Goal: Task Accomplishment & Management: Manage account settings

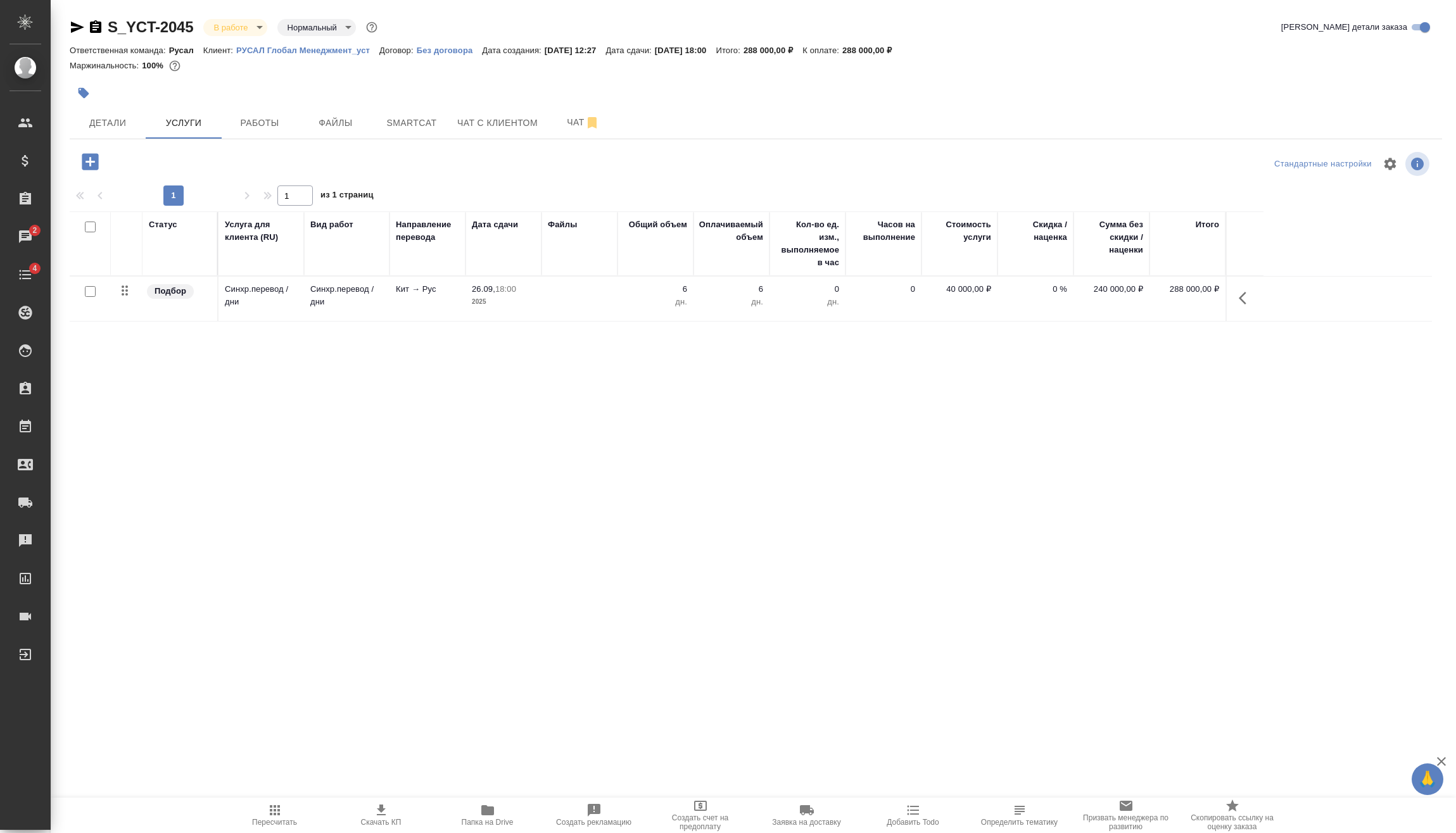
click at [1252, 301] on icon "button" at bounding box center [1245, 298] width 15 height 15
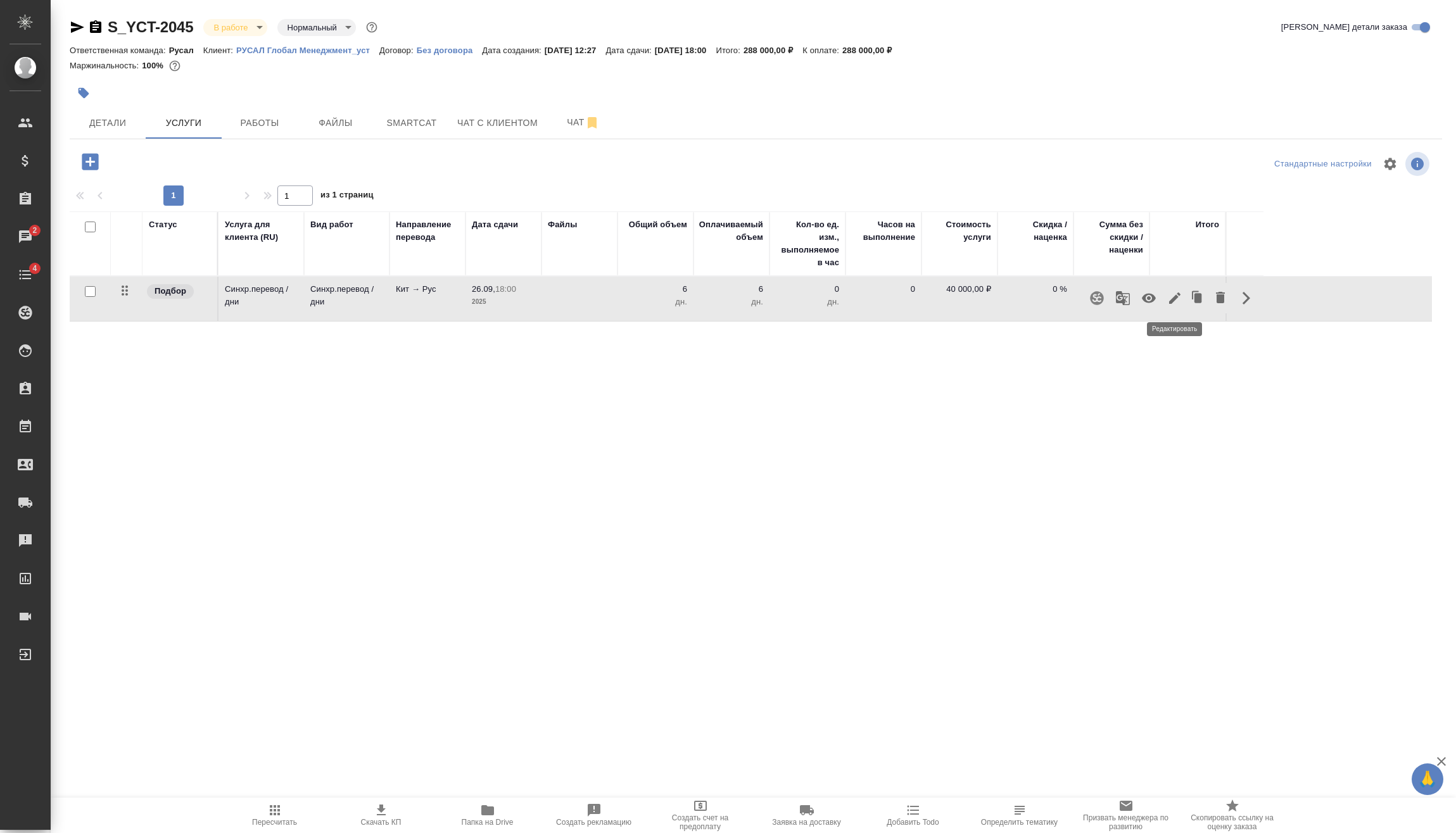
click at [1173, 297] on icon "button" at bounding box center [1174, 298] width 15 height 15
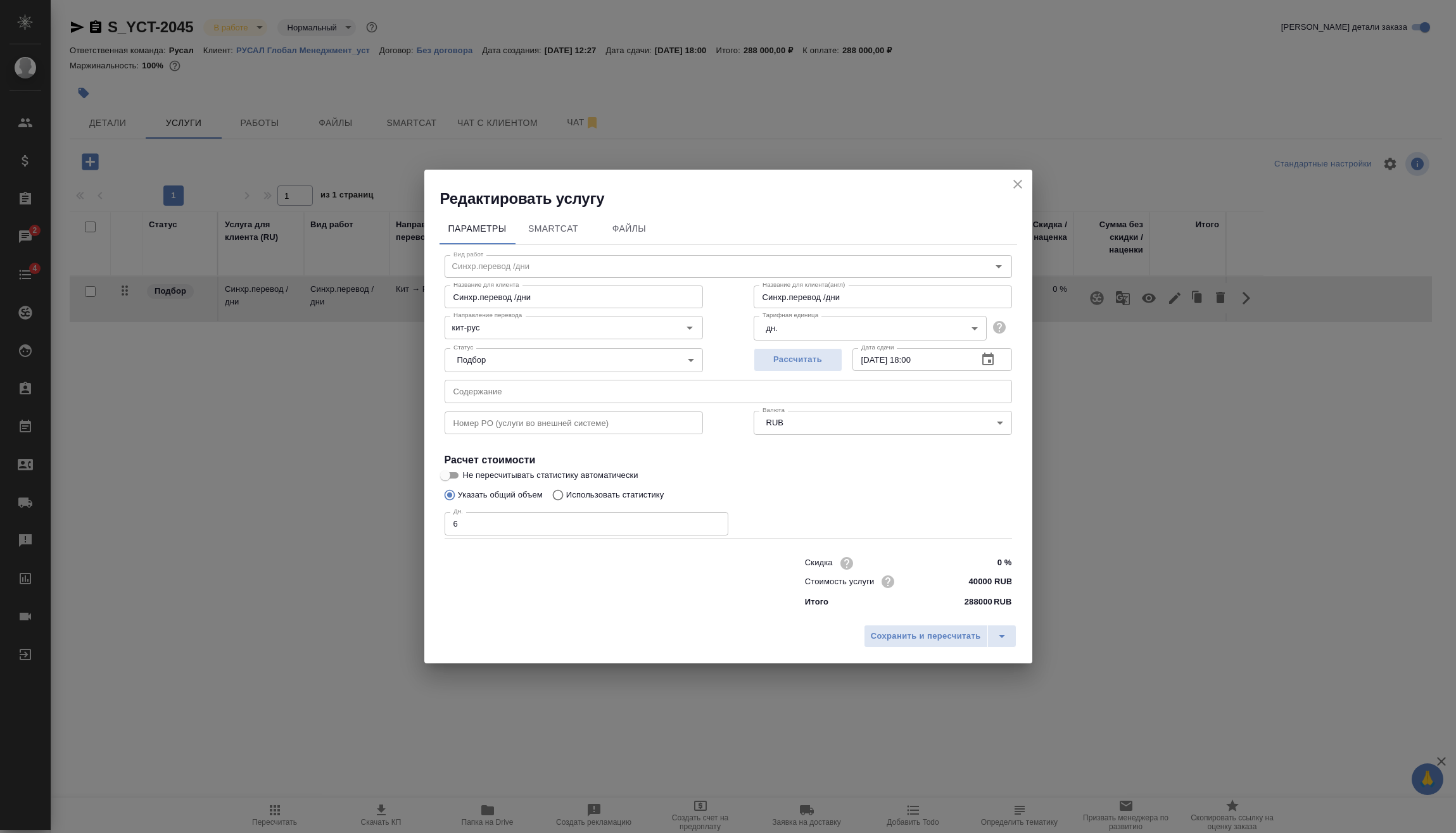
click at [520, 523] on input "6" at bounding box center [585, 524] width 283 height 23
drag, startPoint x: 519, startPoint y: 523, endPoint x: 439, endPoint y: 529, distance: 80.2
click at [440, 529] on div "Вид работ [PERSON_NAME].перевод /дни Вид работ Название для [PERSON_NAME].перев…" at bounding box center [728, 429] width 577 height 369
click at [567, 526] on input "6" at bounding box center [585, 524] width 283 height 23
drag, startPoint x: 567, startPoint y: 526, endPoint x: 425, endPoint y: 525, distance: 142.0
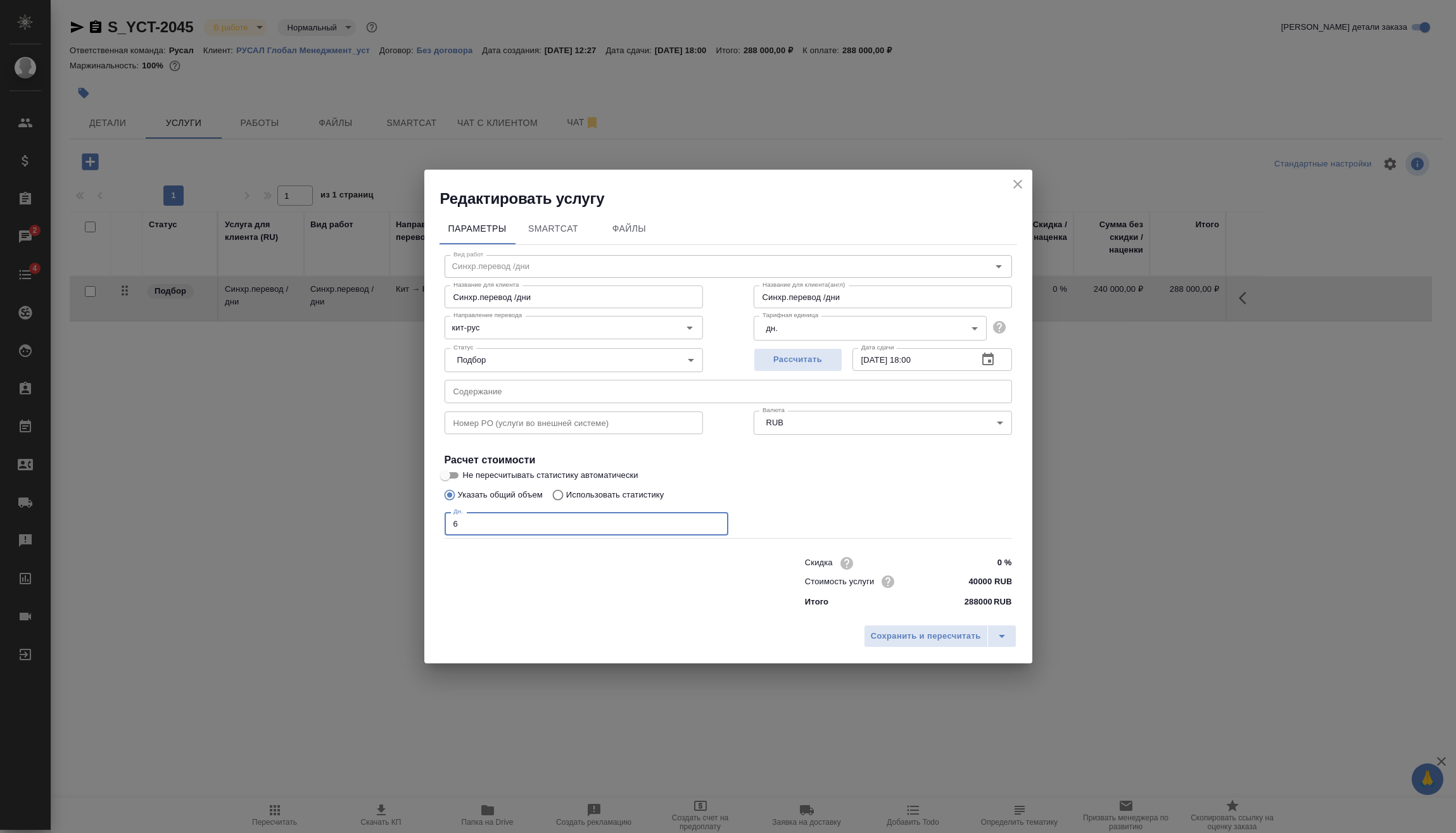
click at [425, 525] on div "Параметры SmartCat Файлы Вид работ [PERSON_NAME].перевод /дни Вид работ Названи…" at bounding box center [728, 414] width 608 height 410
click at [1027, 185] on button "close" at bounding box center [1017, 184] width 19 height 19
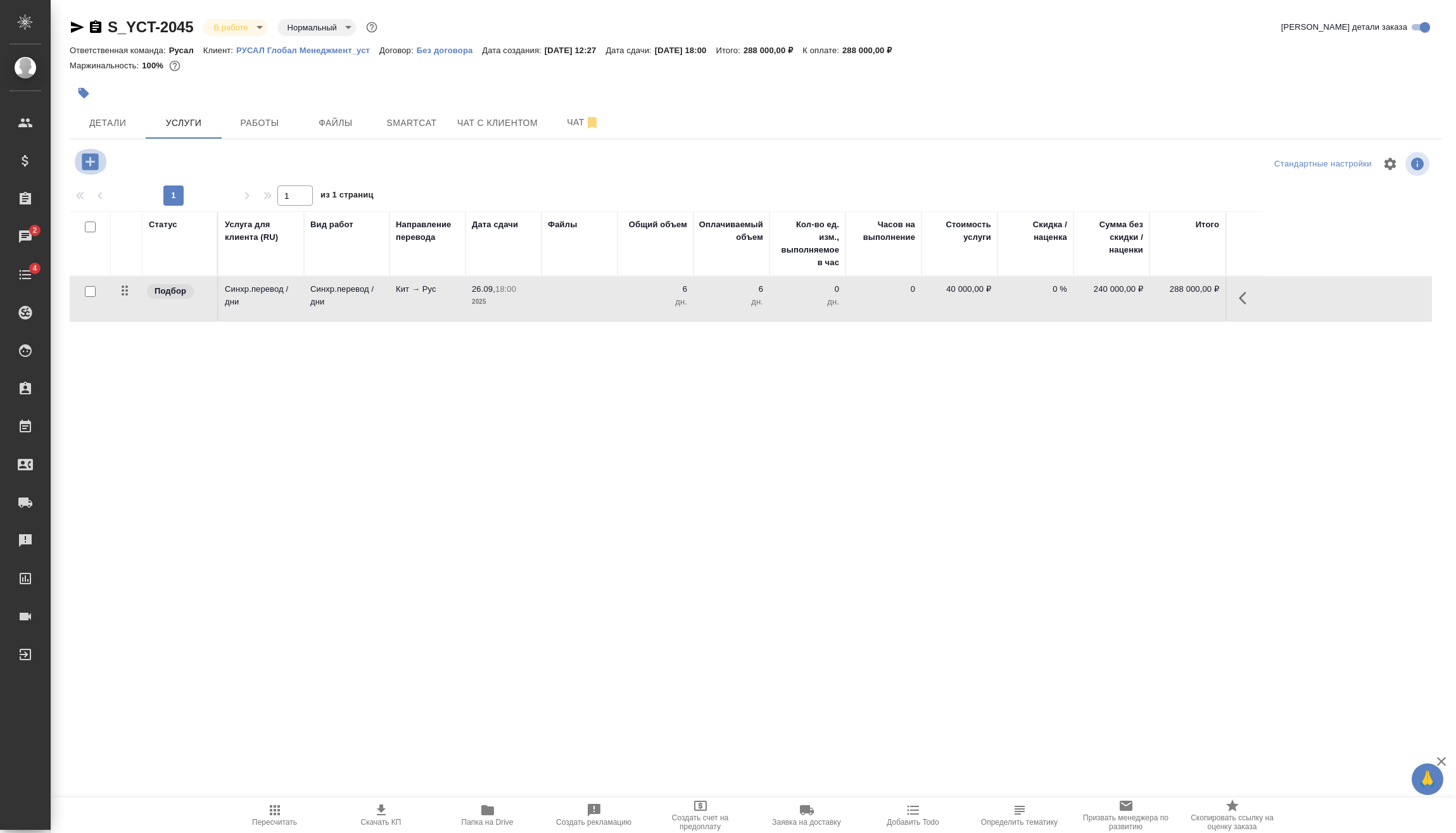
click at [85, 156] on icon "button" at bounding box center [90, 162] width 17 height 17
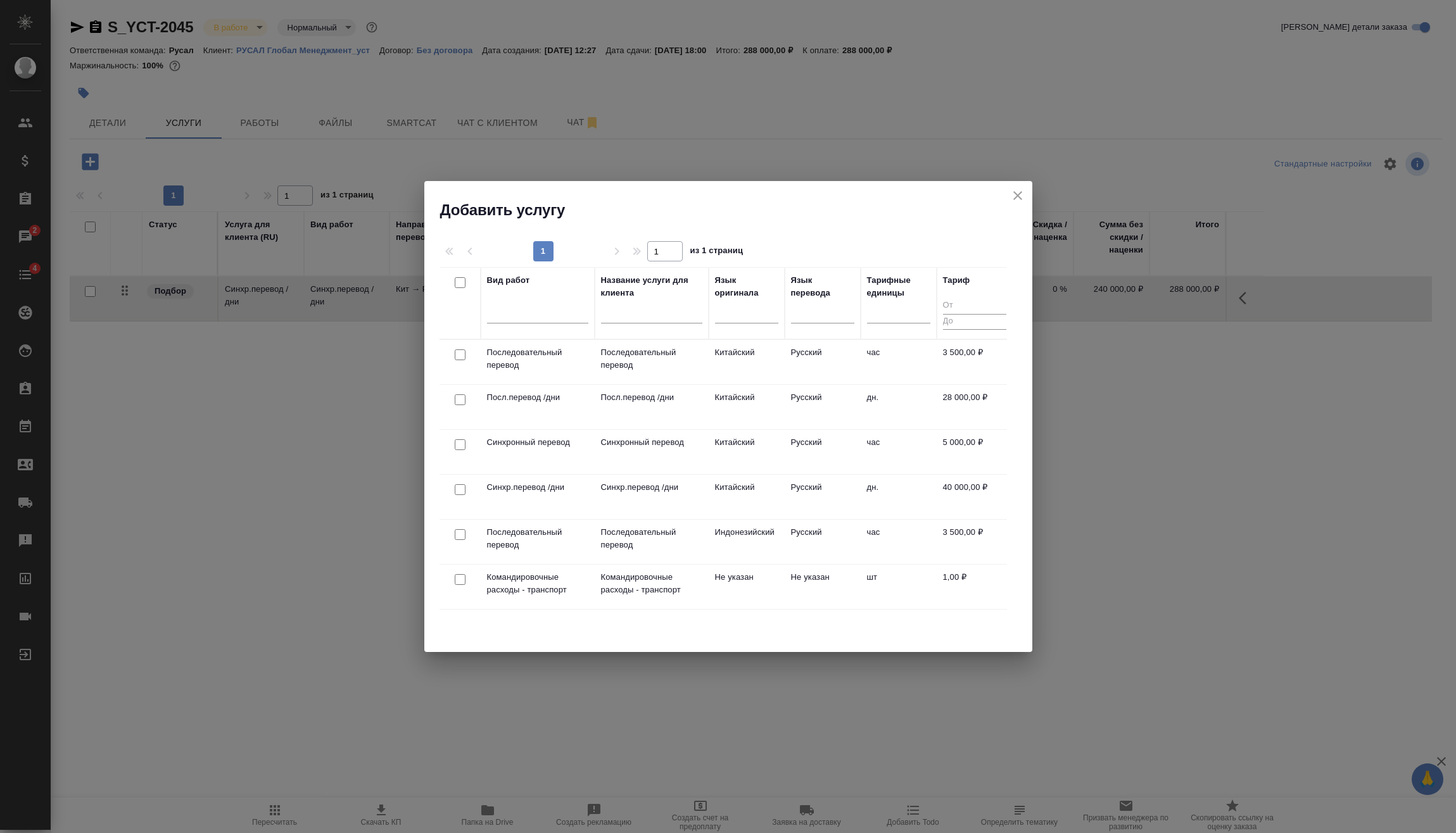
click at [461, 445] on input "checkbox" at bounding box center [460, 445] width 11 height 11
checkbox input "true"
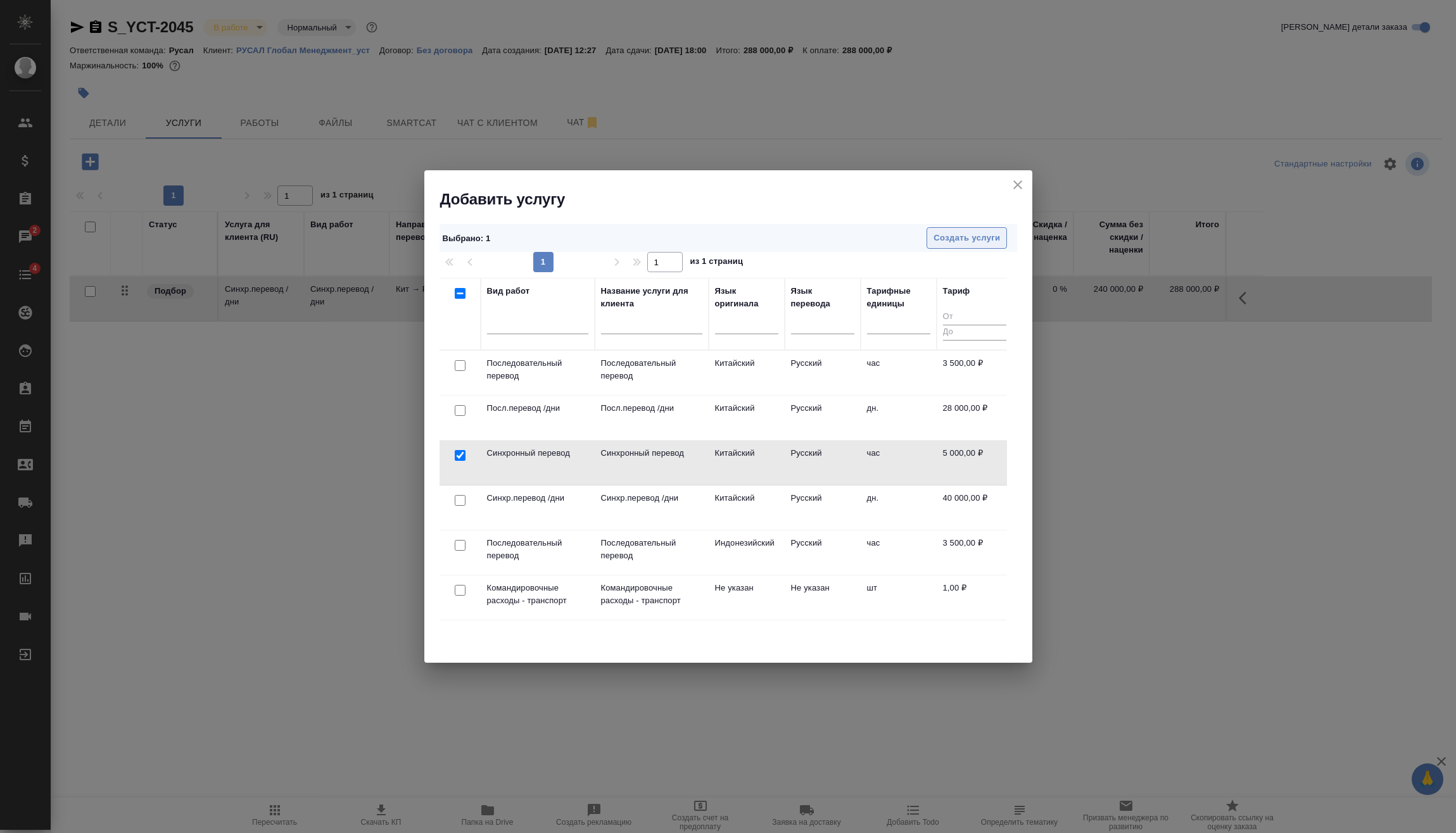
click at [993, 235] on span "Создать услуги" at bounding box center [967, 238] width 66 height 15
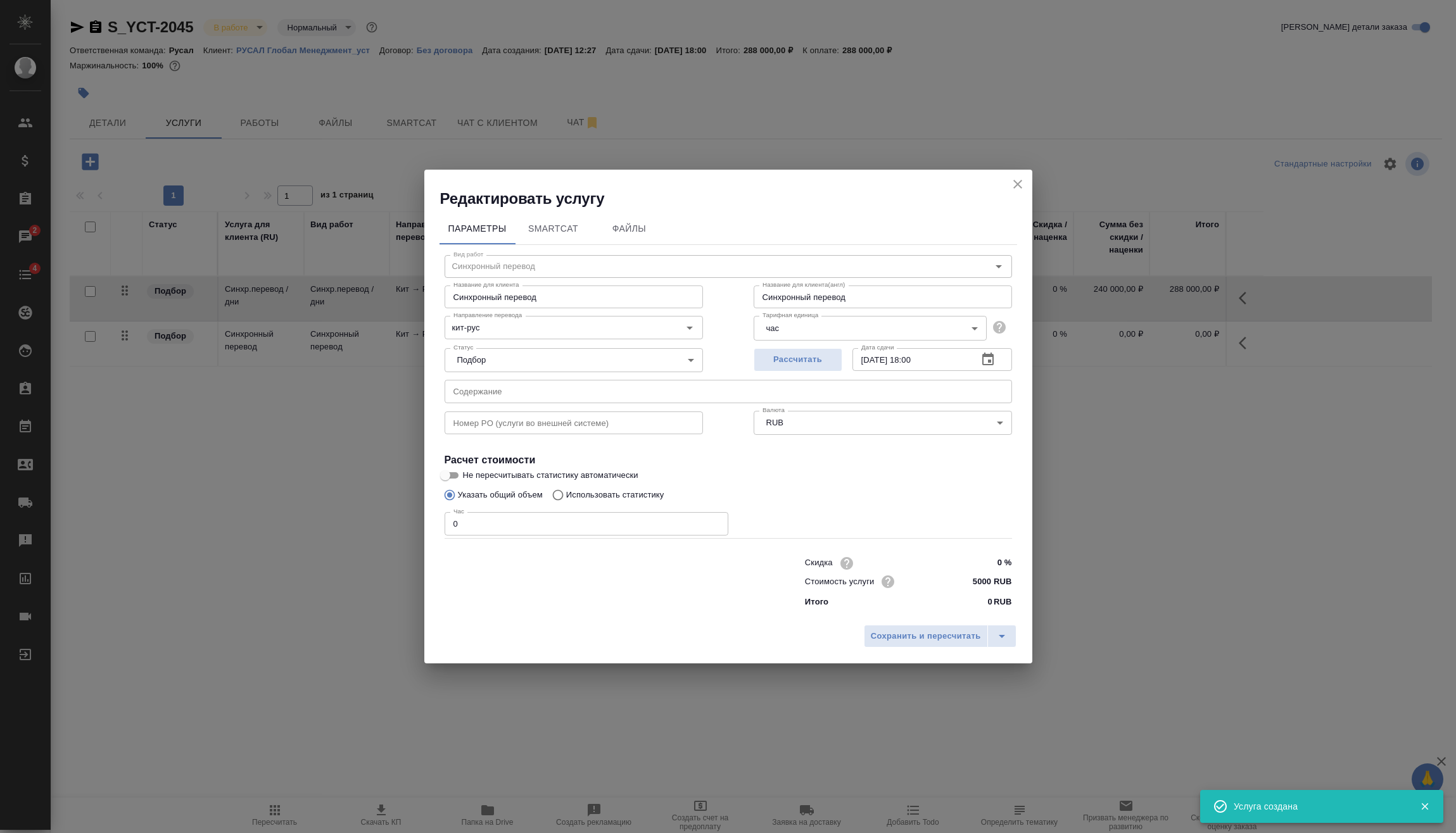
drag, startPoint x: 499, startPoint y: 530, endPoint x: 281, endPoint y: 547, distance: 218.7
click at [269, 534] on div "Редактировать услугу Параметры SmartCat Файлы Вид работ Синхронный перевод Вид …" at bounding box center [728, 416] width 1456 height 833
type input "7"
click at [923, 639] on span "Сохранить и пересчитать" at bounding box center [925, 637] width 110 height 15
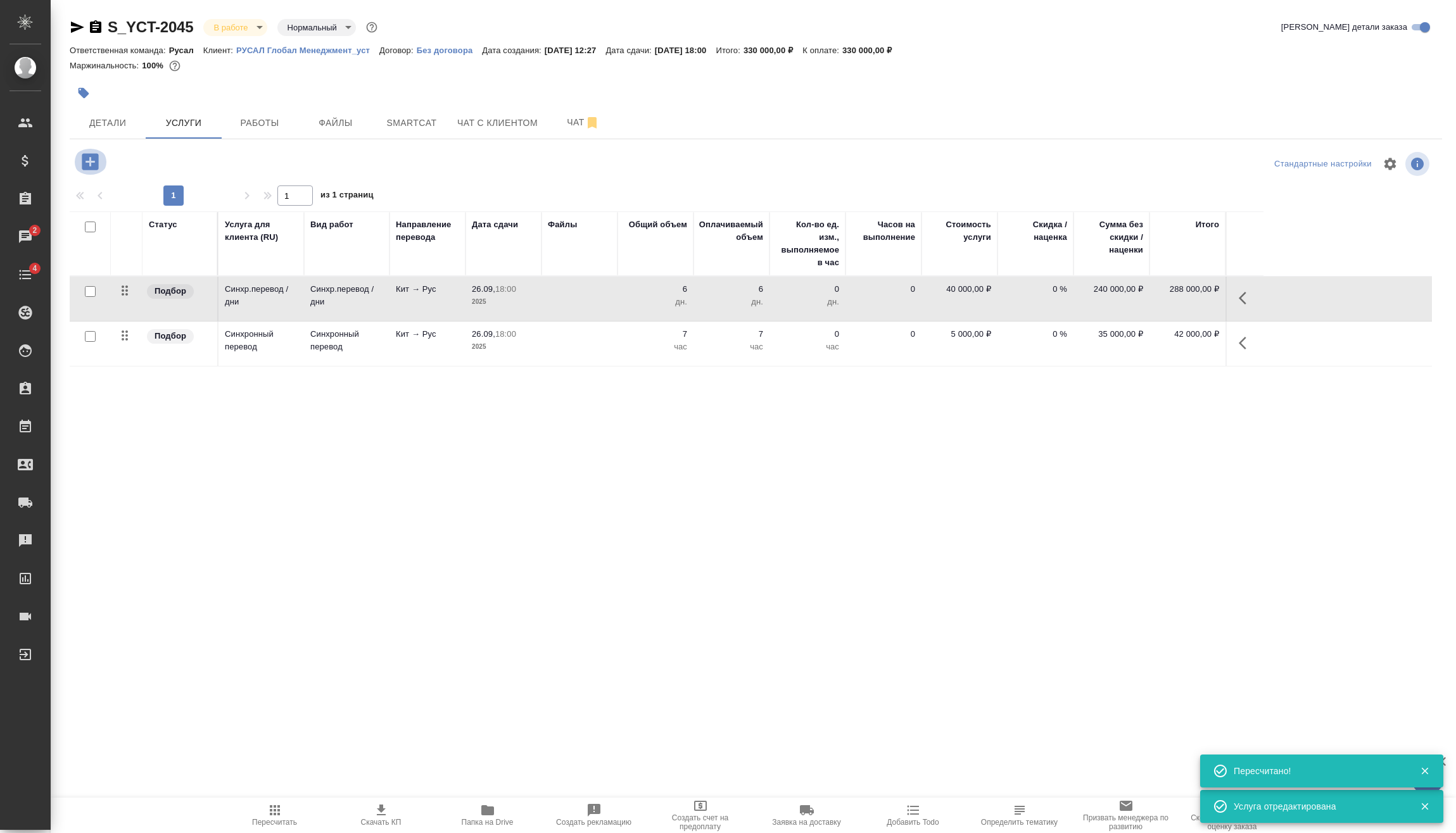
click at [95, 158] on icon "button" at bounding box center [90, 162] width 17 height 17
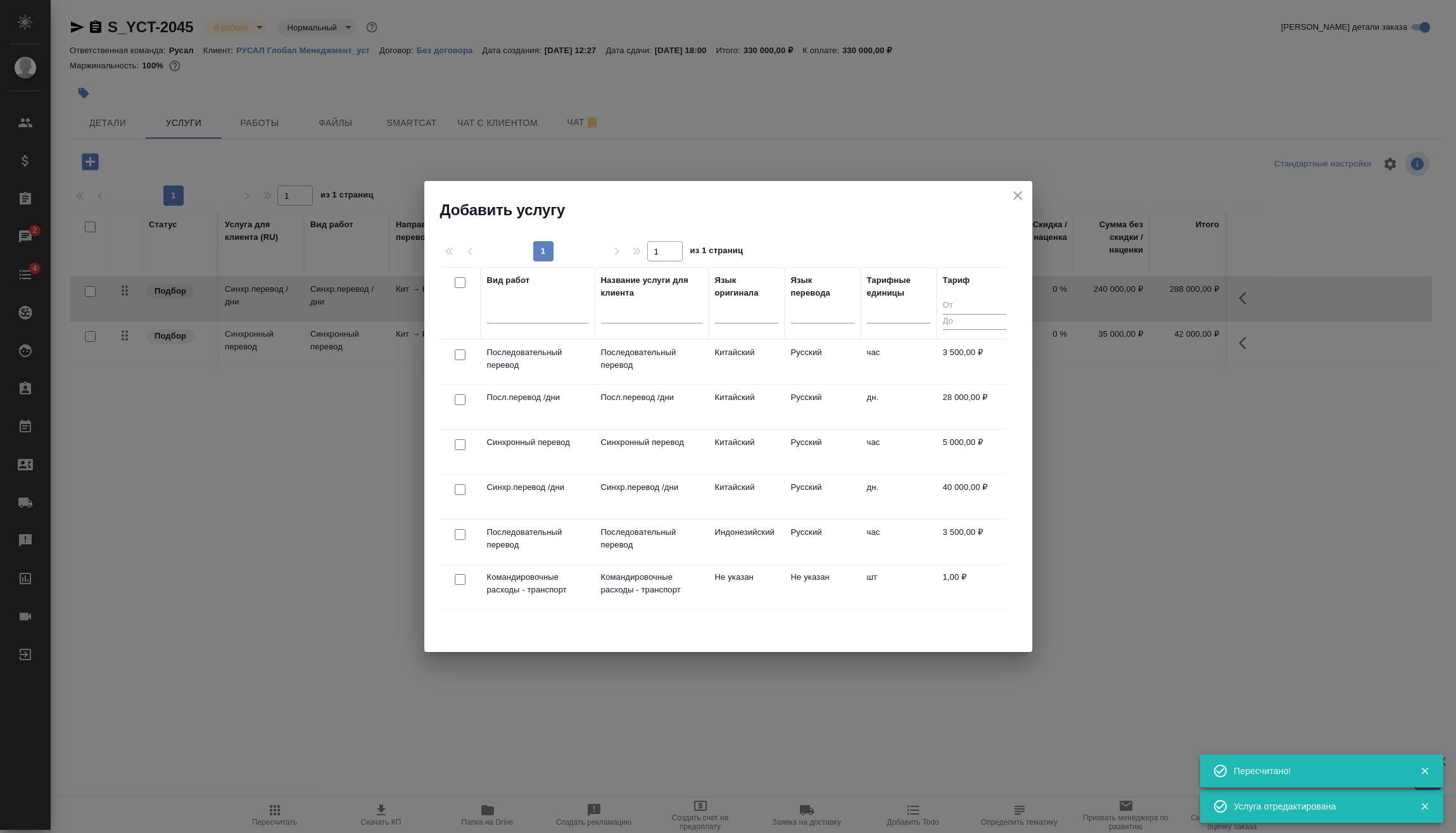
click at [463, 579] on input "checkbox" at bounding box center [460, 580] width 11 height 11
checkbox input "true"
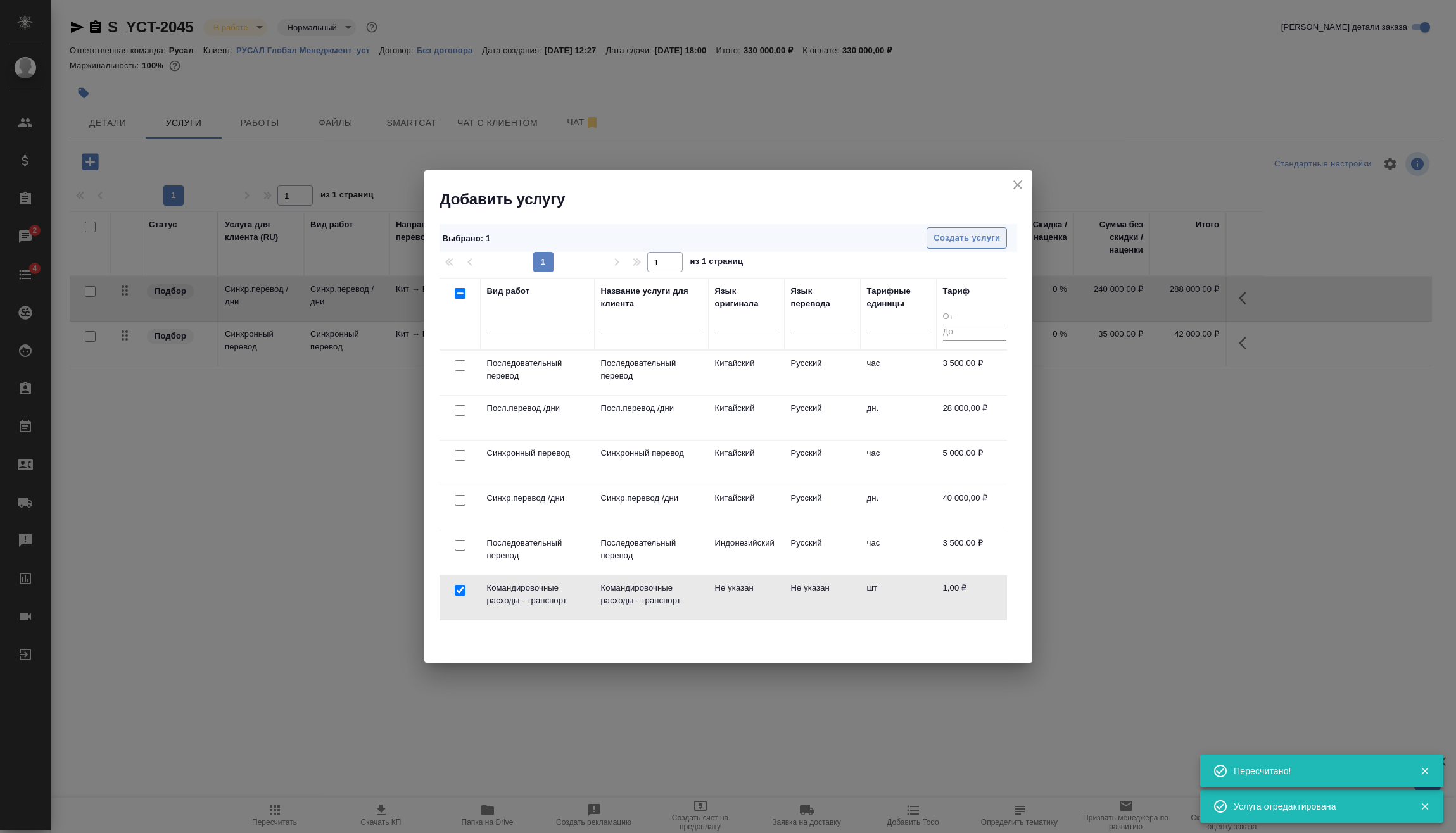
click at [964, 240] on span "Создать услуги" at bounding box center [967, 238] width 66 height 15
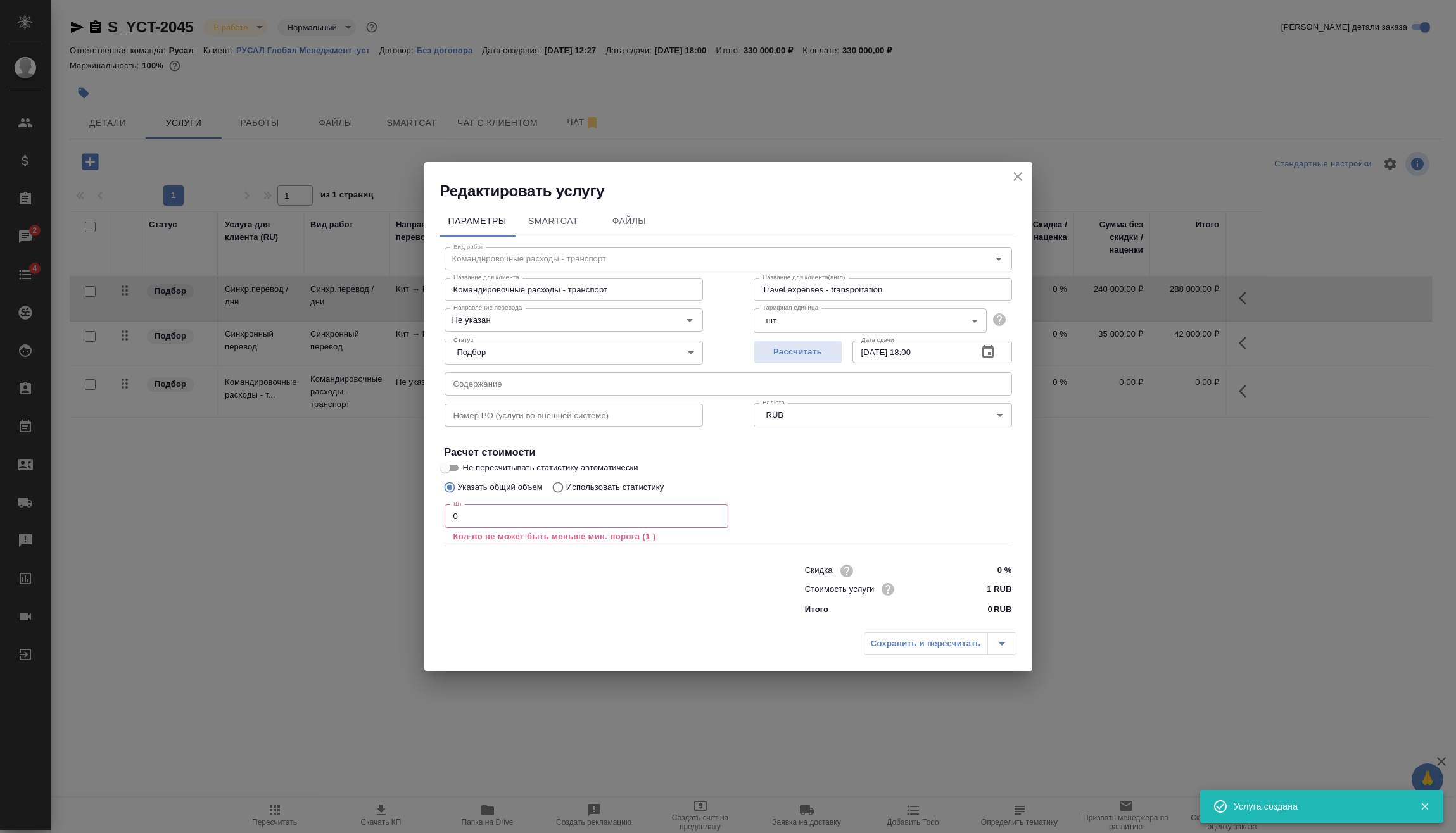
drag, startPoint x: 484, startPoint y: 516, endPoint x: 418, endPoint y: 514, distance: 66.0
click at [420, 514] on div "Редактировать услугу Параметры SmartCat Файлы Вид работ Командировочные расходы…" at bounding box center [728, 416] width 1456 height 833
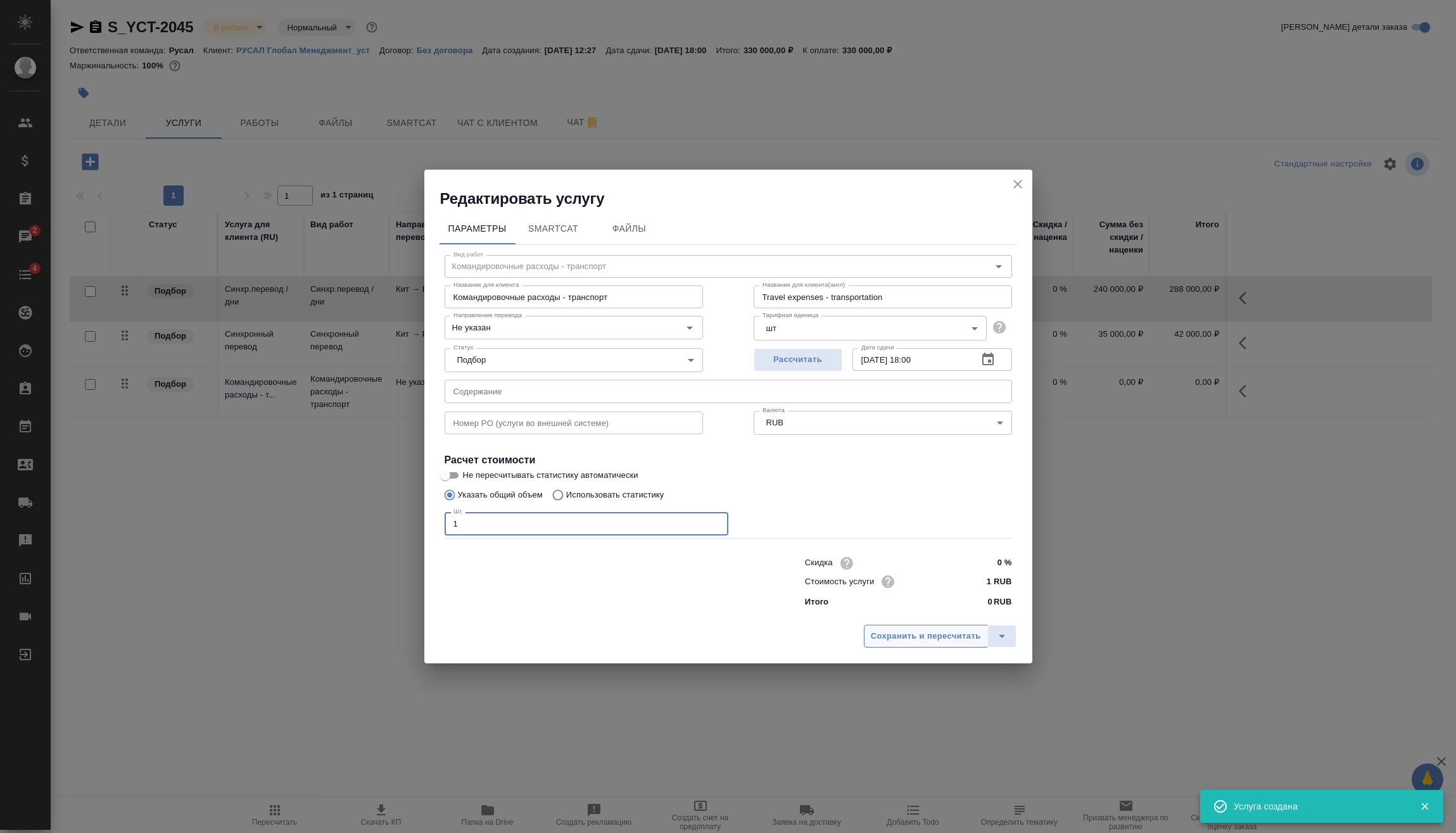
type input "1"
click at [940, 638] on span "Сохранить и пересчитать" at bounding box center [925, 637] width 110 height 15
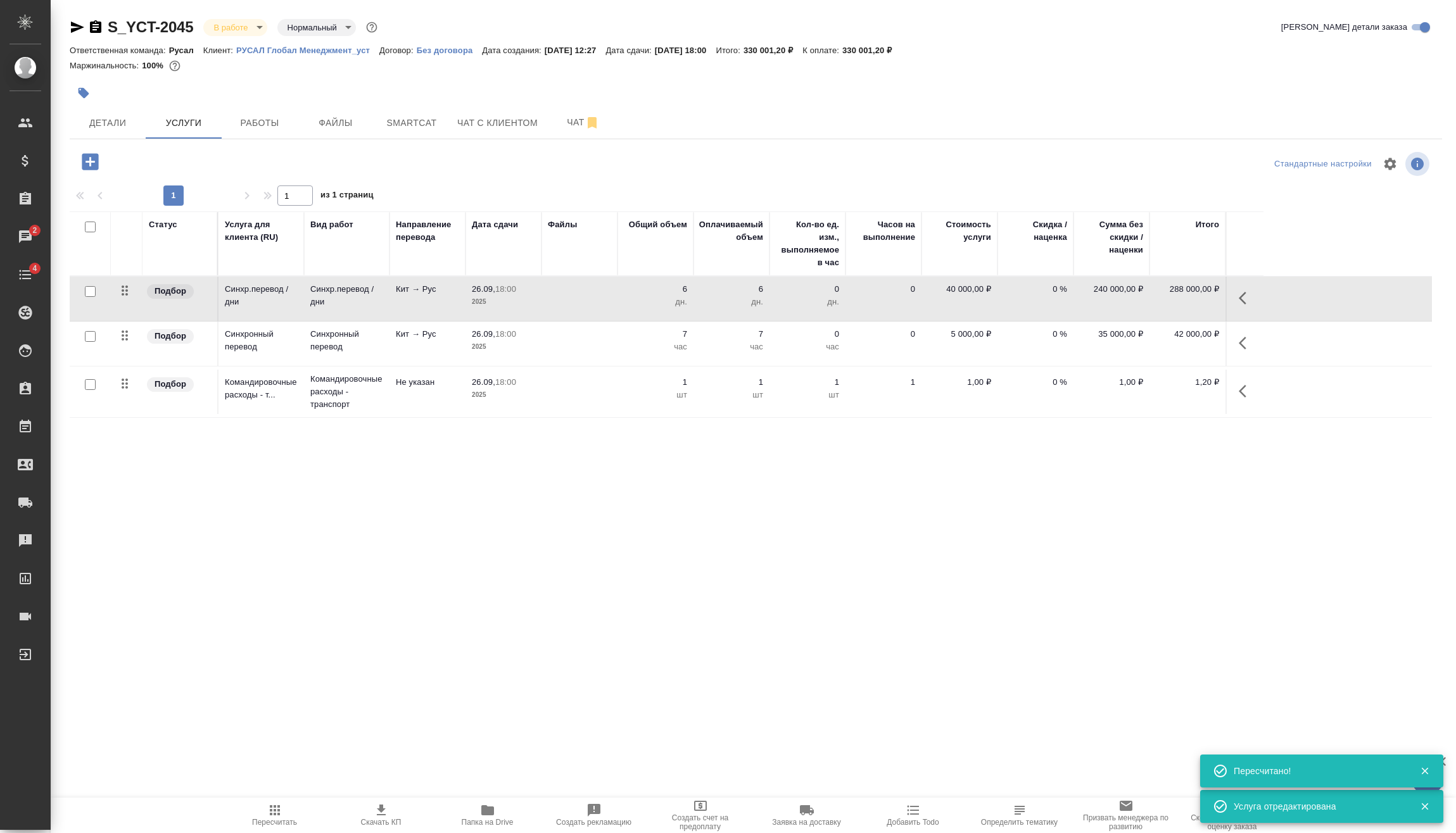
click at [1242, 390] on icon "button" at bounding box center [1242, 392] width 7 height 13
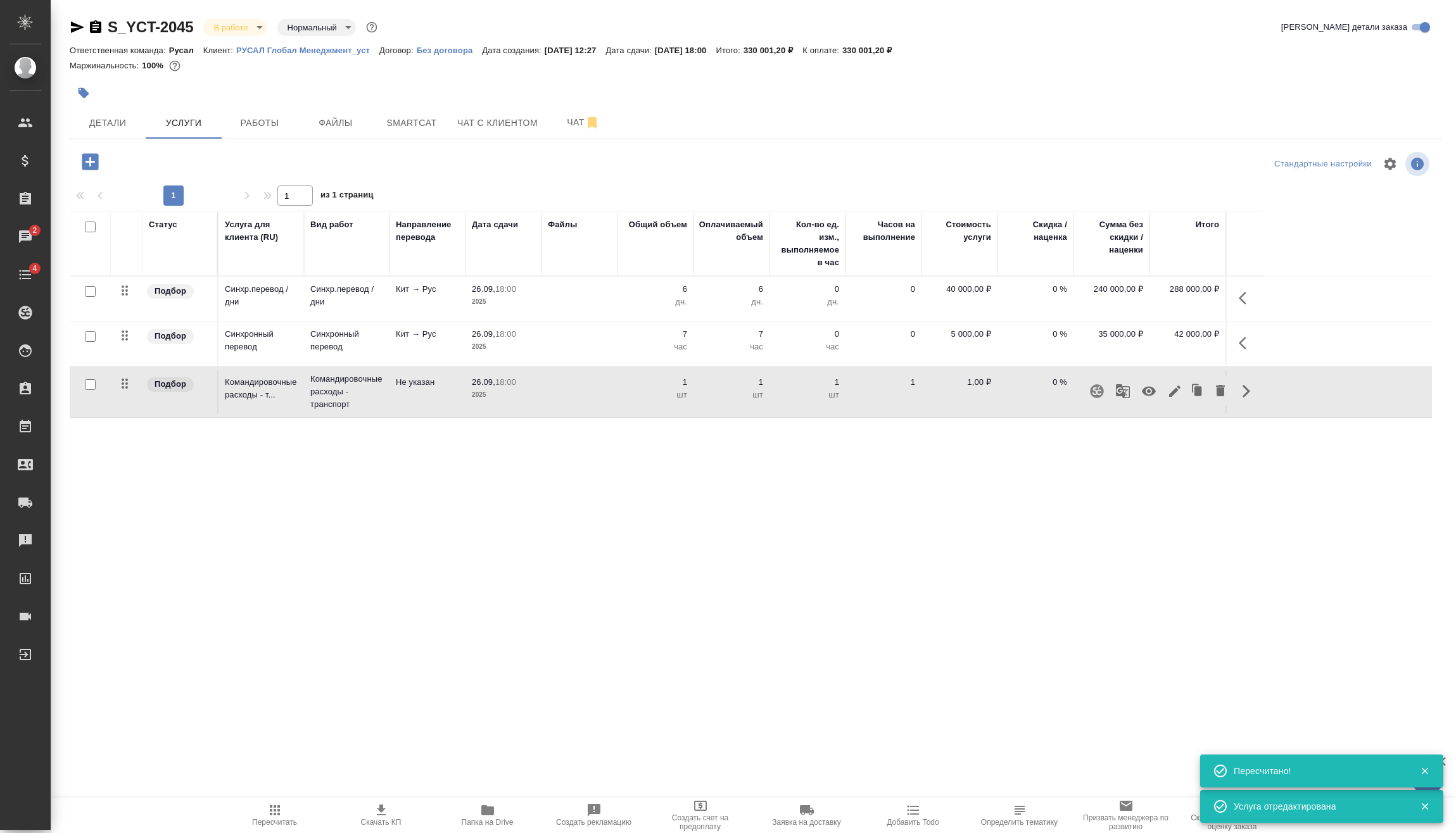
click at [1146, 394] on icon "button" at bounding box center [1148, 392] width 14 height 9
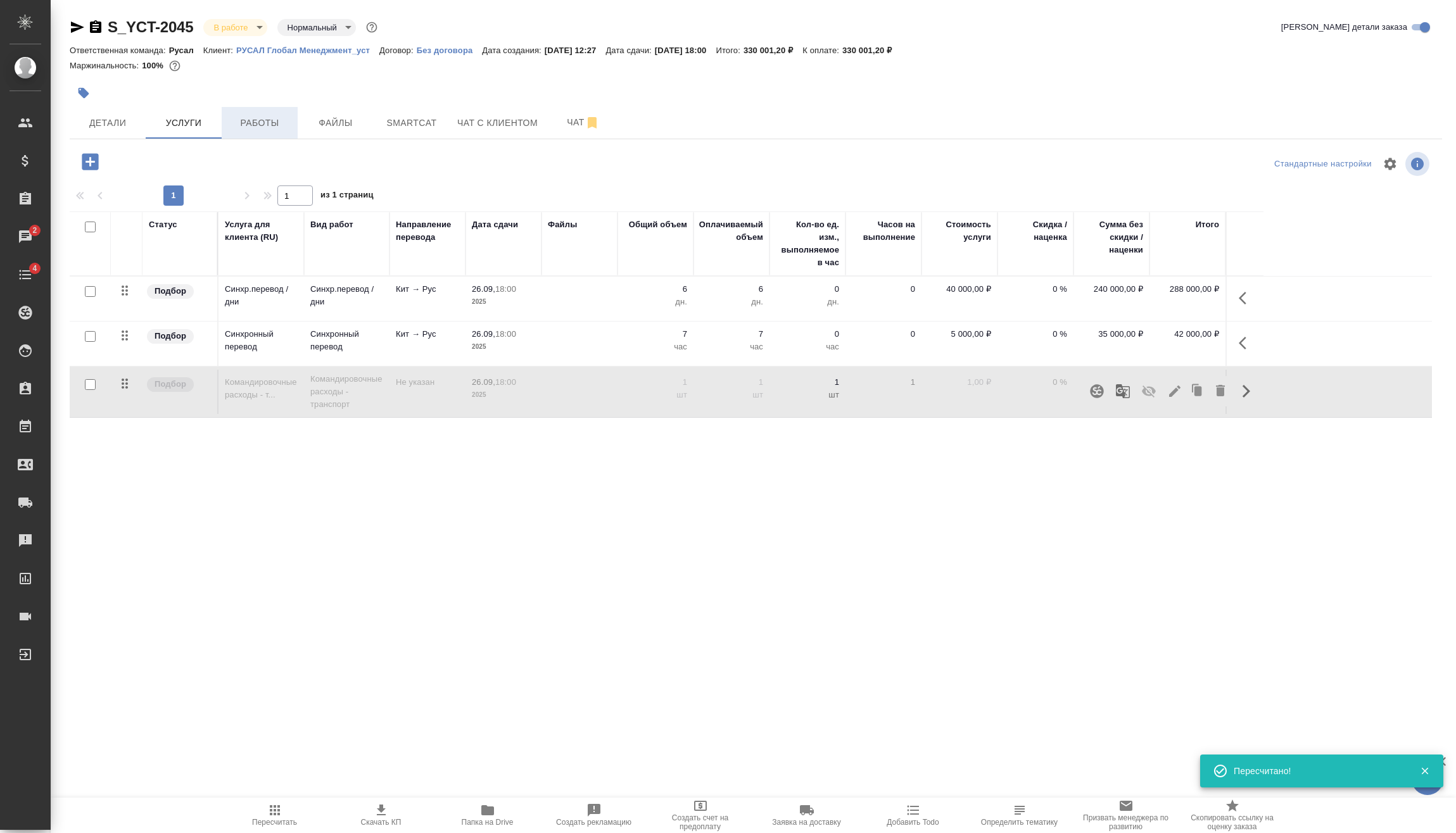
click at [250, 124] on span "Работы" at bounding box center [259, 123] width 61 height 16
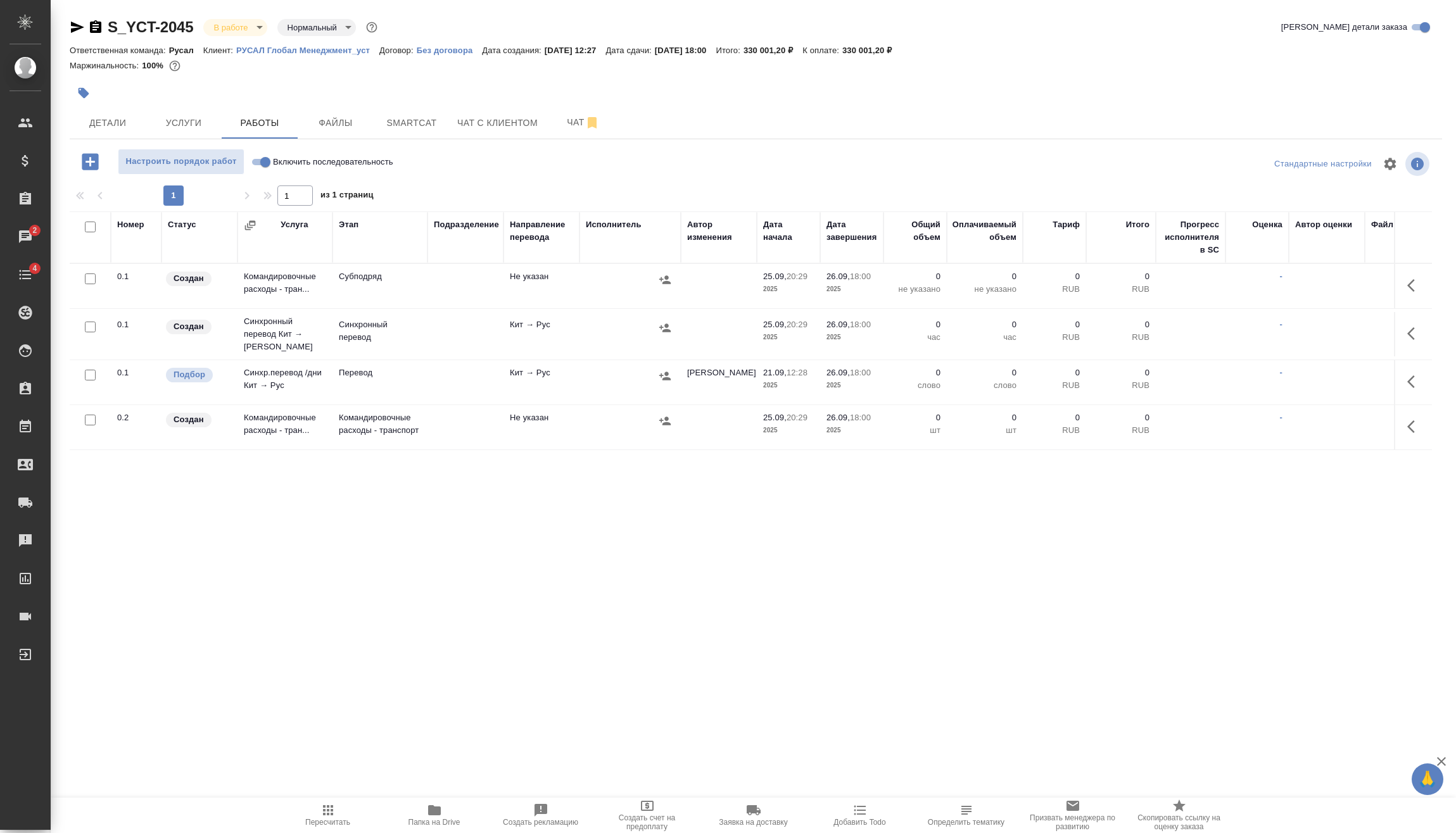
click at [258, 161] on input "Включить последовательность" at bounding box center [265, 162] width 45 height 15
checkbox input "true"
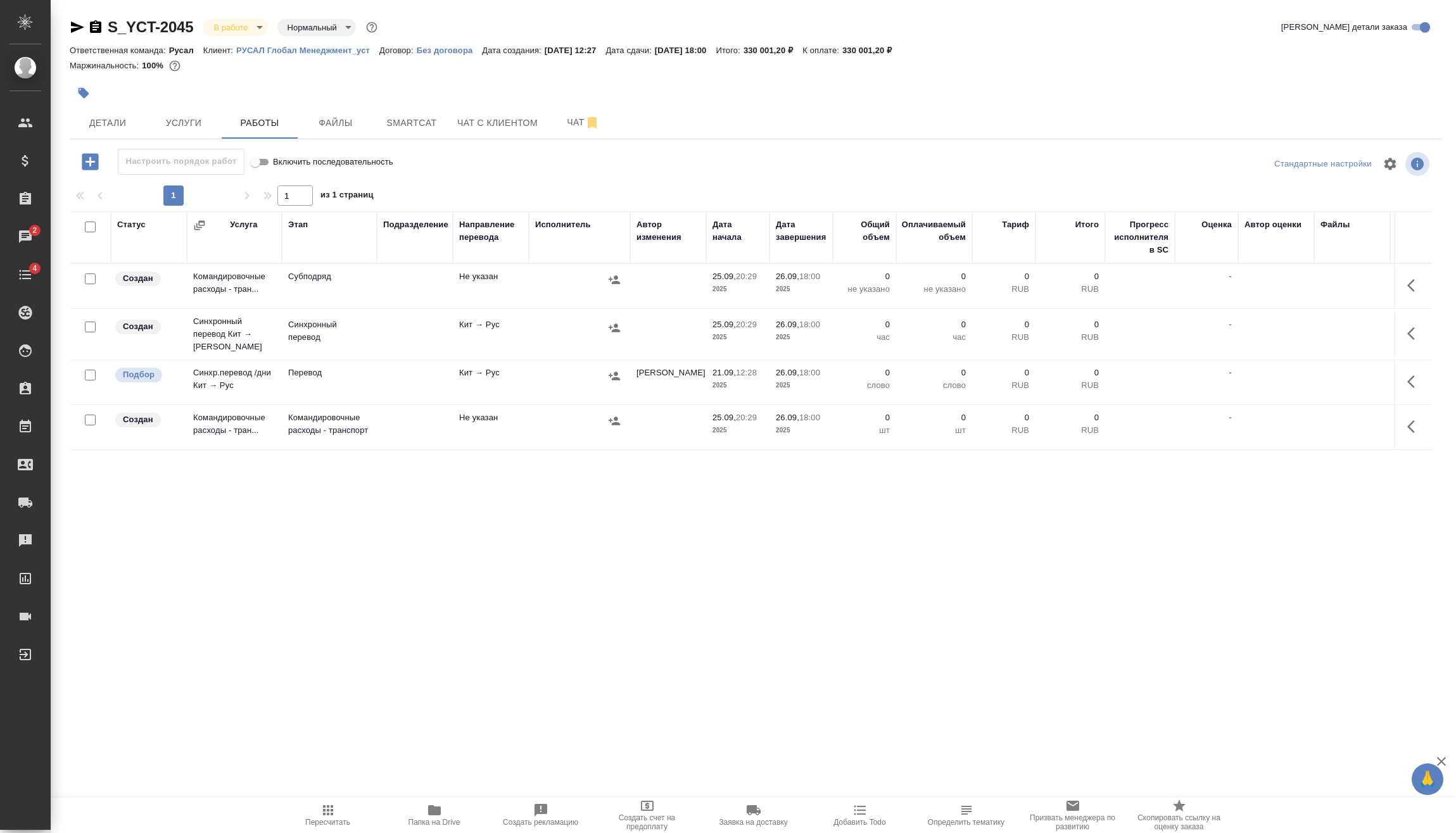
click at [90, 417] on input "checkbox" at bounding box center [90, 420] width 11 height 11
checkbox input "true"
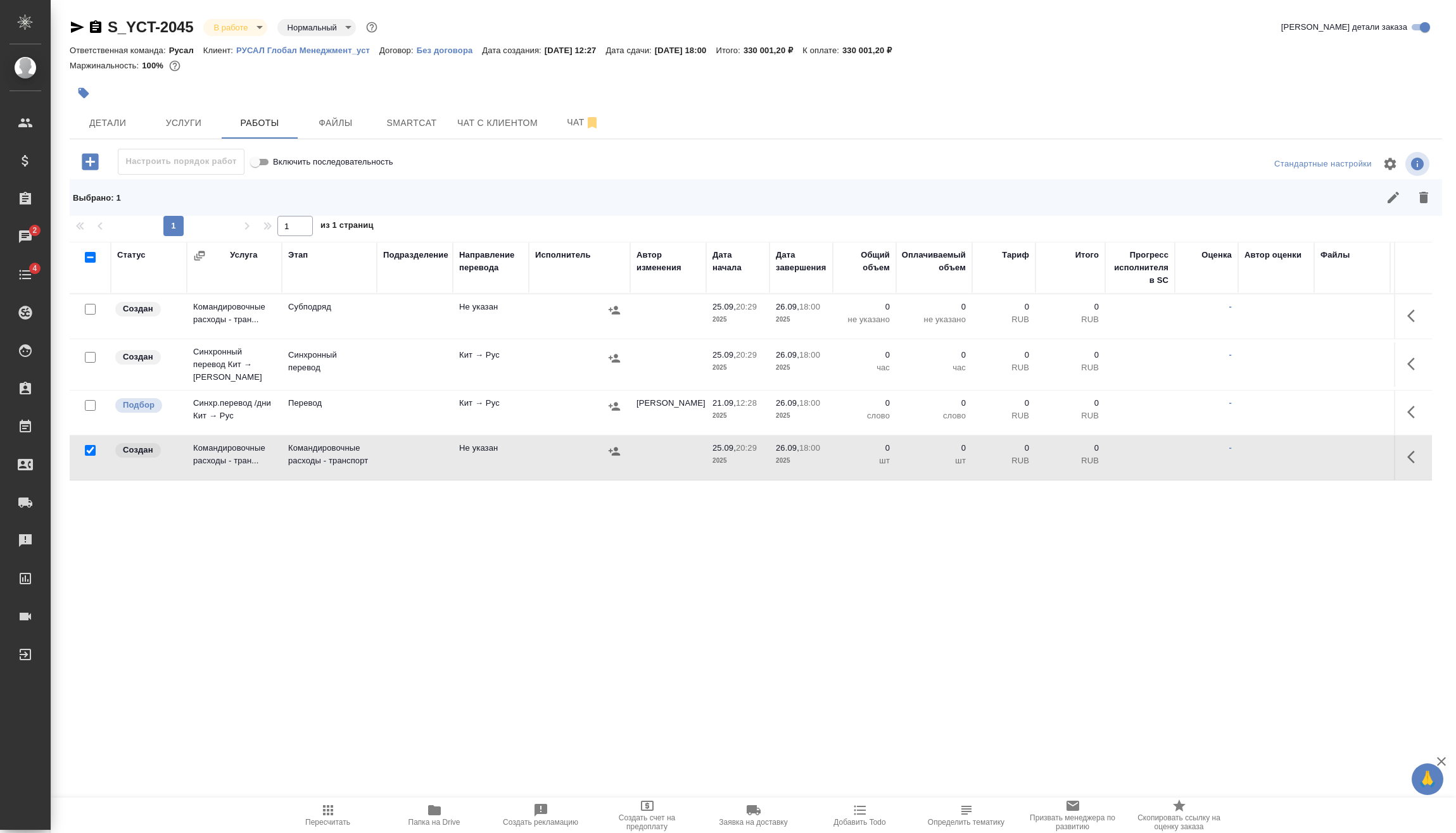
click at [90, 400] on input "checkbox" at bounding box center [90, 405] width 11 height 11
checkbox input "true"
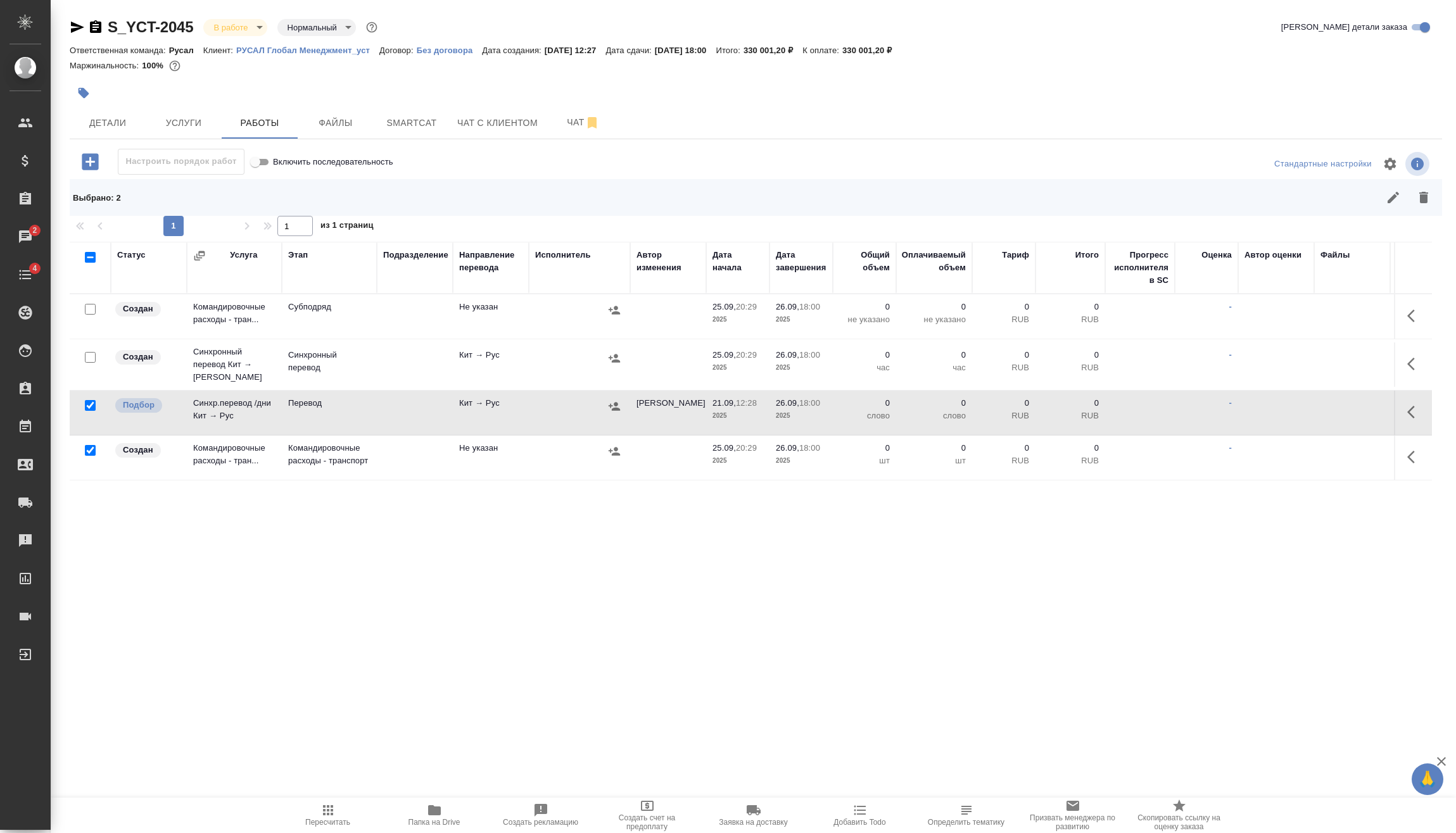
click at [91, 356] on input "checkbox" at bounding box center [90, 357] width 11 height 11
checkbox input "true"
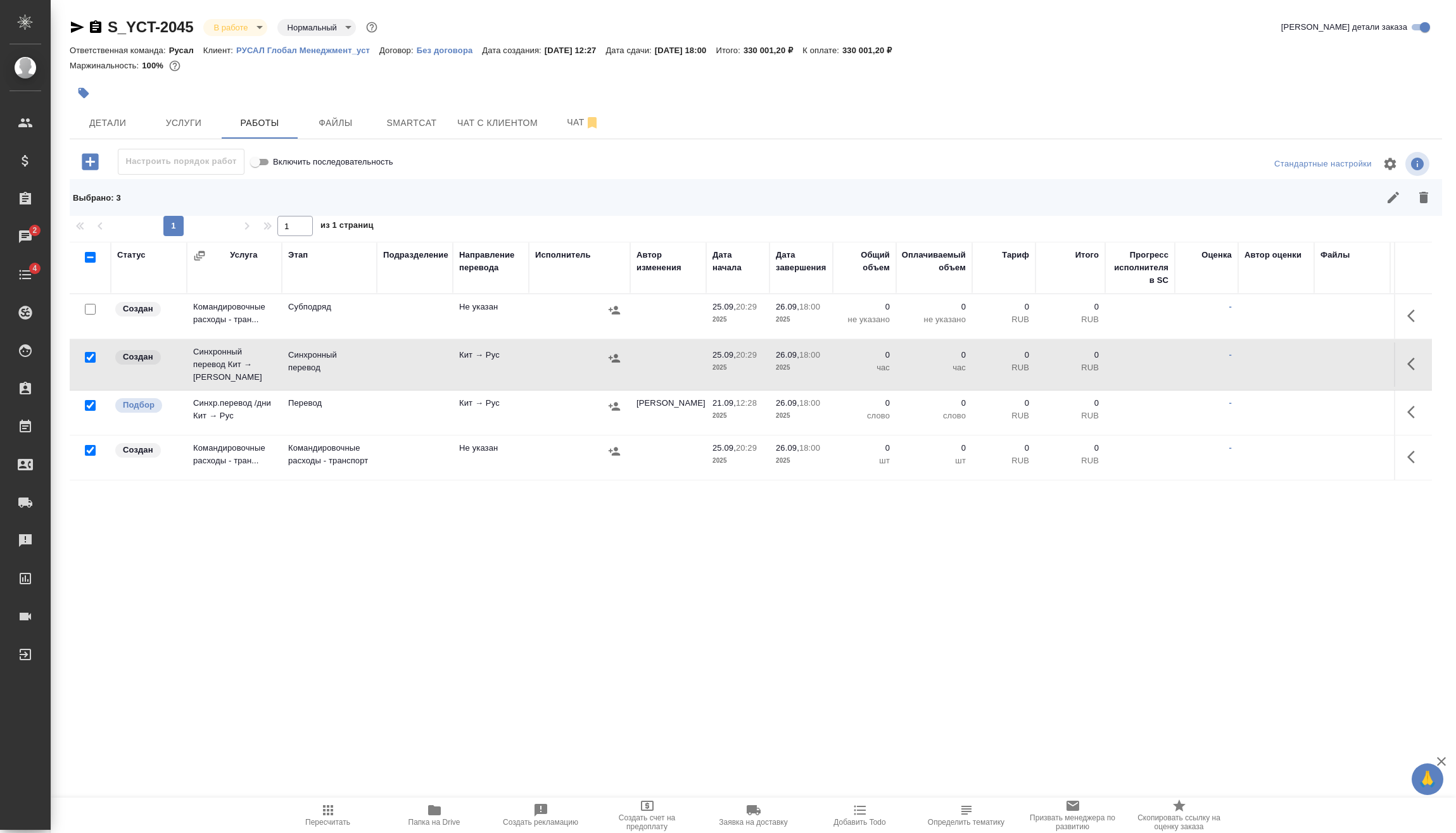
click at [1424, 203] on icon "button" at bounding box center [1424, 198] width 9 height 11
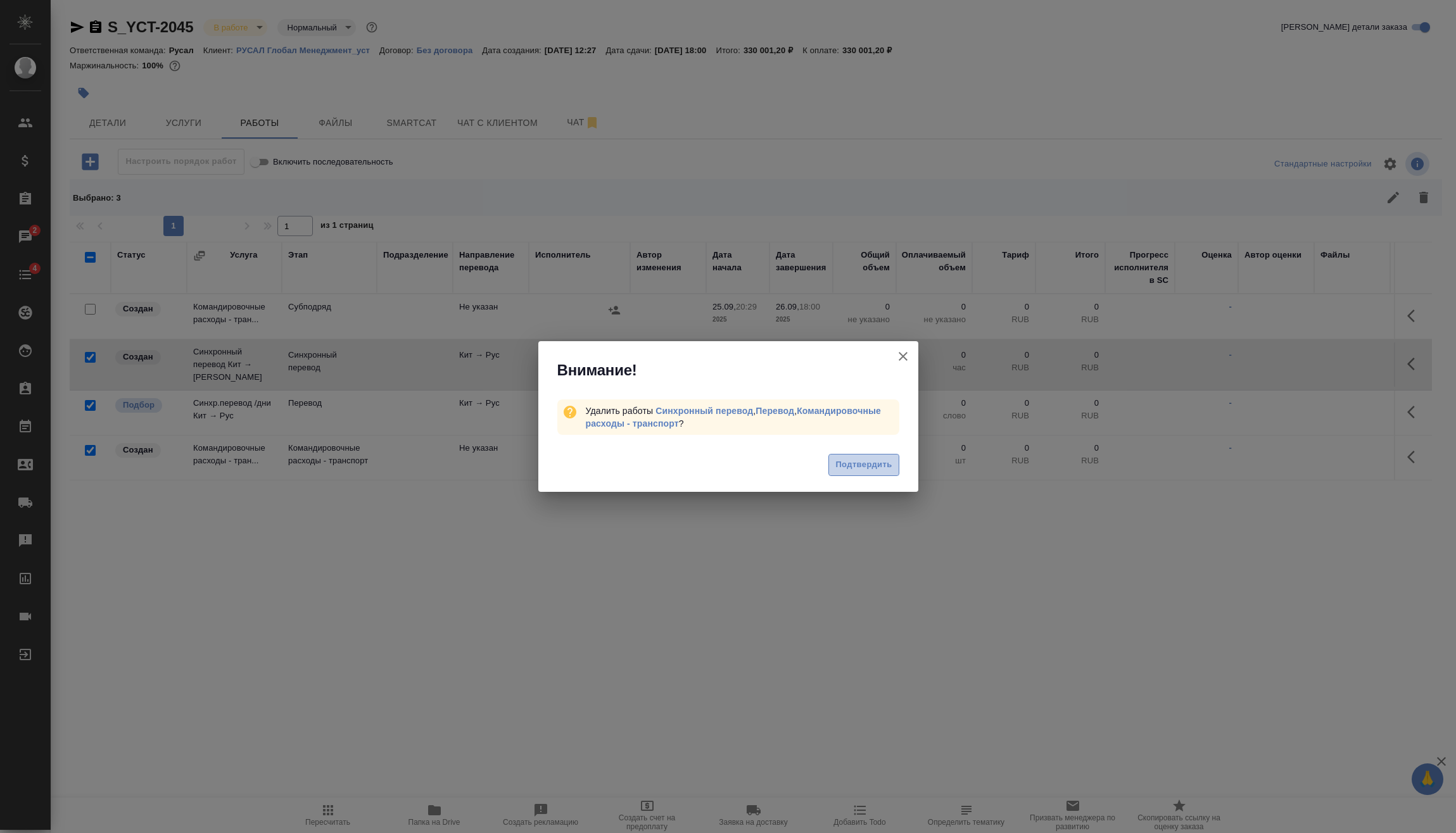
click at [873, 461] on span "Подтвердить" at bounding box center [863, 465] width 56 height 15
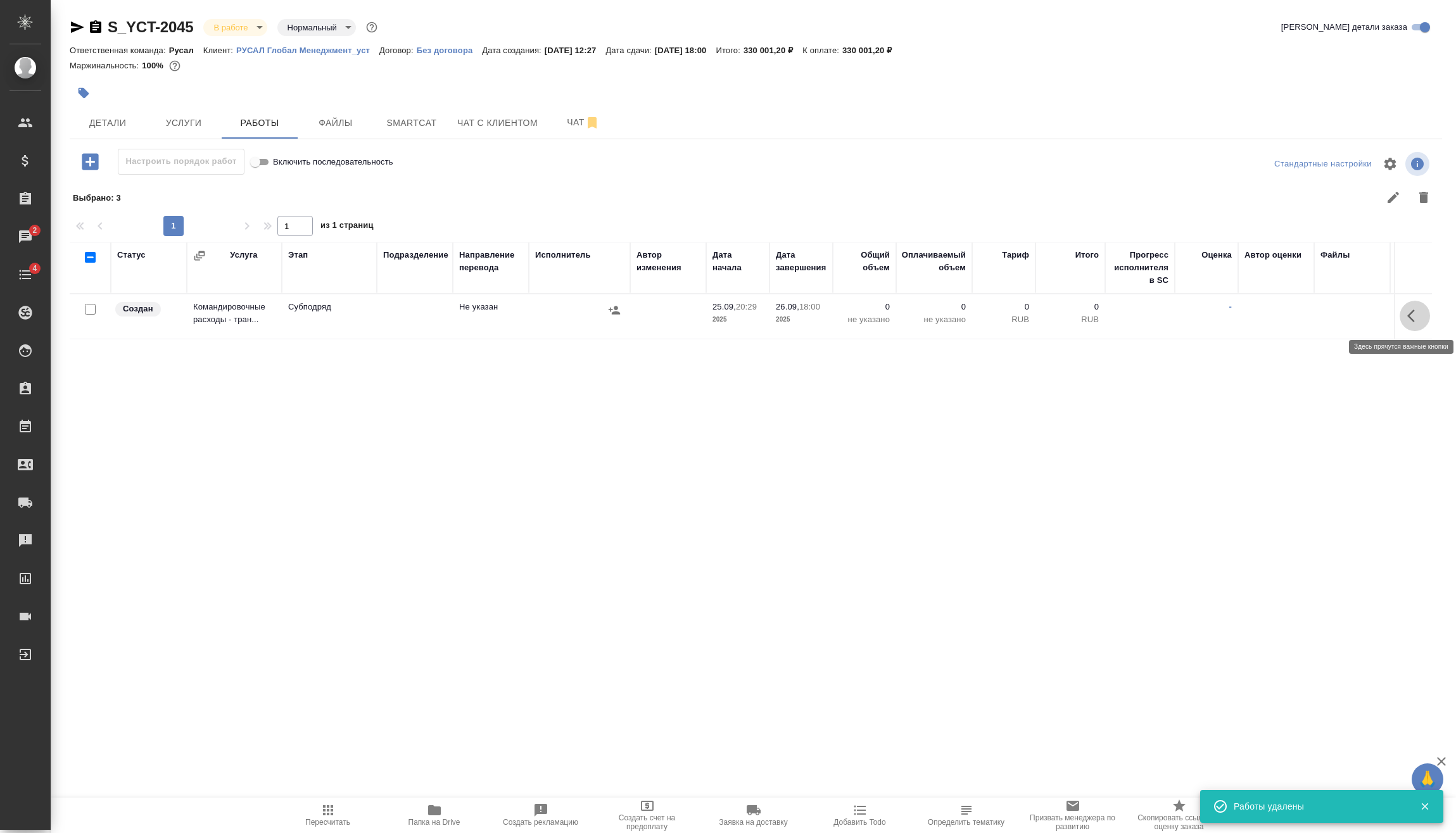
click at [1414, 308] on icon "button" at bounding box center [1414, 316] width 15 height 15
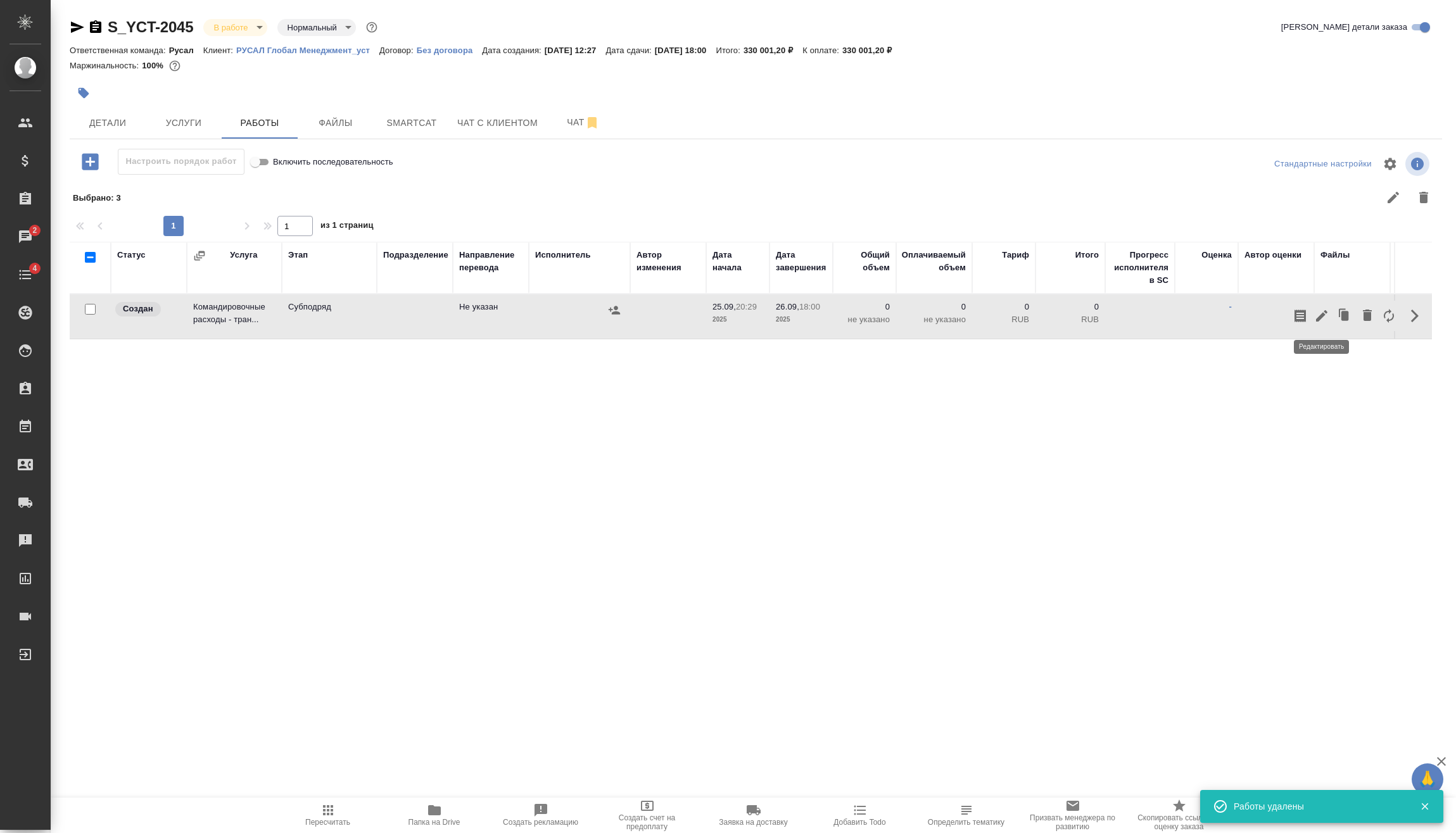
click at [1326, 320] on icon "button" at bounding box center [1321, 316] width 15 height 15
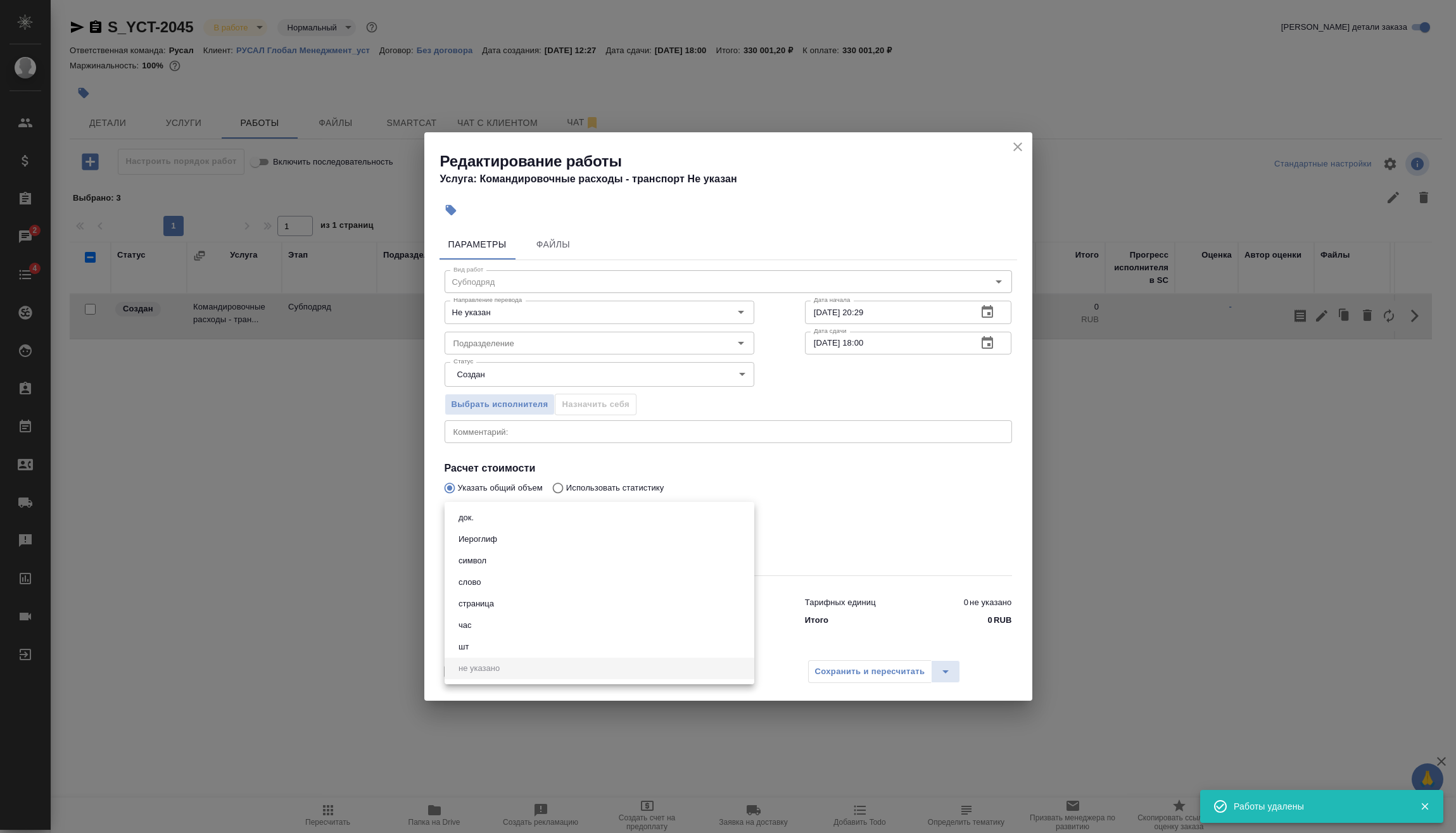
click at [503, 525] on body "🙏 .cls-1 fill:#fff; AWATERA [PERSON_NAME] Спецификации Заказы 2 Чаты 4 Todo Про…" at bounding box center [728, 416] width 1456 height 833
click at [487, 646] on li "шт" at bounding box center [598, 646] width 309 height 21
type input "5a8b1489cc6b4906c91bfdc1"
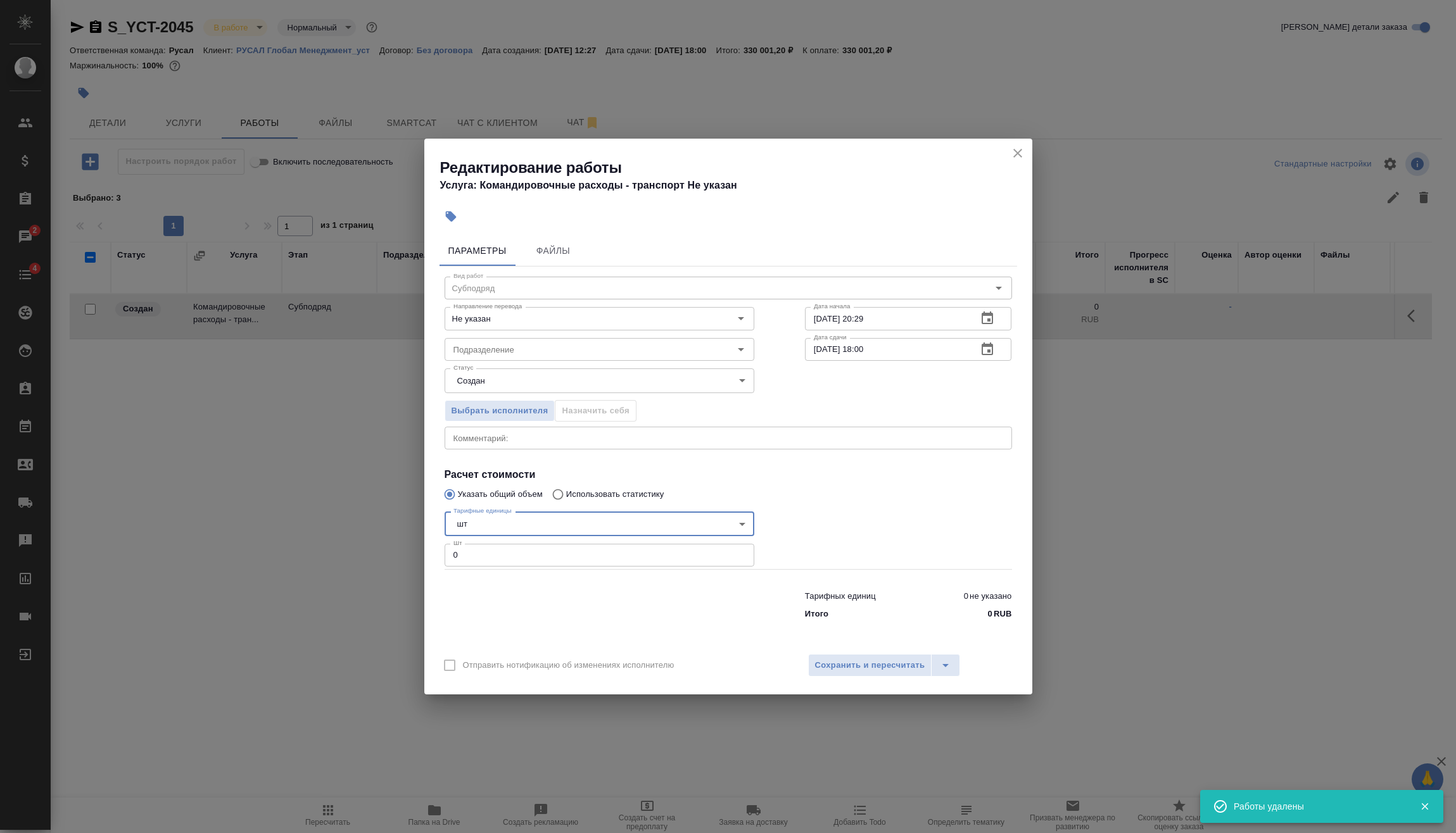
drag, startPoint x: 488, startPoint y: 557, endPoint x: 335, endPoint y: 563, distance: 153.1
click at [335, 563] on div "Редактирование работы Услуга: Командировочные расходы - транспорт Не указан Пар…" at bounding box center [728, 416] width 1456 height 833
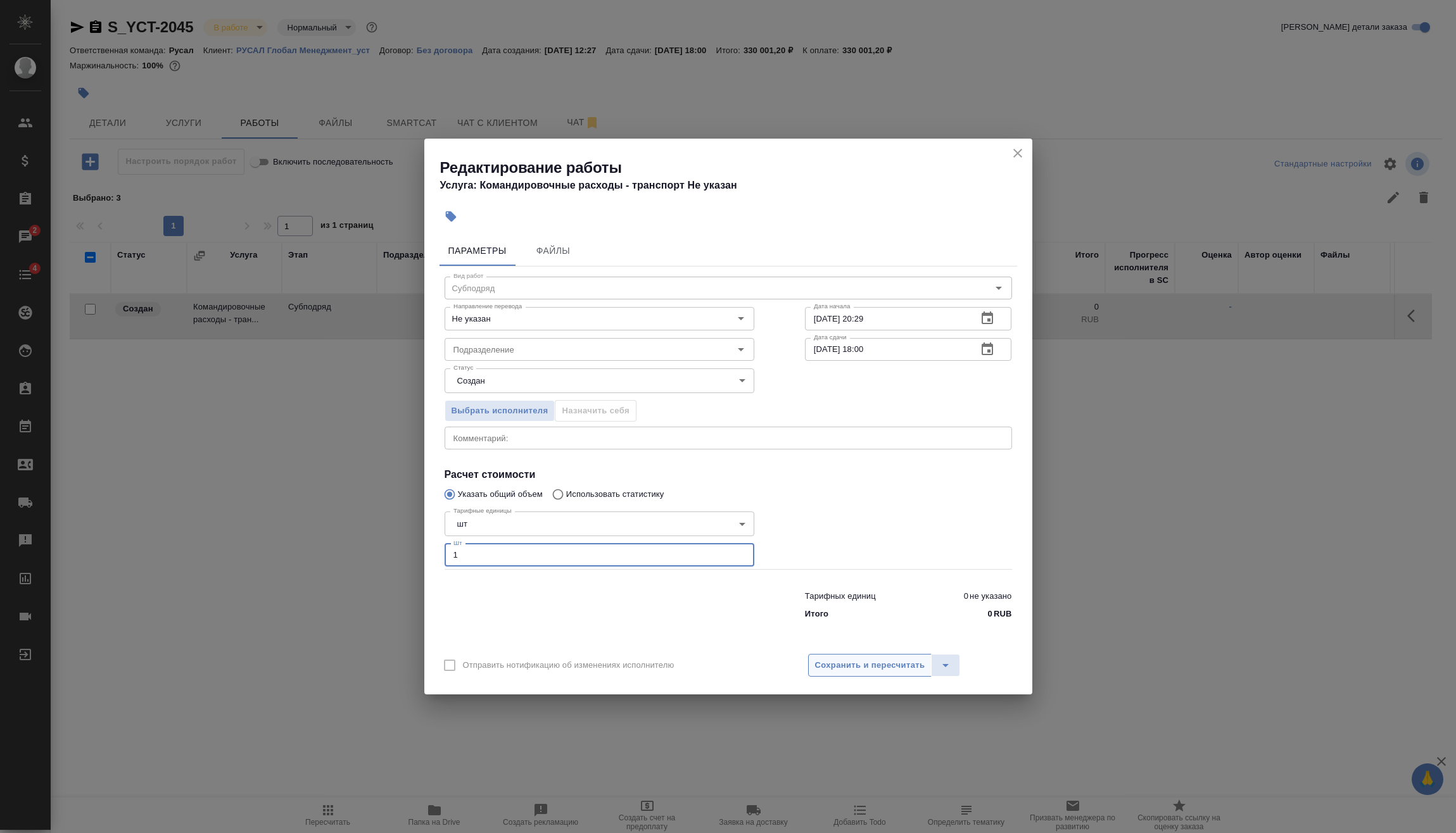
type input "1"
click at [836, 660] on span "Сохранить и пересчитать" at bounding box center [870, 666] width 110 height 15
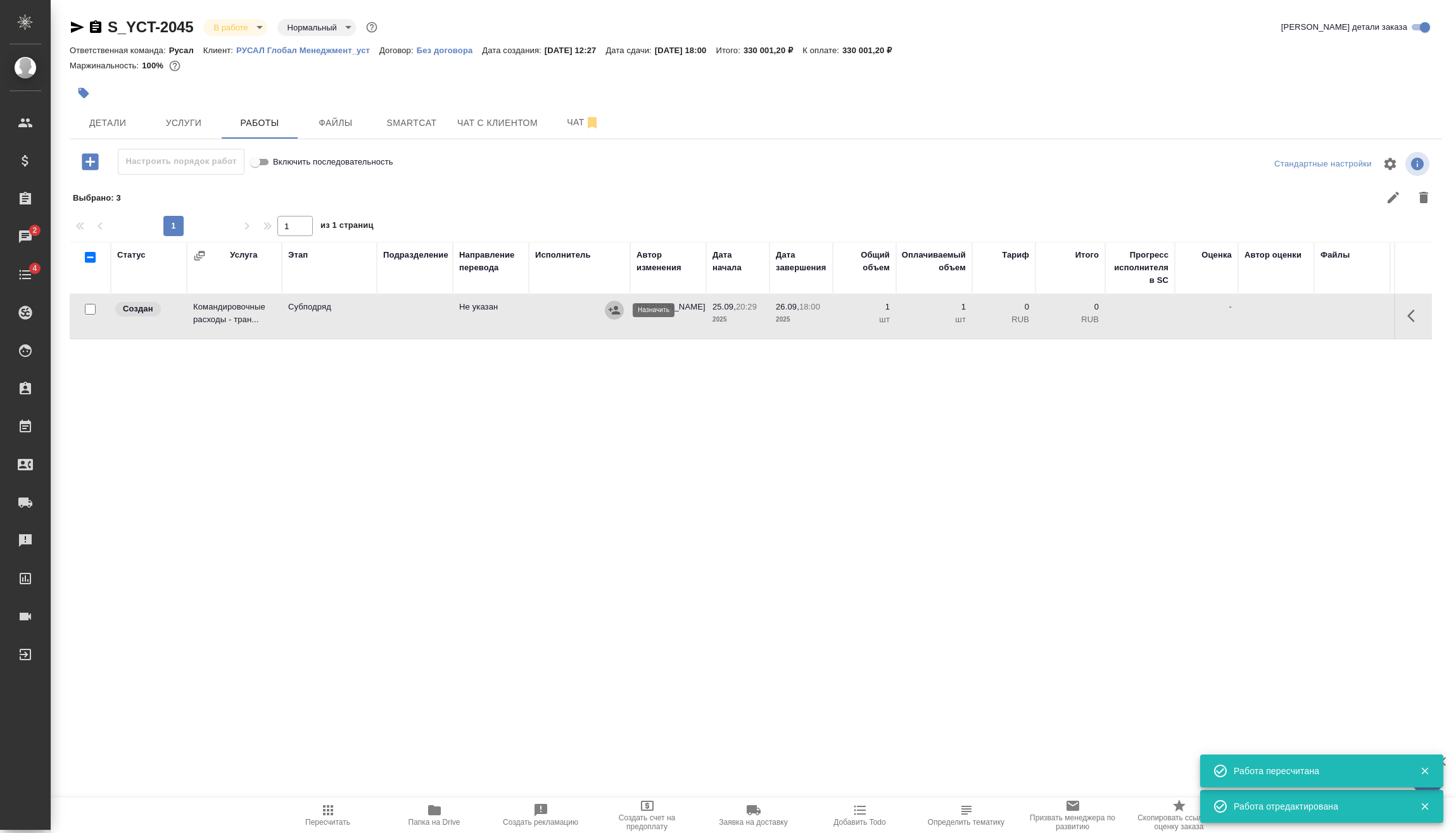
click at [608, 303] on button "button" at bounding box center [614, 310] width 19 height 19
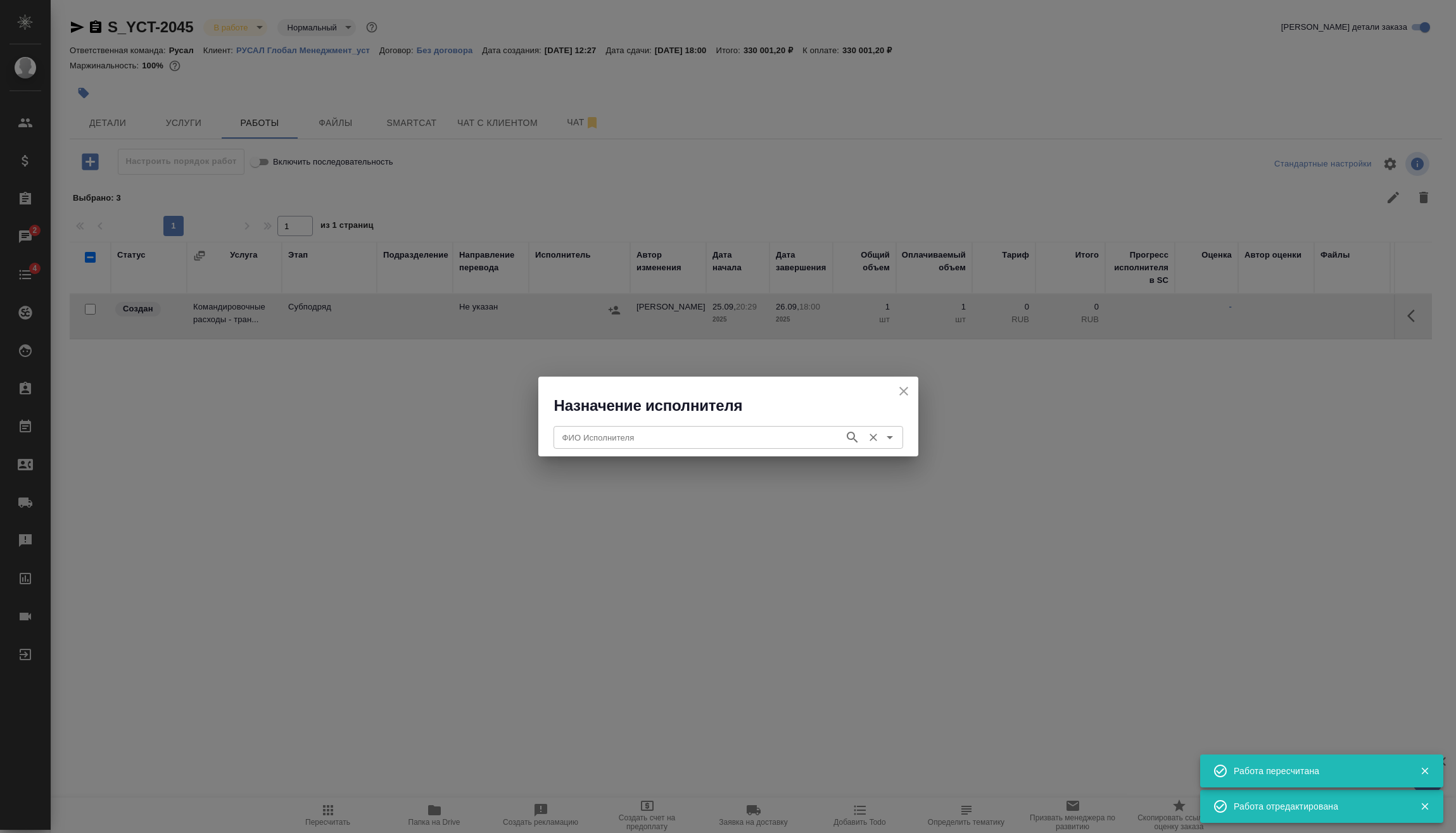
click at [608, 432] on input "ФИО Исполнителя" at bounding box center [697, 438] width 281 height 15
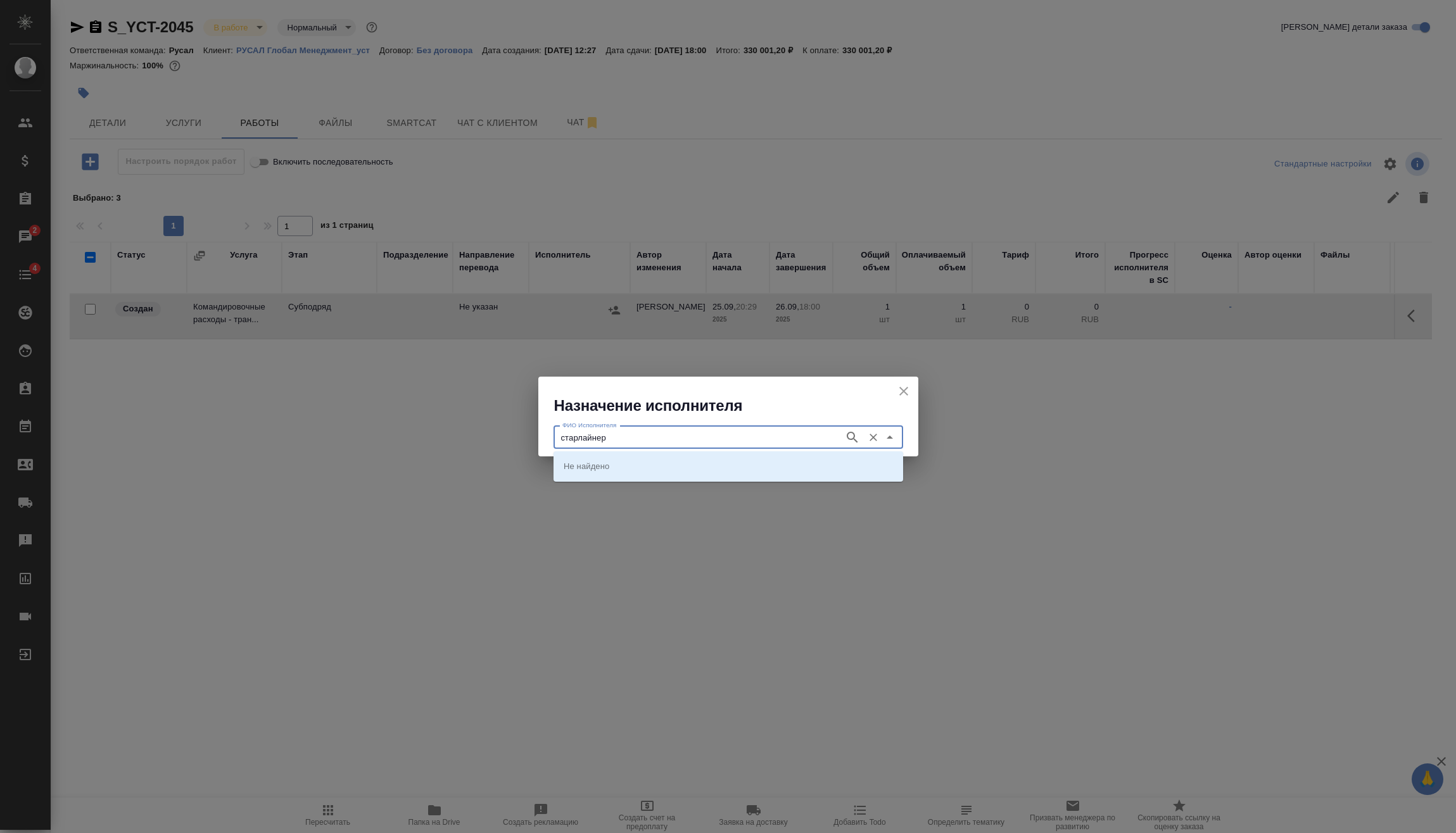
type input "старлайнер"
click at [643, 471] on p "Старлайнер (Starliner)" at bounding box center [606, 466] width 86 height 13
type input "Старлайнер (Starliner)"
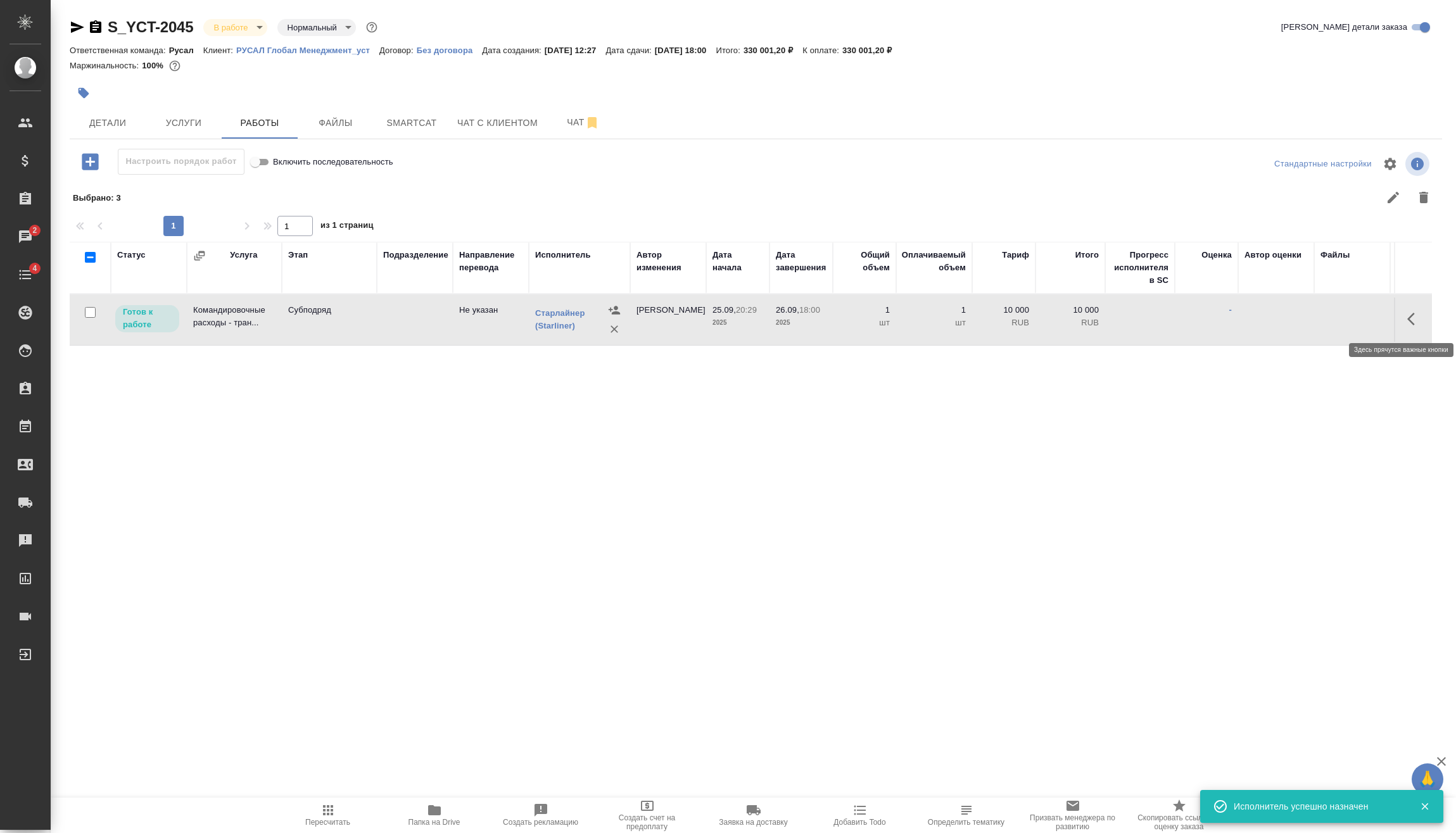
click at [1412, 319] on icon "button" at bounding box center [1414, 319] width 15 height 15
click at [1321, 318] on icon "button" at bounding box center [1321, 319] width 11 height 11
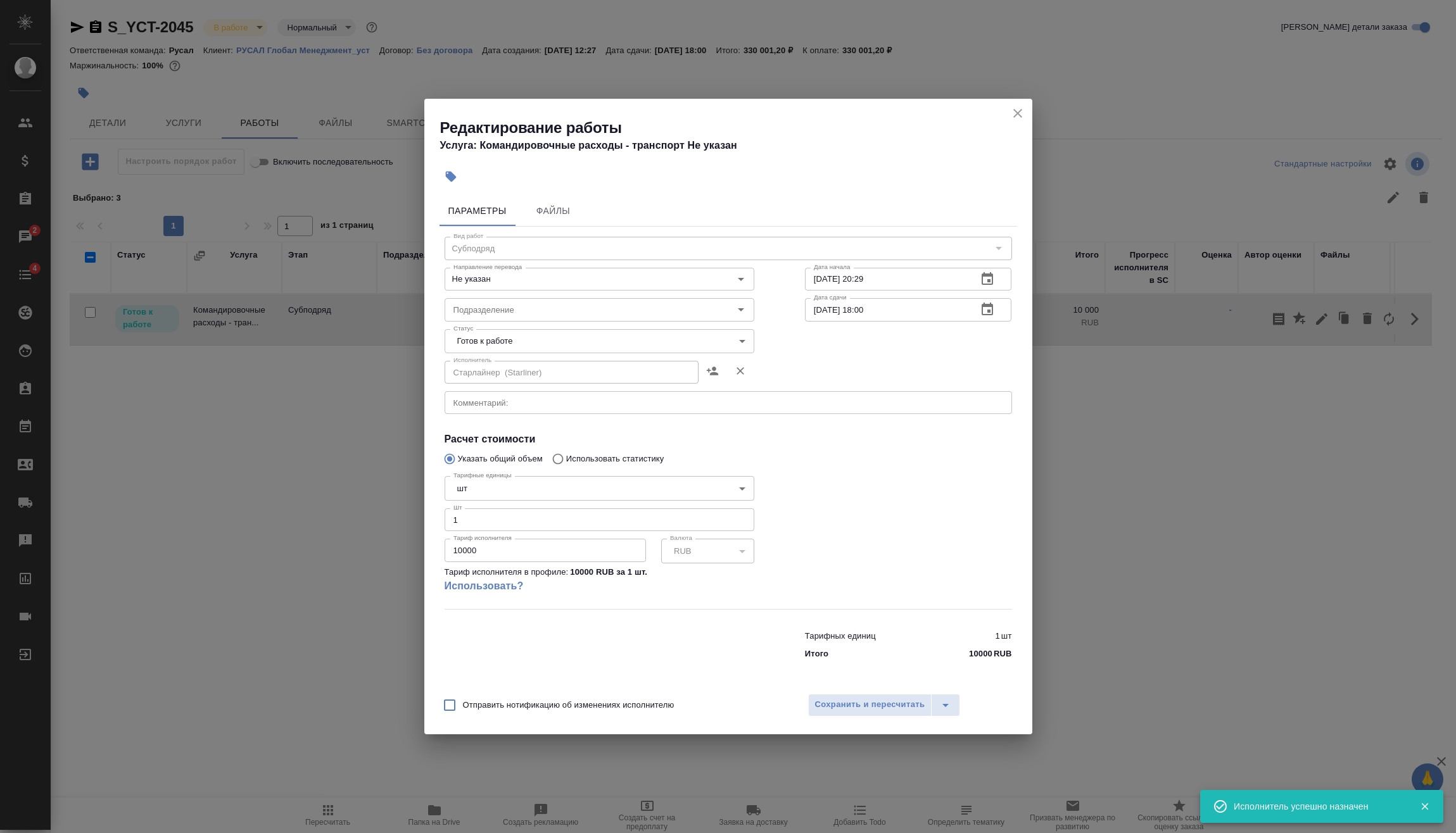
drag, startPoint x: 490, startPoint y: 554, endPoint x: 259, endPoint y: 572, distance: 231.7
click at [298, 571] on div "Редактирование работы Услуга: Командировочные расходы - транспорт Не указан Пар…" at bounding box center [728, 416] width 1456 height 833
type input "93890"
click at [895, 702] on span "Сохранить и пересчитать" at bounding box center [870, 706] width 110 height 15
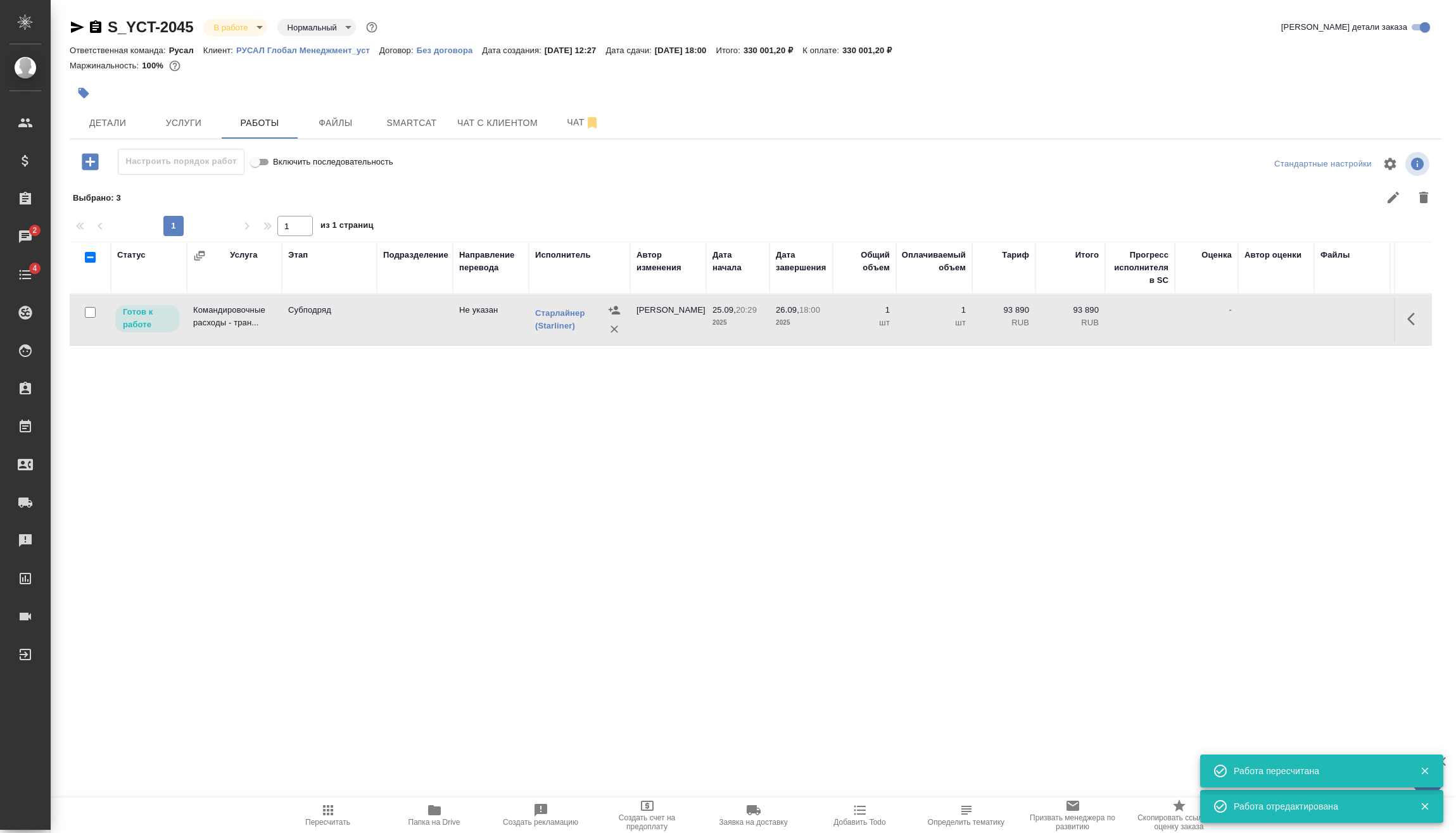
click at [332, 815] on icon "button" at bounding box center [328, 810] width 10 height 10
click at [91, 313] on input "checkbox" at bounding box center [90, 313] width 11 height 11
checkbox input "true"
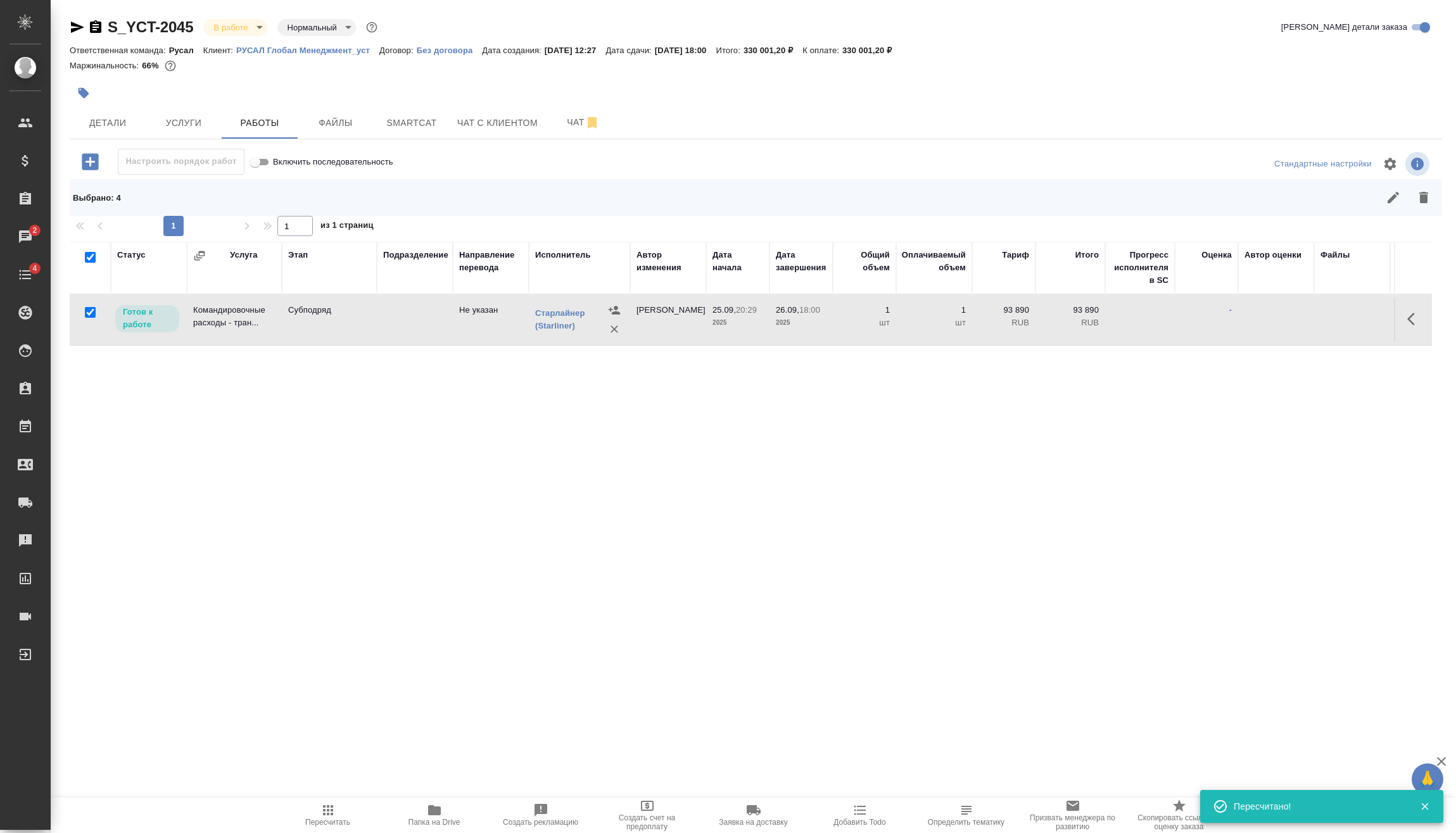
click at [100, 159] on icon "button" at bounding box center [90, 162] width 22 height 22
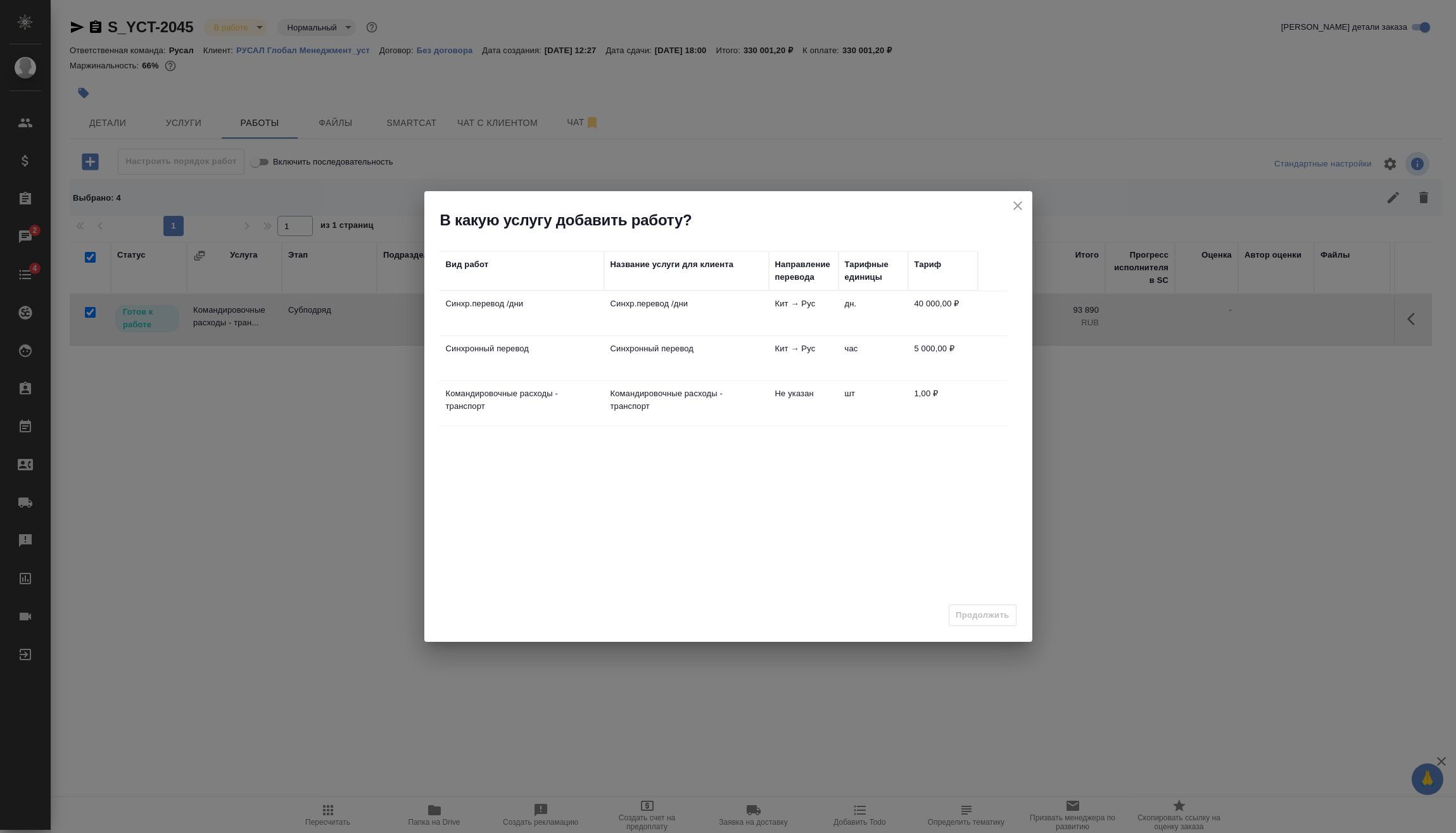
click at [549, 313] on td "Синхр.перевод /дни" at bounding box center [522, 313] width 164 height 44
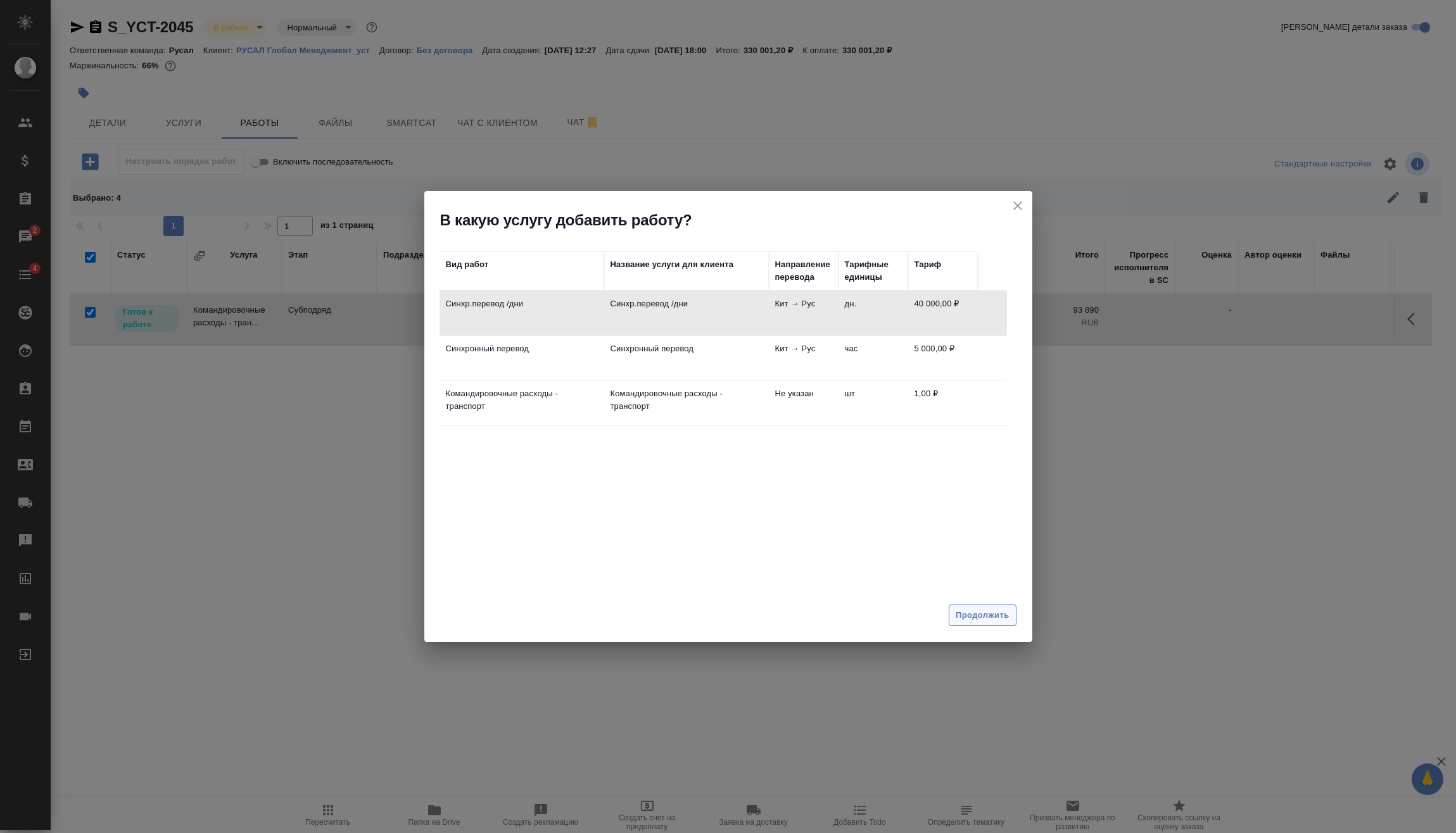
drag, startPoint x: 982, startPoint y: 596, endPoint x: 983, endPoint y: 607, distance: 11.0
click at [982, 596] on div "Вид работ Название услуги для клиента Направление перевода Тарифные единицы Тар…" at bounding box center [728, 415] width 608 height 368
click at [983, 607] on button "Продолжить" at bounding box center [981, 616] width 67 height 22
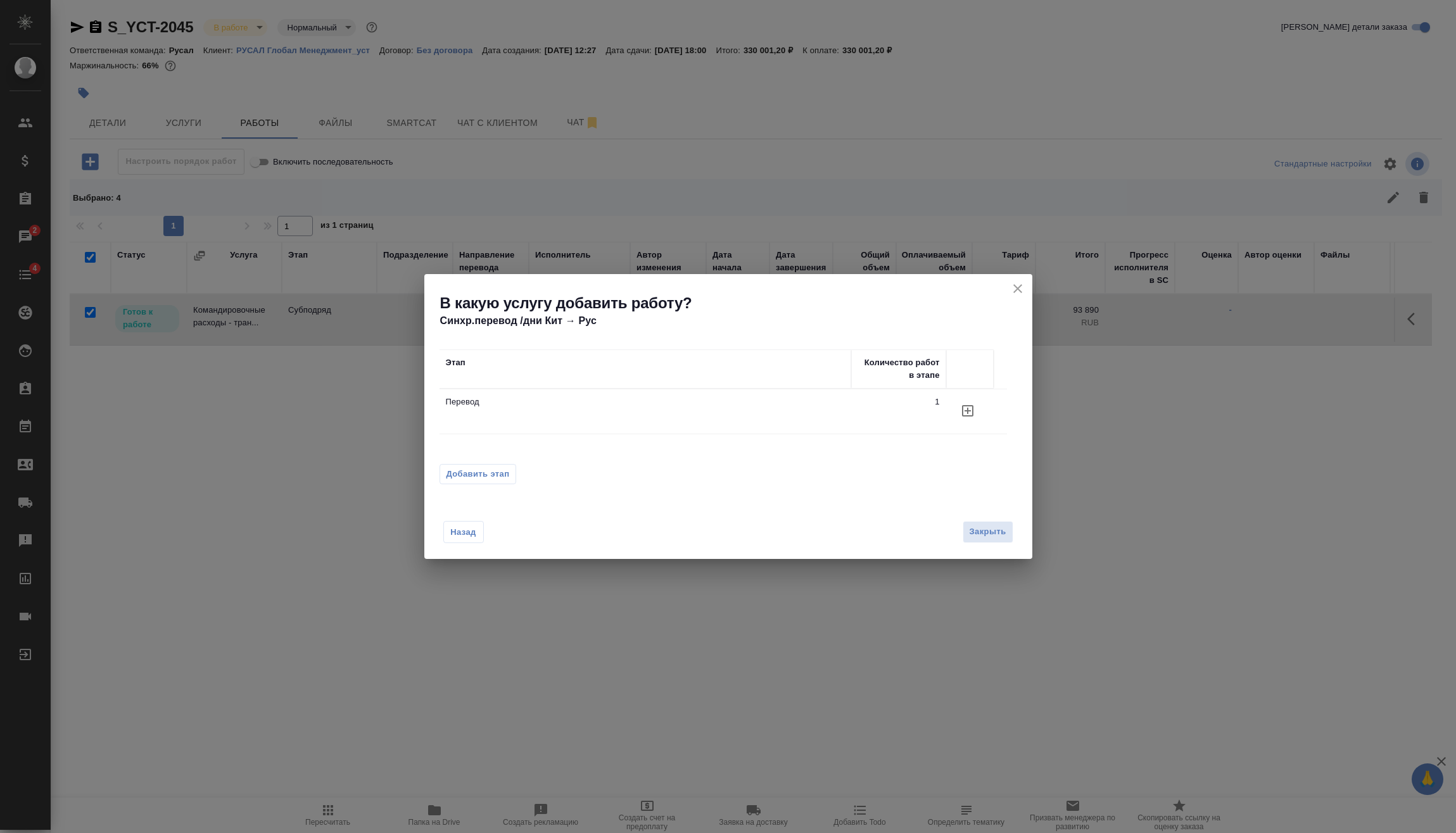
click at [490, 471] on span "Добавить этап" at bounding box center [477, 475] width 64 height 13
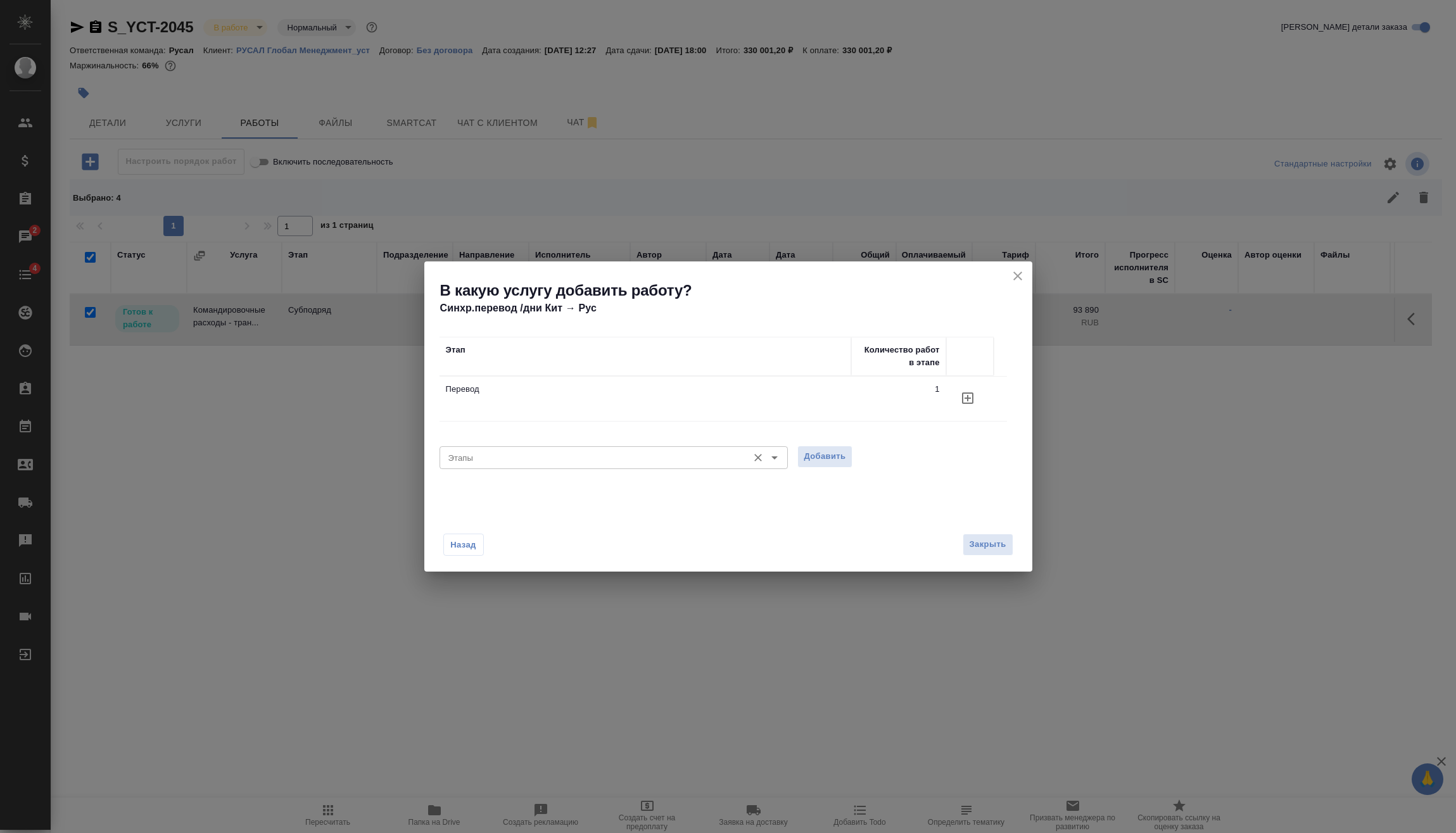
click at [519, 470] on div "Этапы Этапы" at bounding box center [613, 456] width 348 height 30
click at [527, 456] on input "Этапы" at bounding box center [592, 458] width 298 height 15
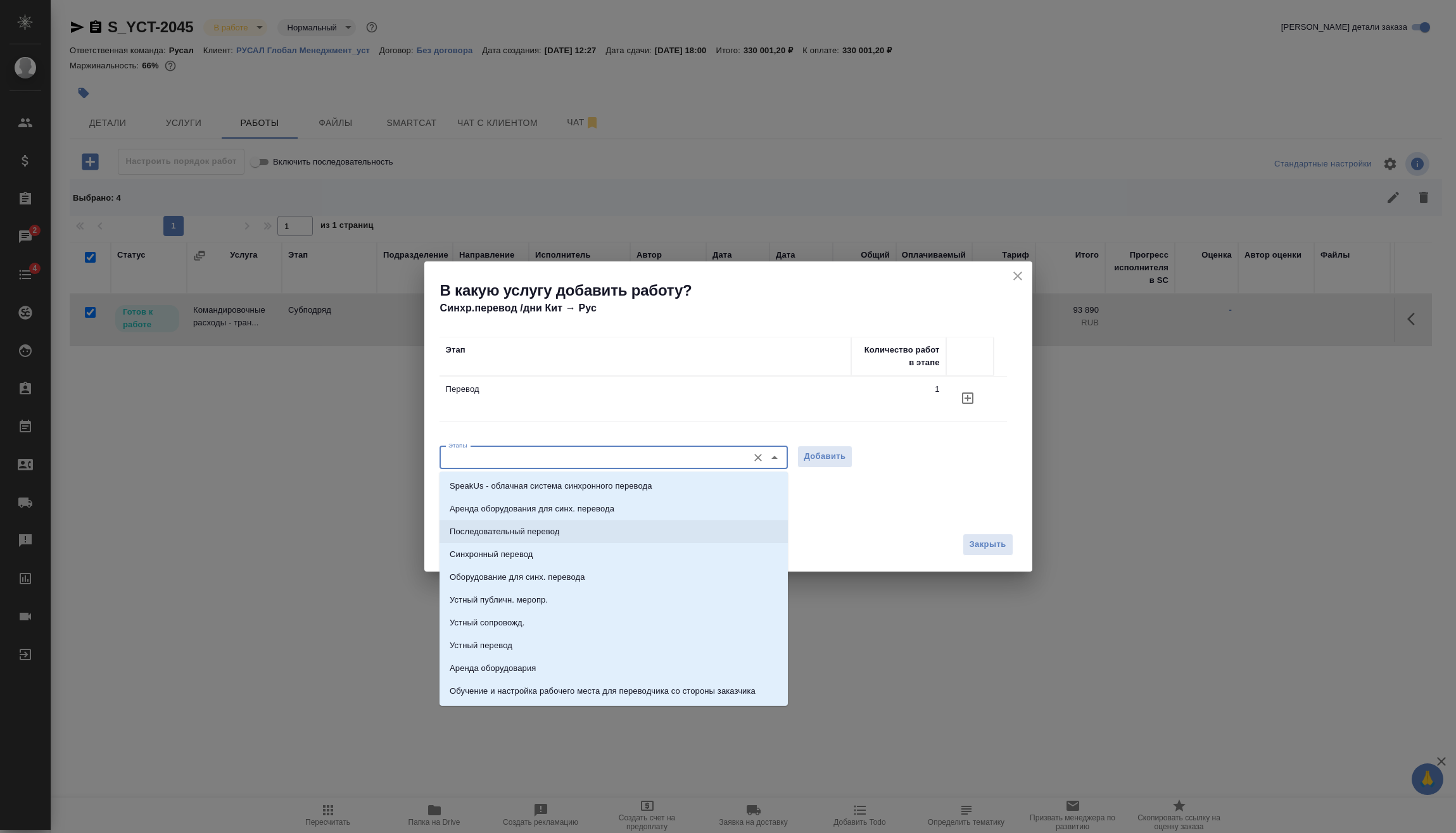
click at [524, 529] on p "Последовательный перевод" at bounding box center [504, 532] width 110 height 13
type input "Последовательный перевод"
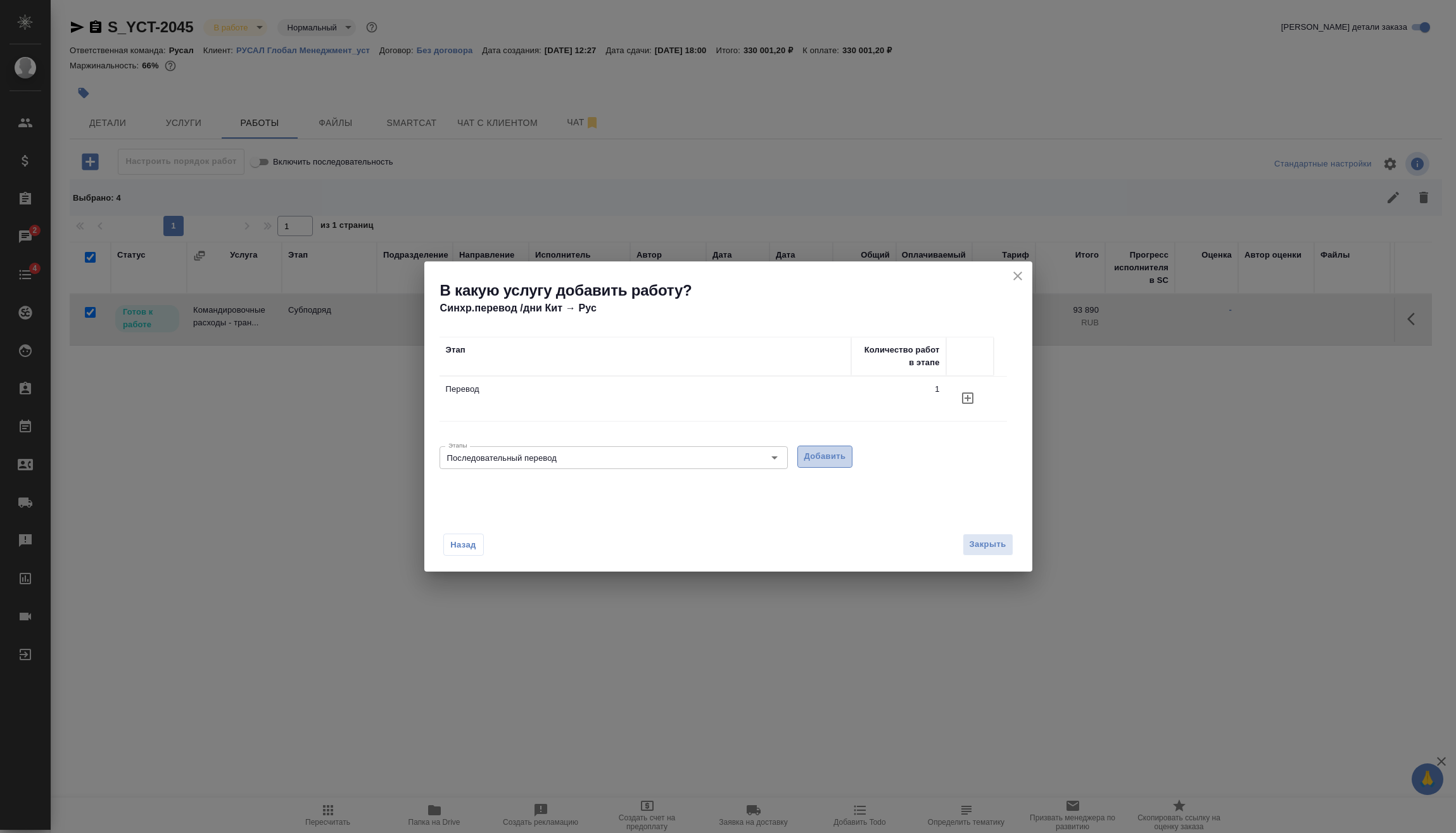
click at [825, 464] on span "Добавить" at bounding box center [824, 457] width 42 height 15
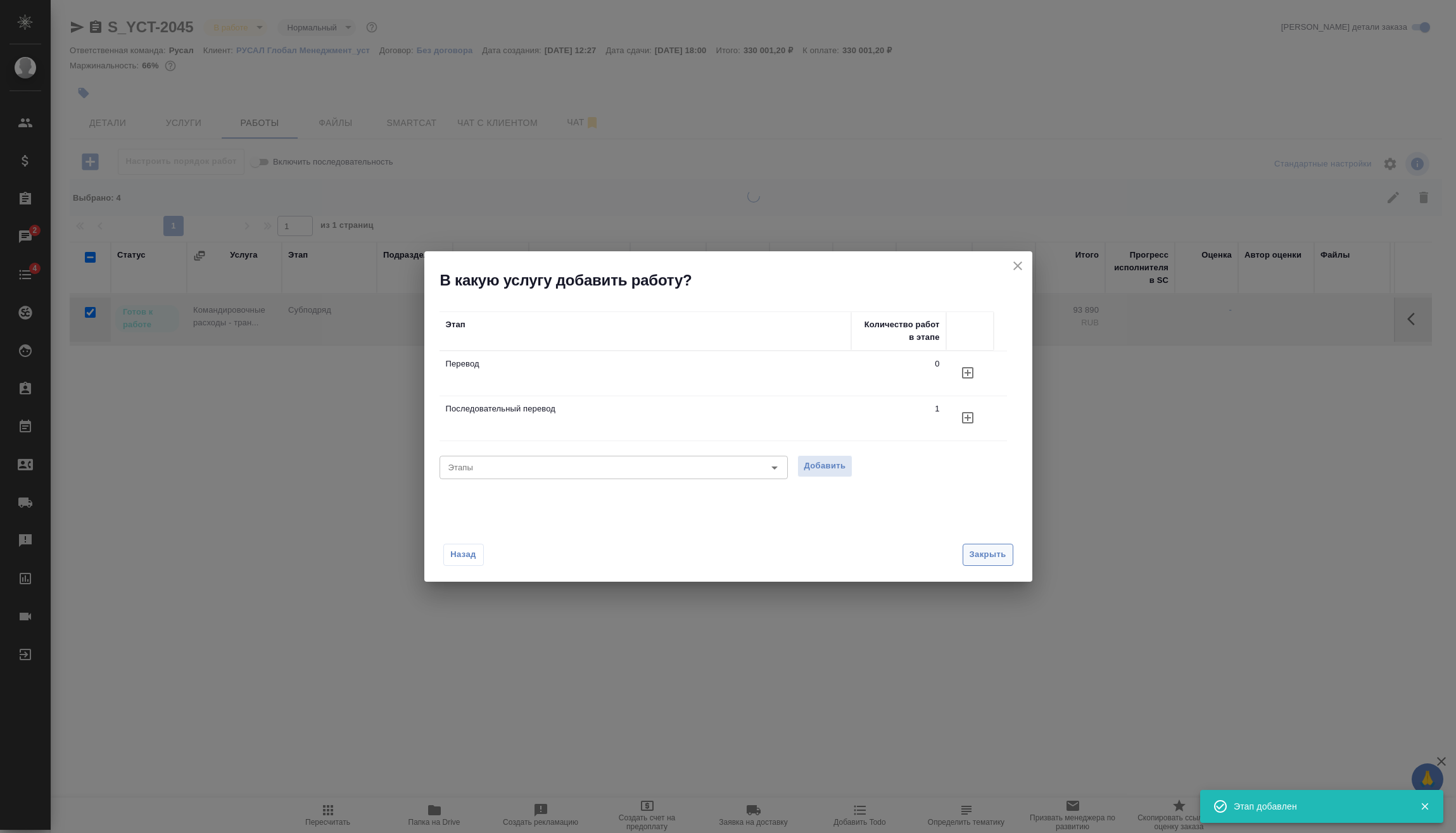
checkbox input "false"
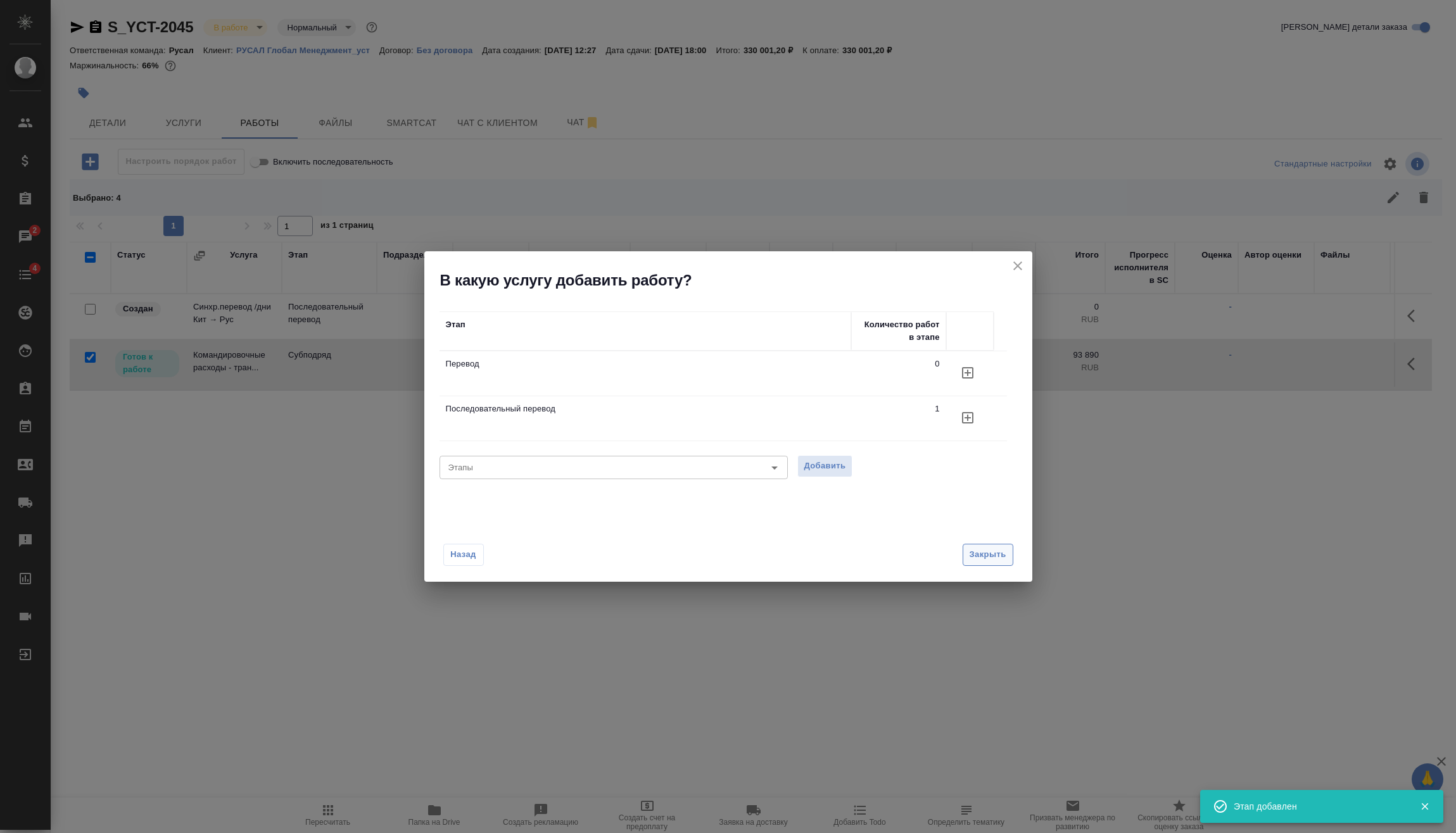
click at [994, 561] on span "Закрыть" at bounding box center [988, 555] width 37 height 15
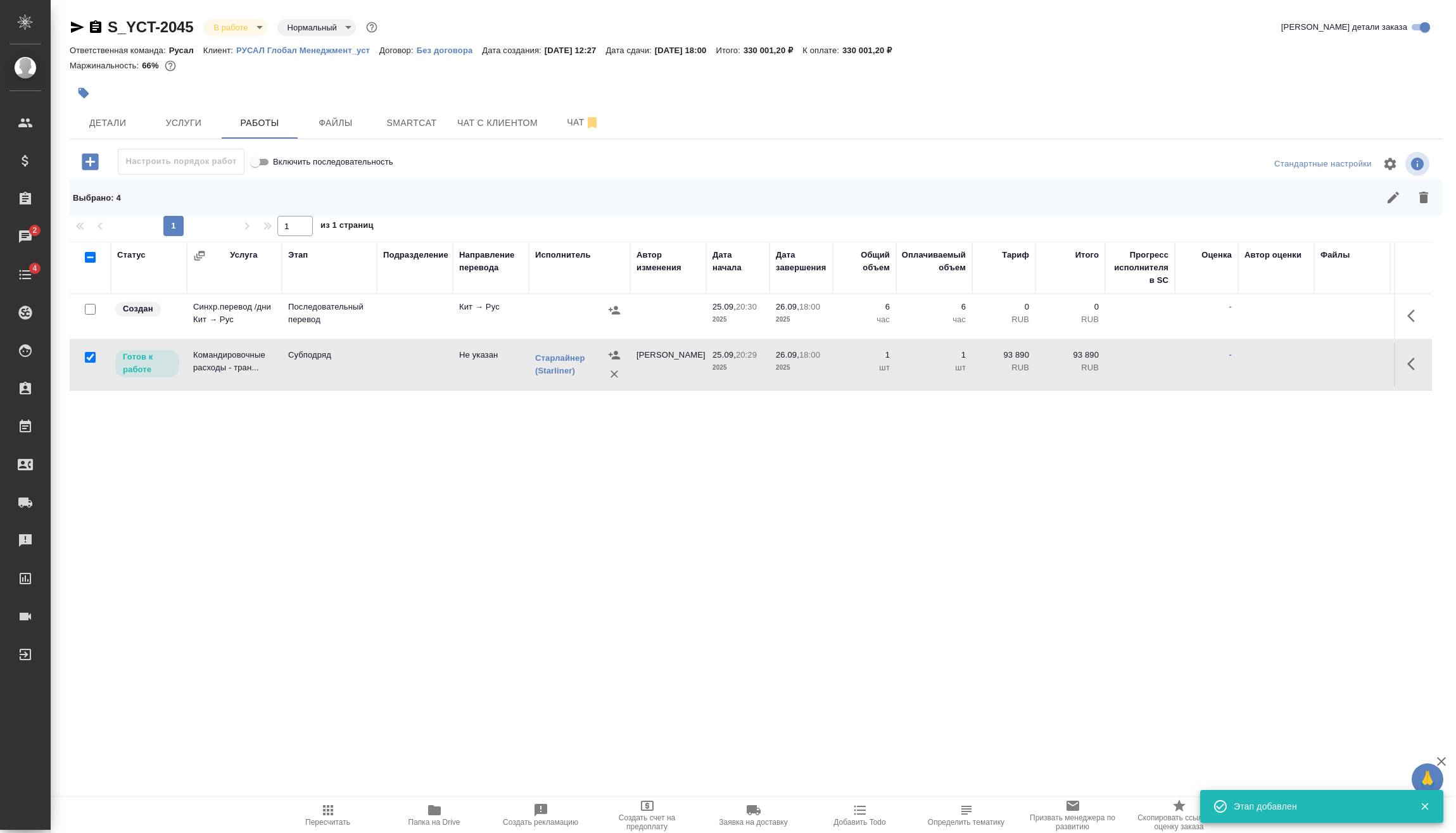
click at [1420, 309] on icon "button" at bounding box center [1414, 316] width 15 height 15
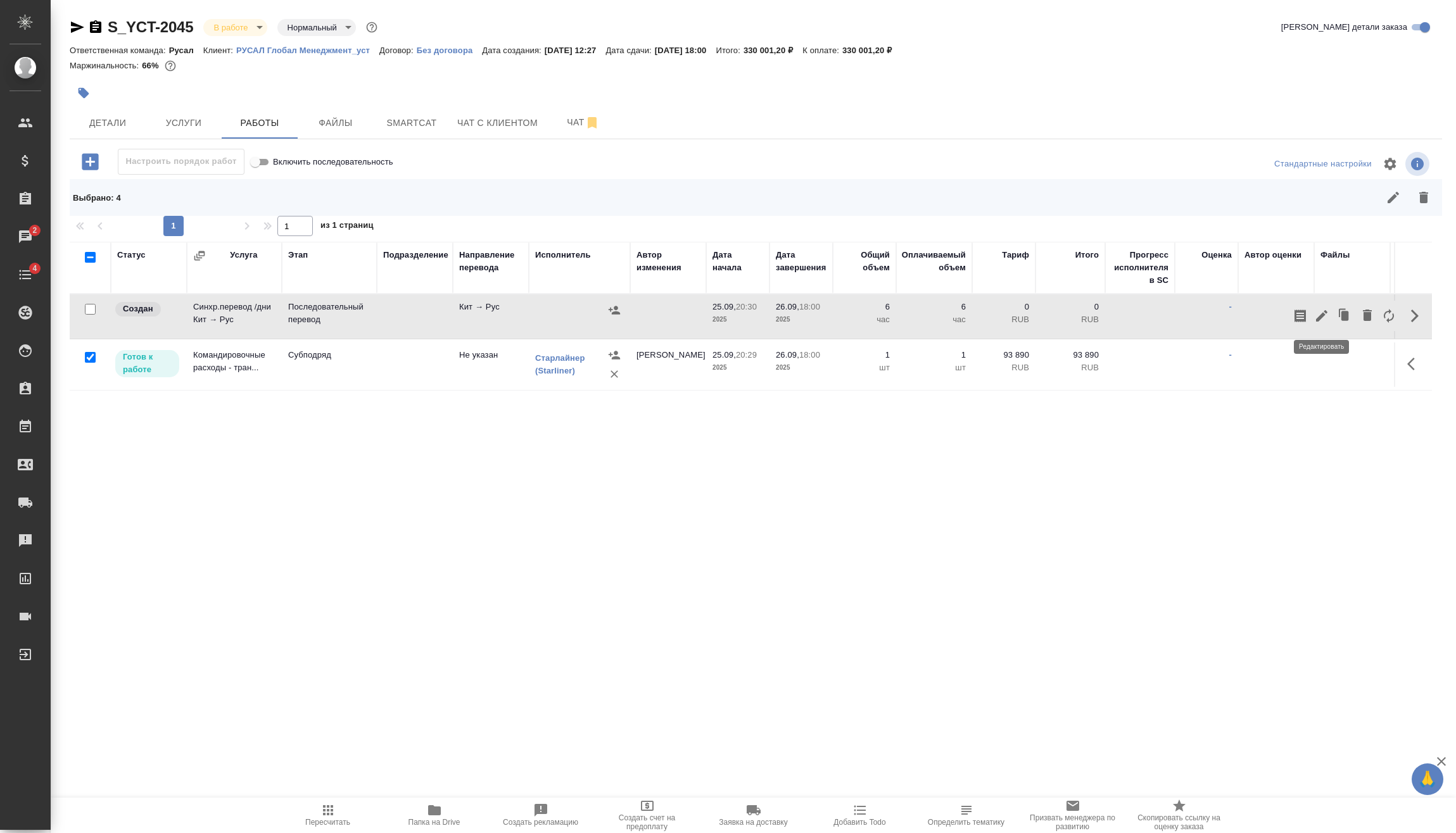
click at [1325, 311] on icon "button" at bounding box center [1321, 316] width 11 height 11
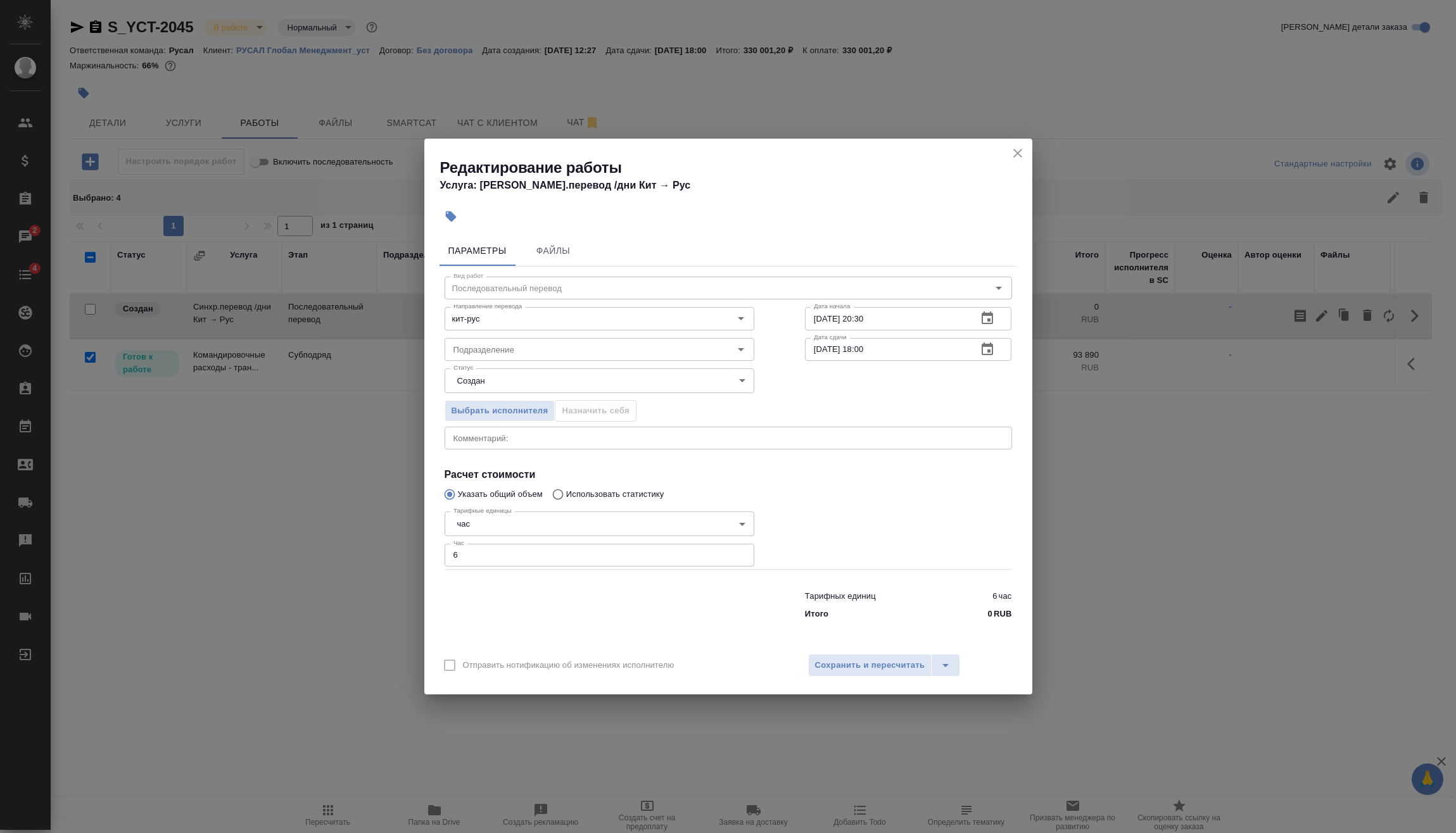
click at [507, 522] on body "🙏 .cls-1 fill:#fff; AWATERA [PERSON_NAME] Спецификации Заказы 2 Чаты 4 Todo Про…" at bounding box center [728, 416] width 1456 height 833
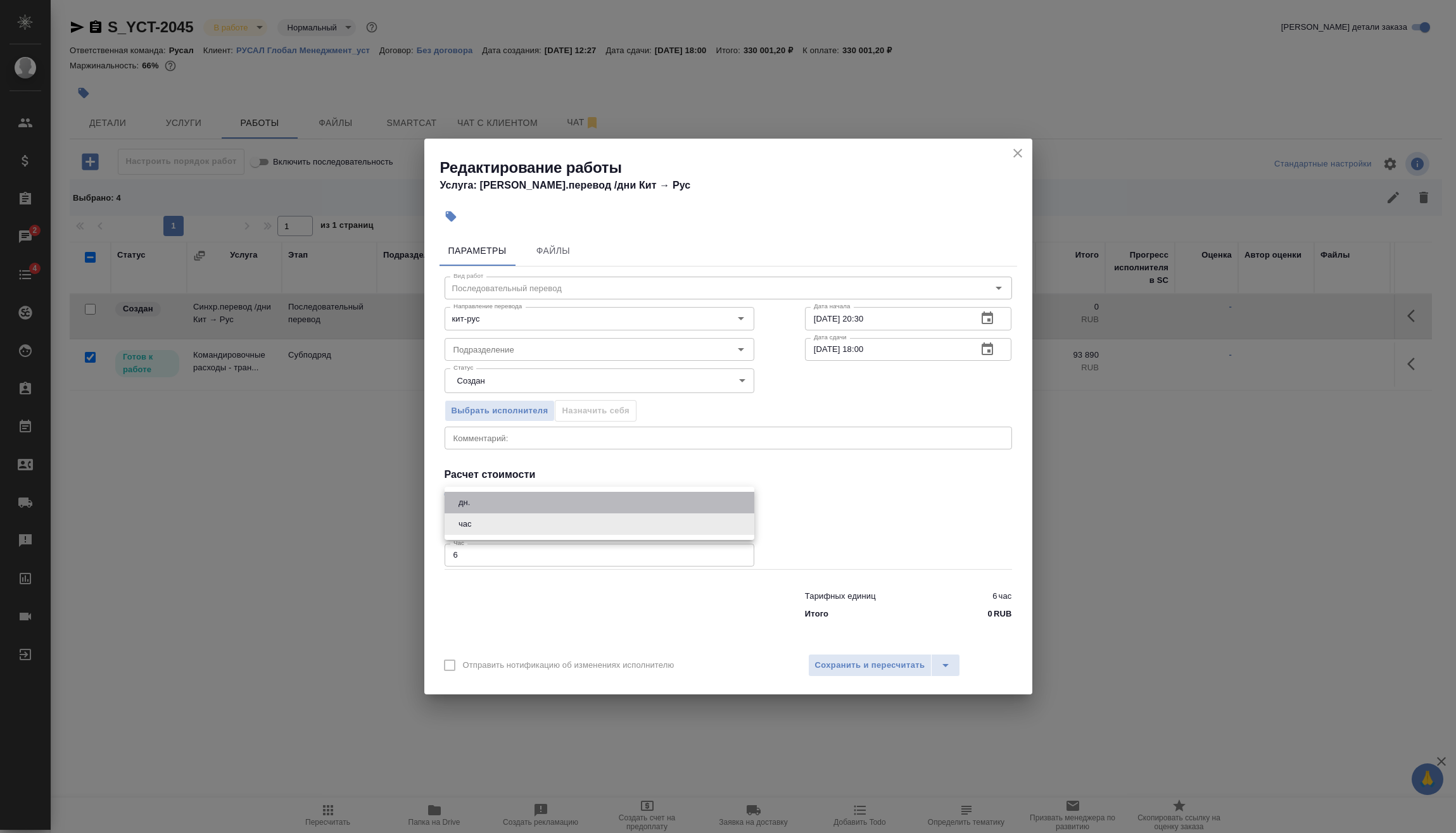
click at [500, 507] on li "дн." at bounding box center [598, 502] width 309 height 21
type input "5a8b1489cc6b4906c91bfd8a"
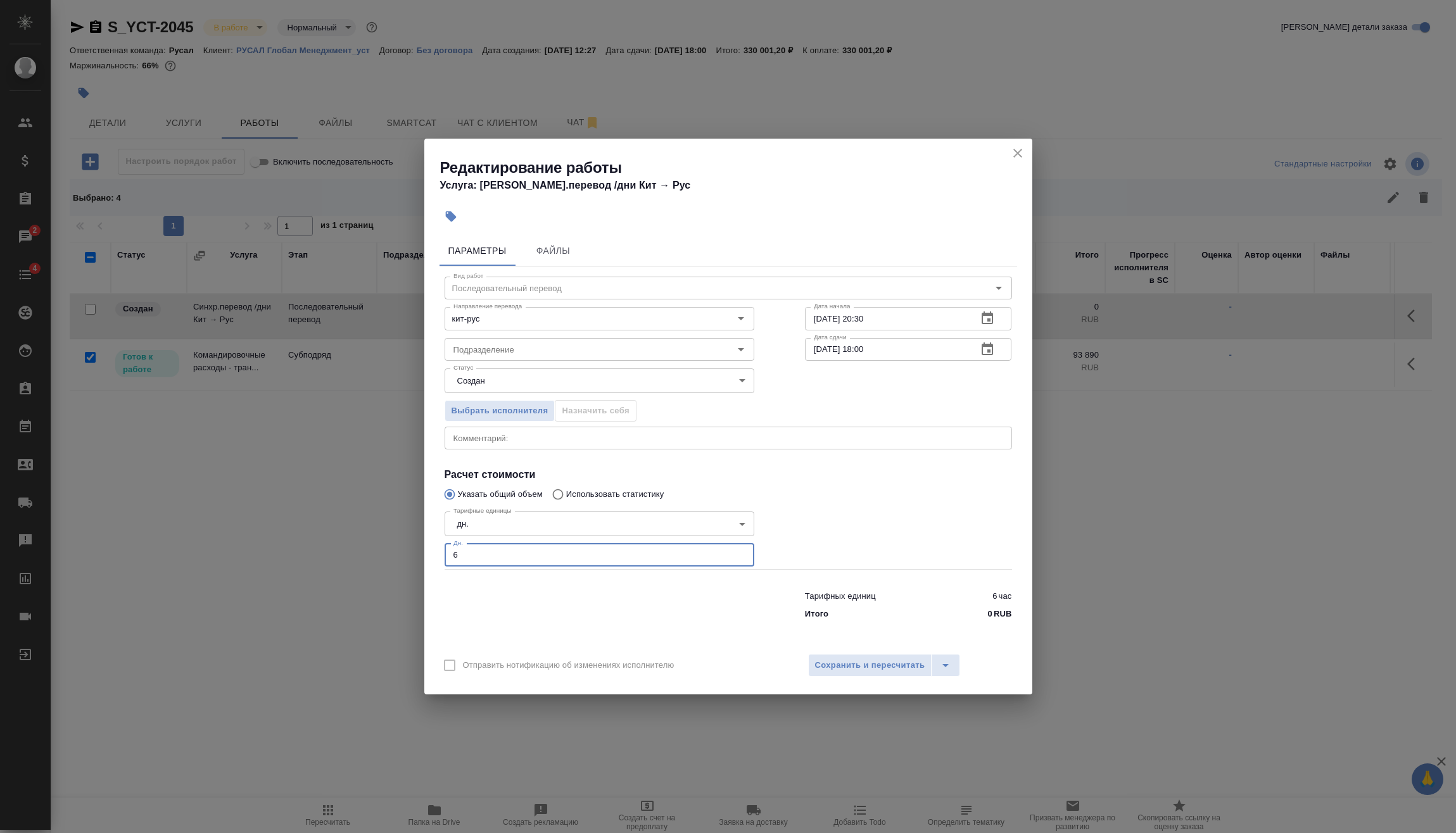
drag, startPoint x: 492, startPoint y: 554, endPoint x: 373, endPoint y: 565, distance: 119.5
click at [412, 556] on div "Редактирование работы Услуга: [PERSON_NAME].перевод /дни Кит → [PERSON_NAME] Фа…" at bounding box center [728, 416] width 1456 height 833
type input "3"
click at [860, 661] on span "Сохранить и пересчитать" at bounding box center [870, 666] width 110 height 15
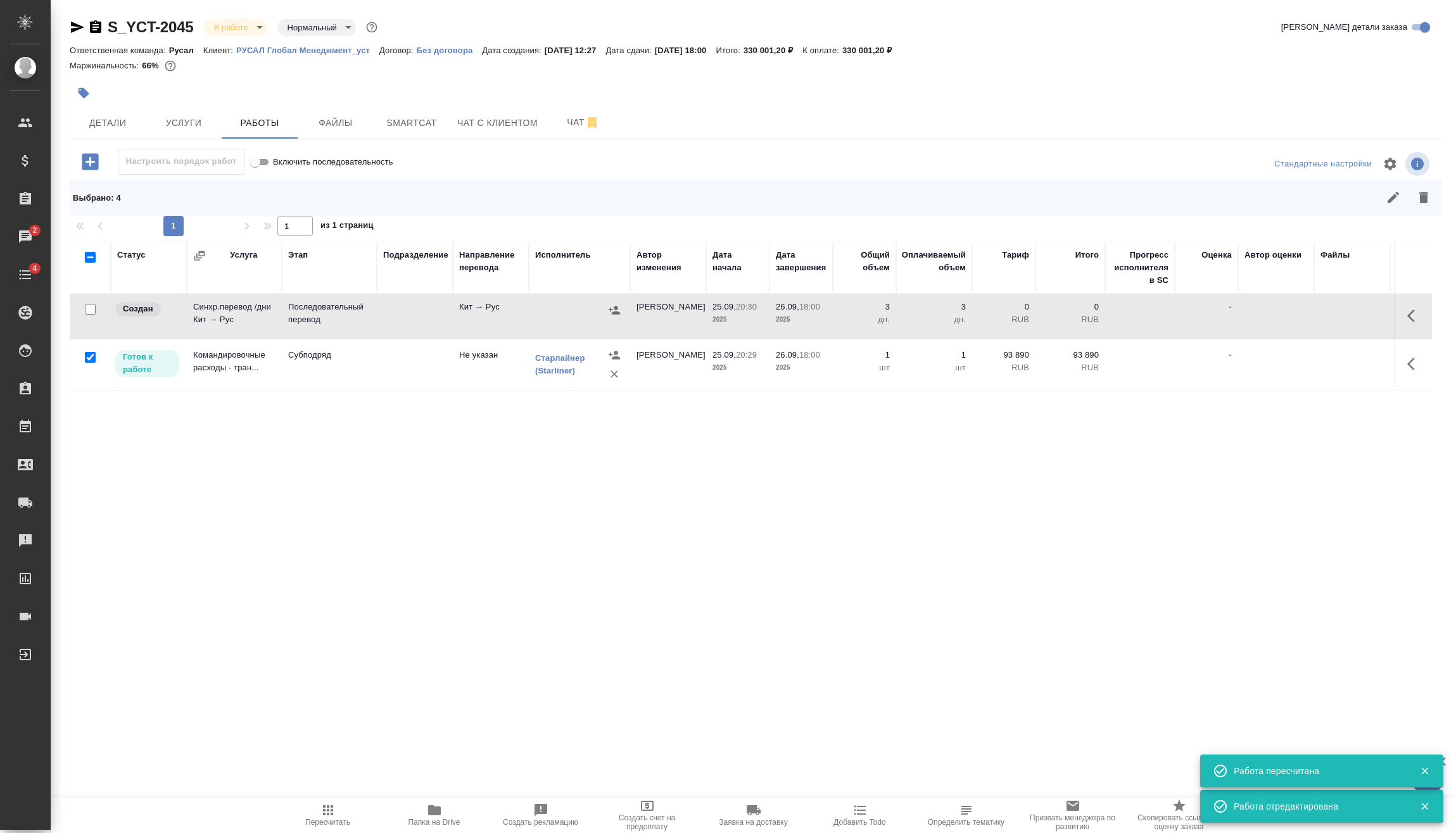
click at [613, 311] on icon "button" at bounding box center [614, 310] width 13 height 13
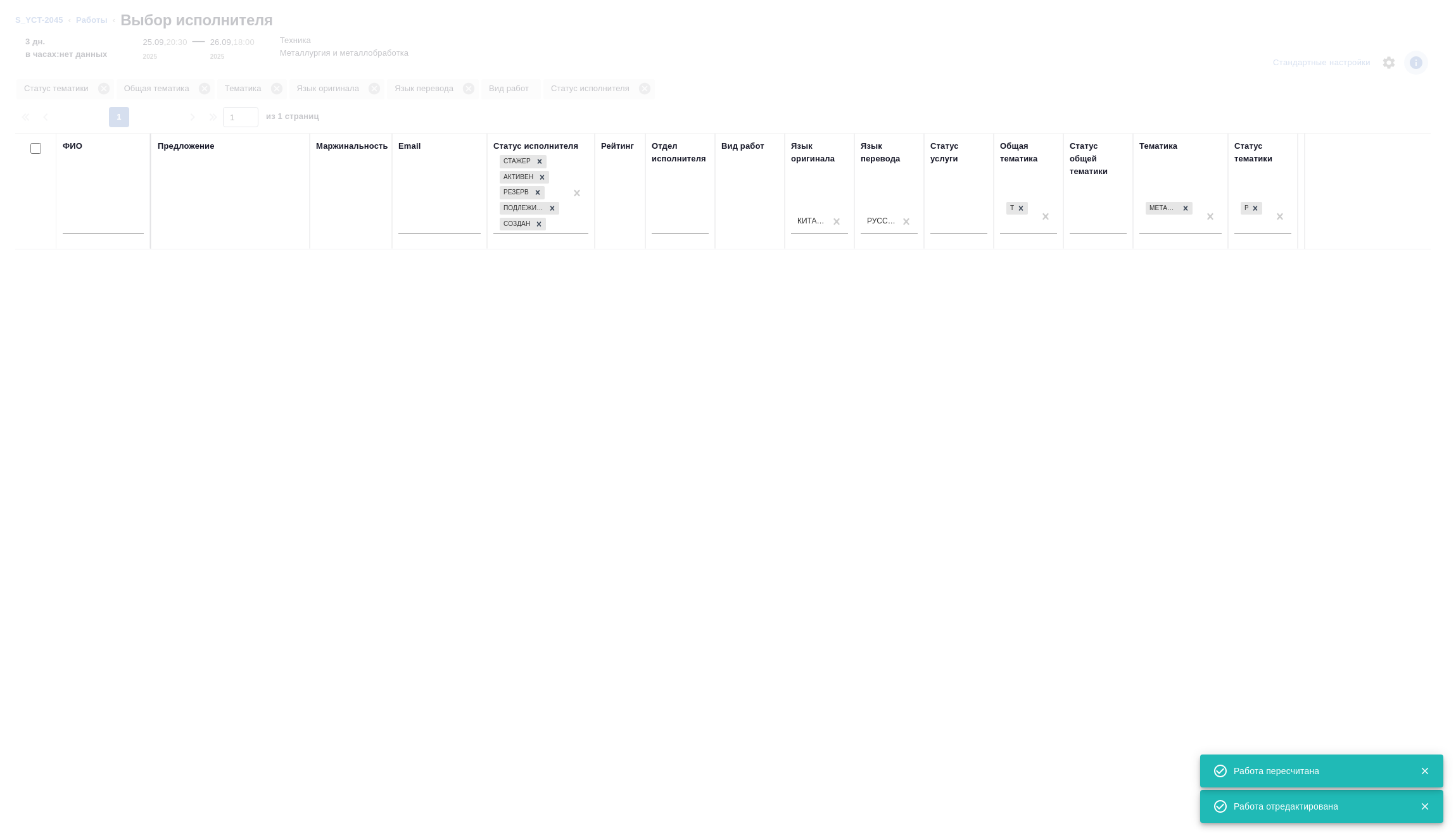
click at [100, 223] on input "text" at bounding box center [103, 225] width 81 height 16
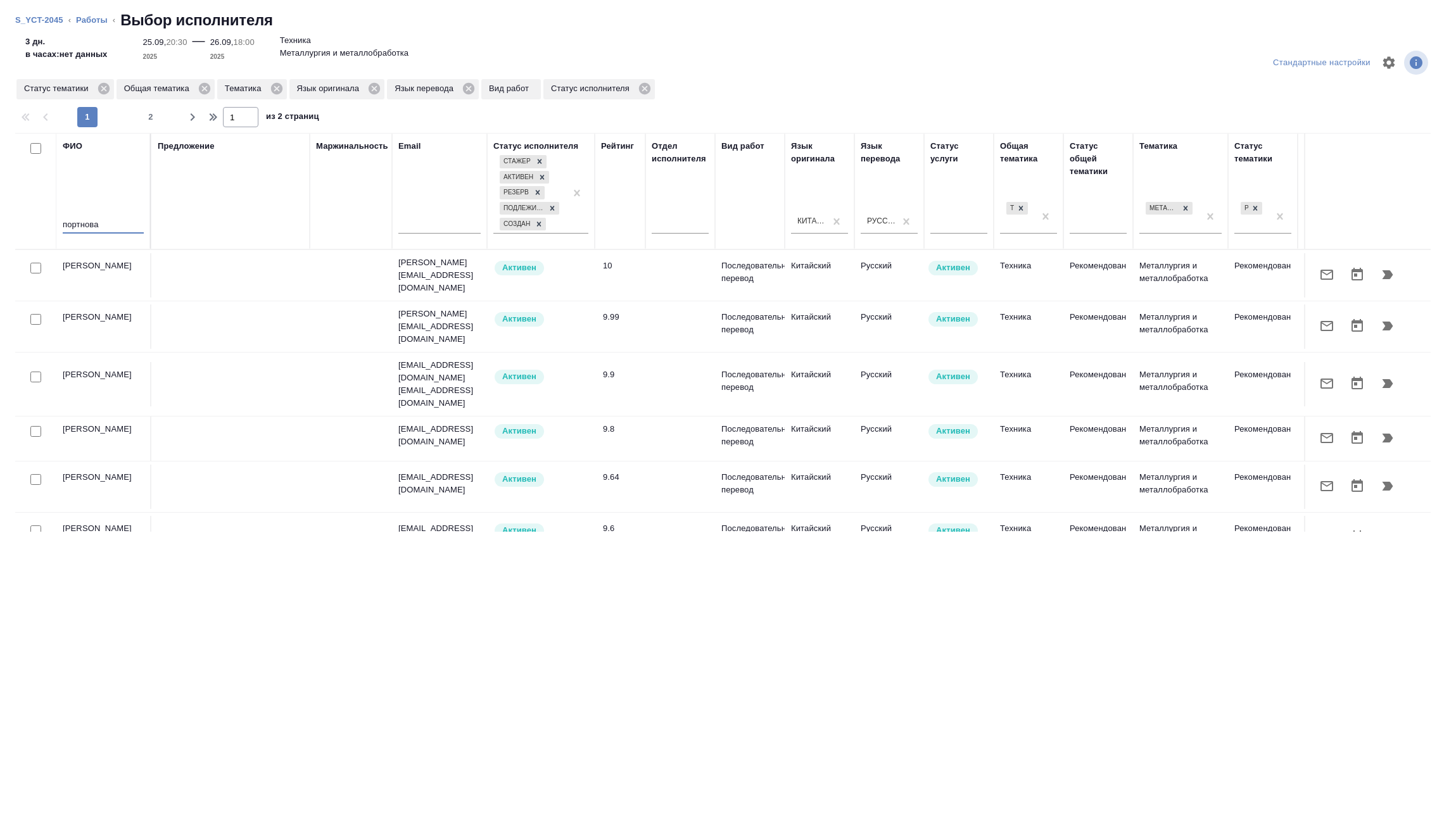
type input "портнова"
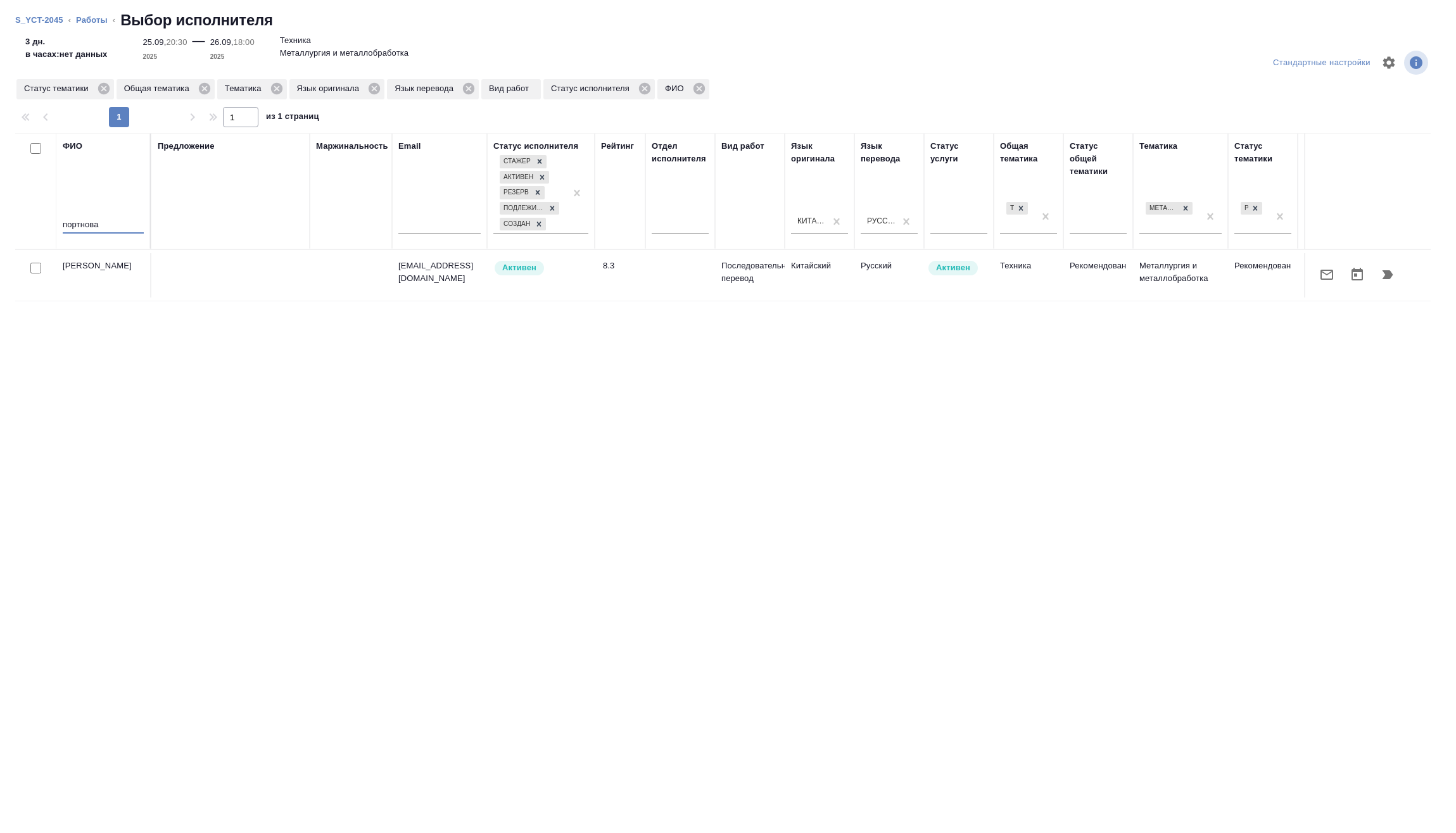
click at [1390, 273] on icon "button" at bounding box center [1388, 275] width 11 height 9
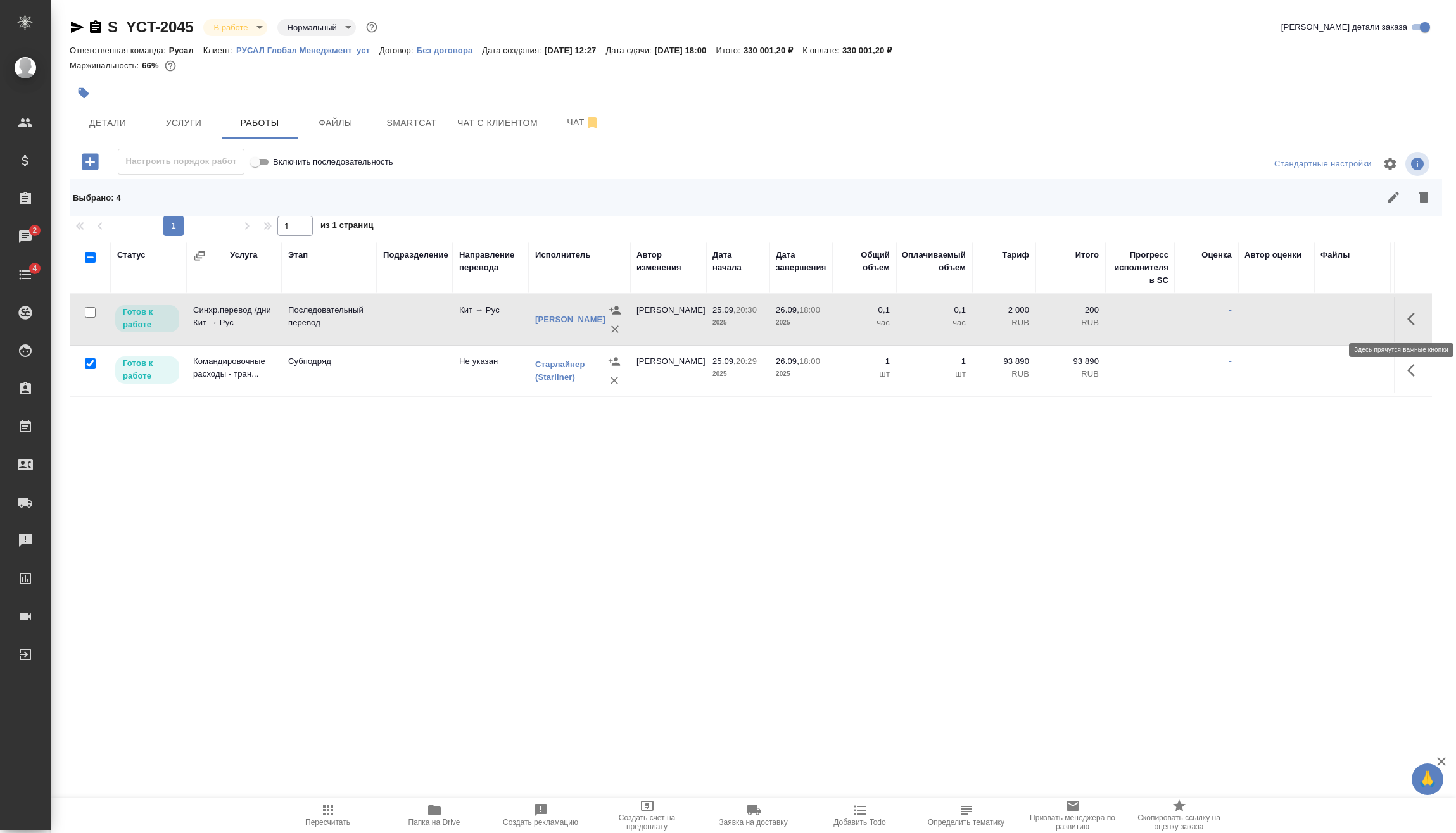
click at [1412, 307] on button "button" at bounding box center [1414, 319] width 30 height 30
click at [1327, 321] on icon "button" at bounding box center [1321, 319] width 15 height 15
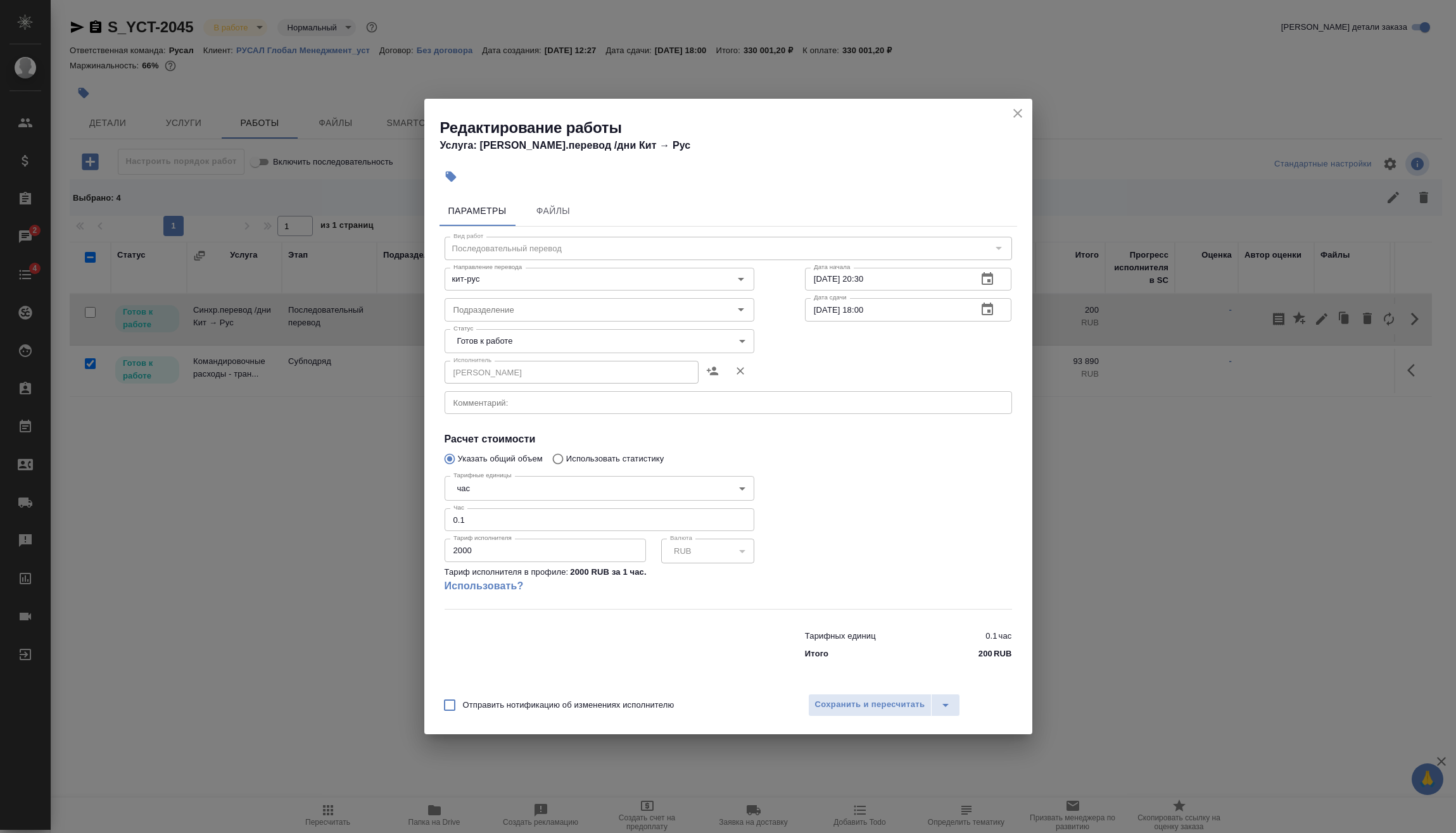
click at [502, 496] on body "🙏 .cls-1 fill:#fff; AWATERA [PERSON_NAME] Спецификации Заказы 2 Чаты 4 Todo Про…" at bounding box center [728, 416] width 1456 height 833
click at [492, 467] on li "дн." at bounding box center [598, 466] width 309 height 21
type input "5a8b1489cc6b4906c91bfd8a"
drag, startPoint x: 456, startPoint y: 523, endPoint x: 428, endPoint y: 523, distance: 28.0
click at [432, 523] on div "Параметры Файлы Вид работ Последовательный перевод Вид работ Направление перево…" at bounding box center [728, 438] width 608 height 495
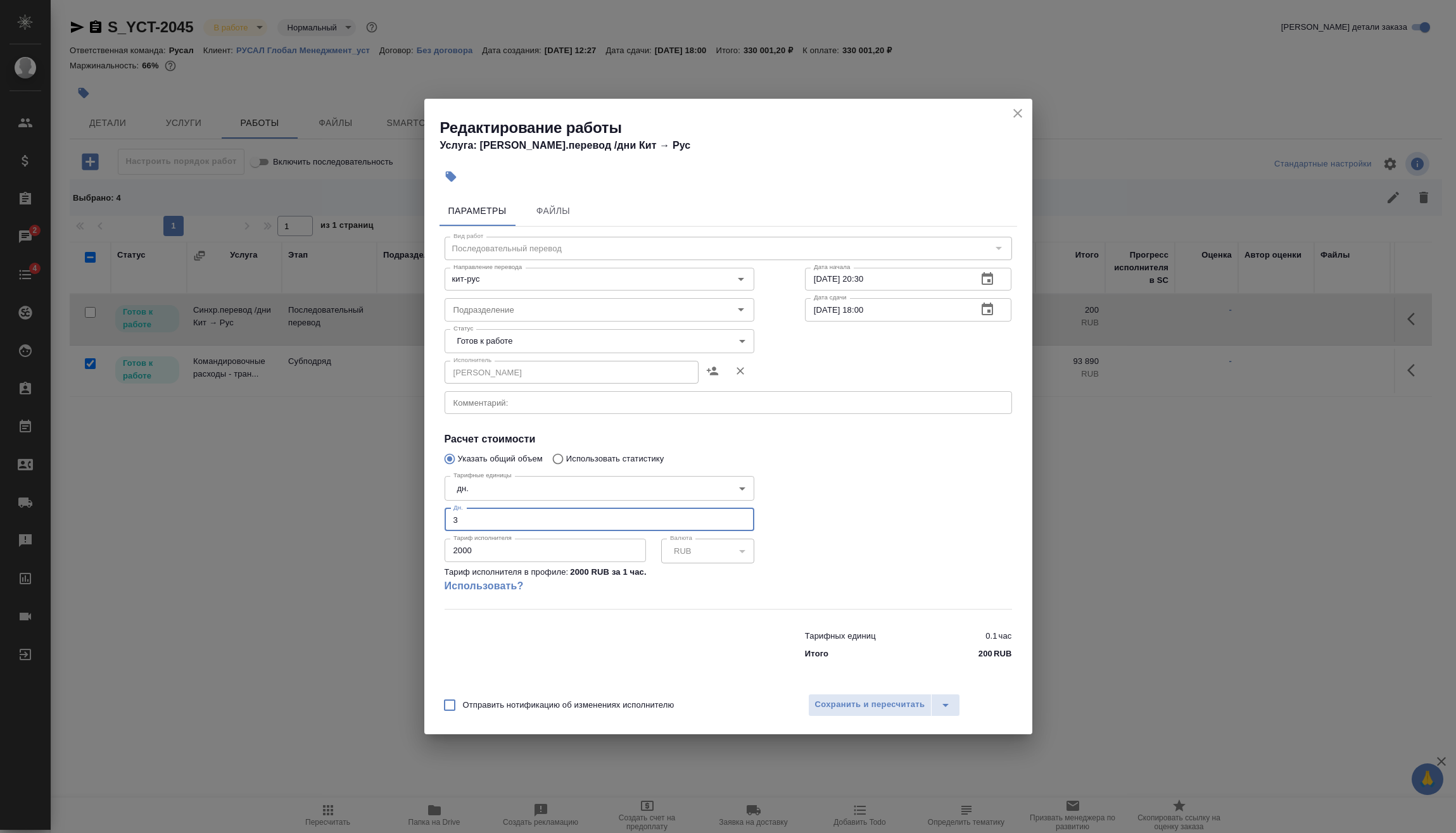
type input "3"
drag, startPoint x: 387, startPoint y: 557, endPoint x: 417, endPoint y: 559, distance: 30.1
click at [380, 558] on div "Редактирование работы Услуга: [PERSON_NAME].перевод /дни Кит → [PERSON_NAME] Фа…" at bounding box center [728, 416] width 1456 height 833
type input "22354"
click at [882, 715] on button "Сохранить и пересчитать" at bounding box center [870, 706] width 124 height 23
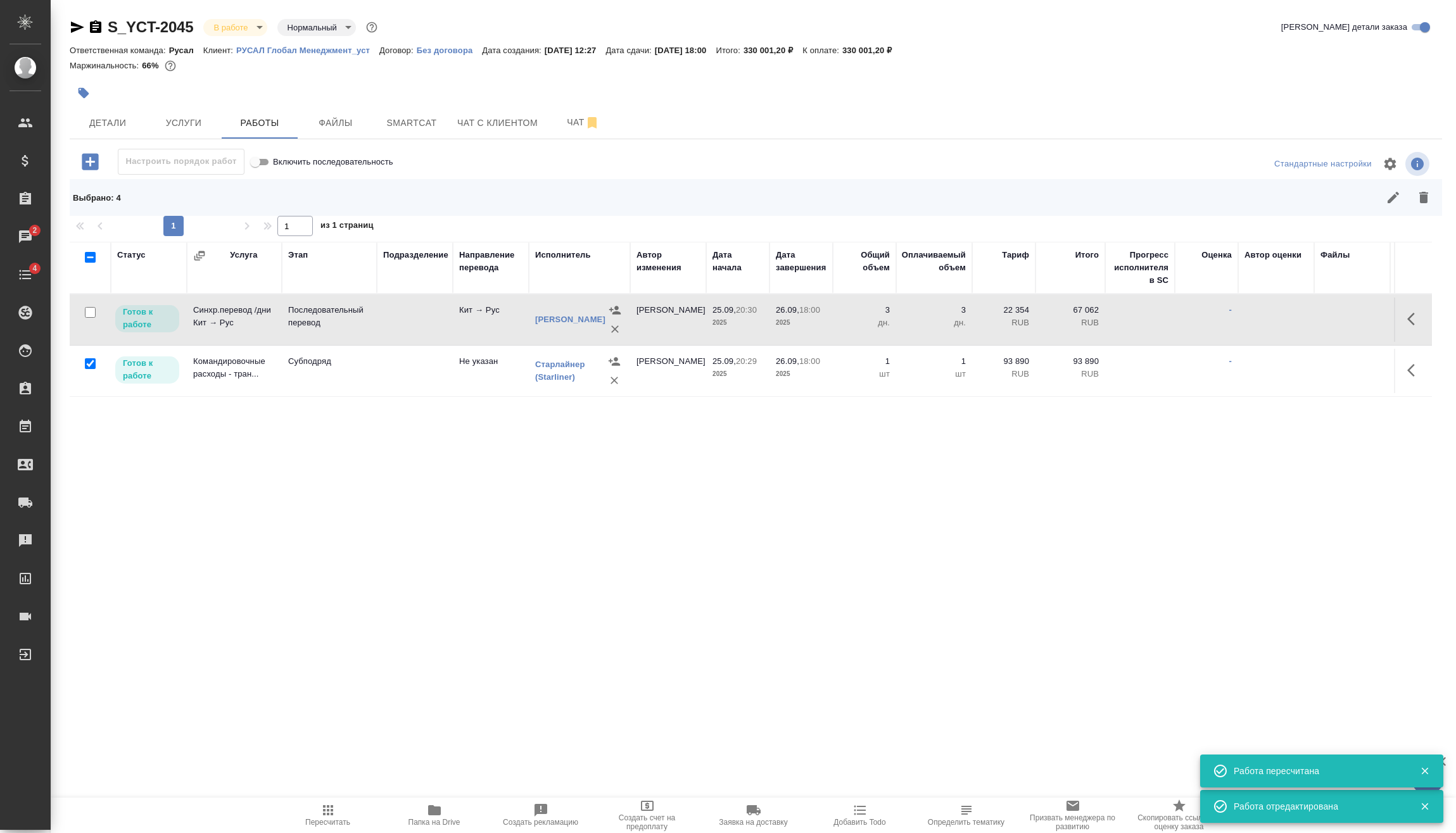
click at [327, 824] on span "Пересчитать" at bounding box center [328, 823] width 45 height 9
click at [90, 312] on input "checkbox" at bounding box center [90, 313] width 11 height 11
checkbox input "true"
click at [1390, 205] on button "button" at bounding box center [1392, 198] width 30 height 30
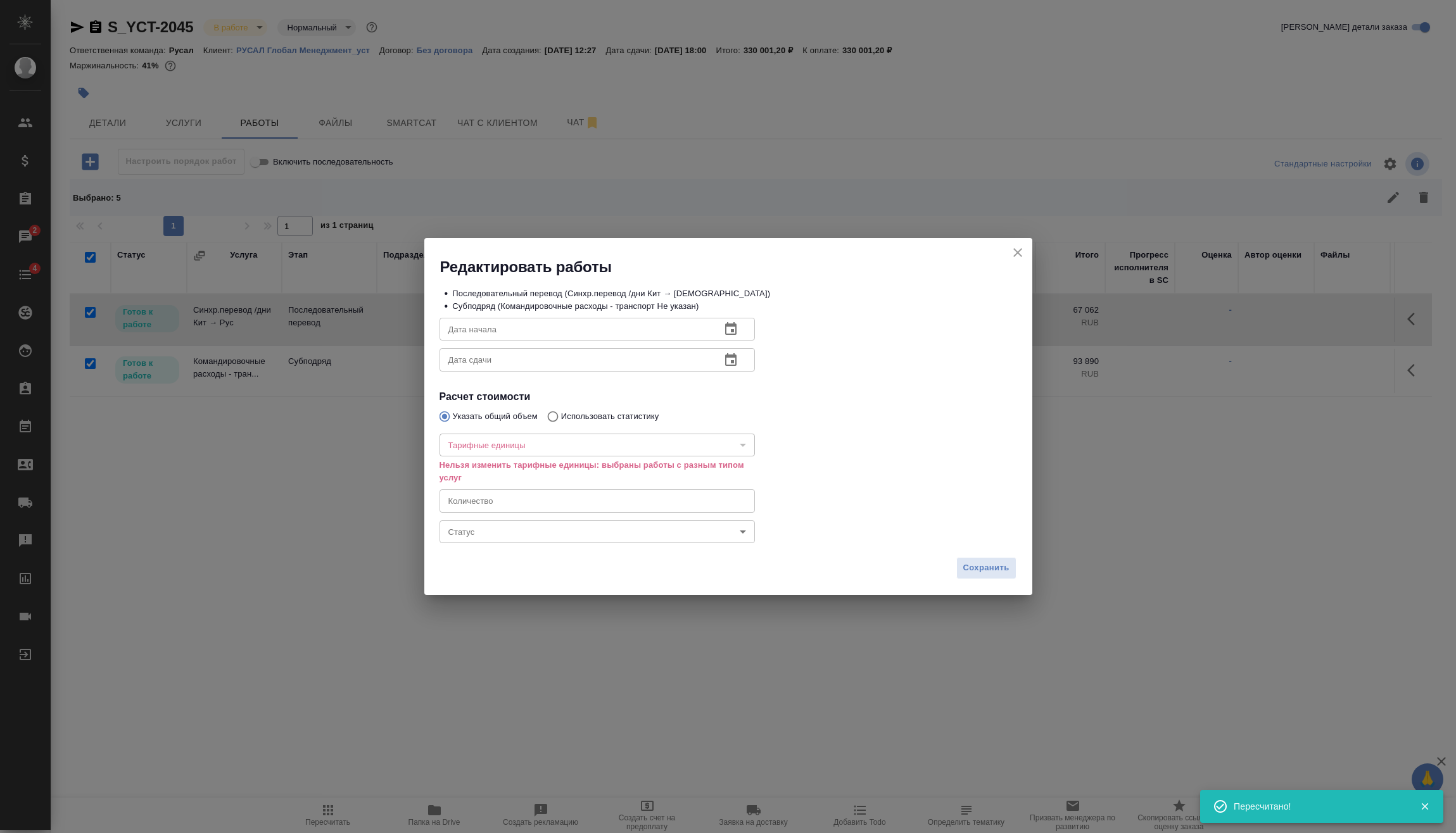
click at [519, 530] on body "🙏 .cls-1 fill:#fff; AWATERA [PERSON_NAME] Спецификации Заказы 2 Чаты 4 Todo Про…" at bounding box center [728, 416] width 1456 height 833
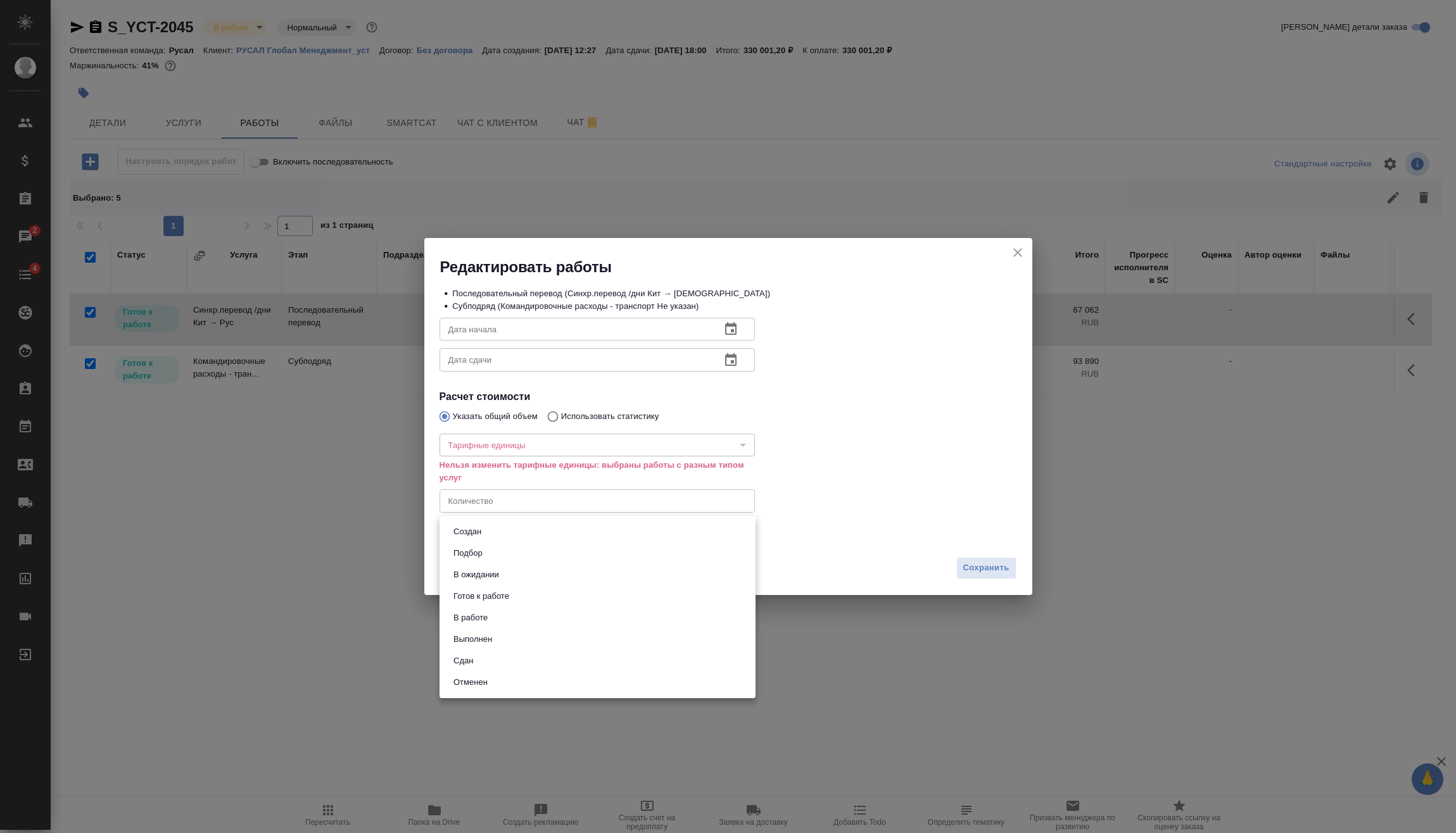
click at [492, 656] on li "Сдан" at bounding box center [597, 660] width 316 height 21
type input "closed"
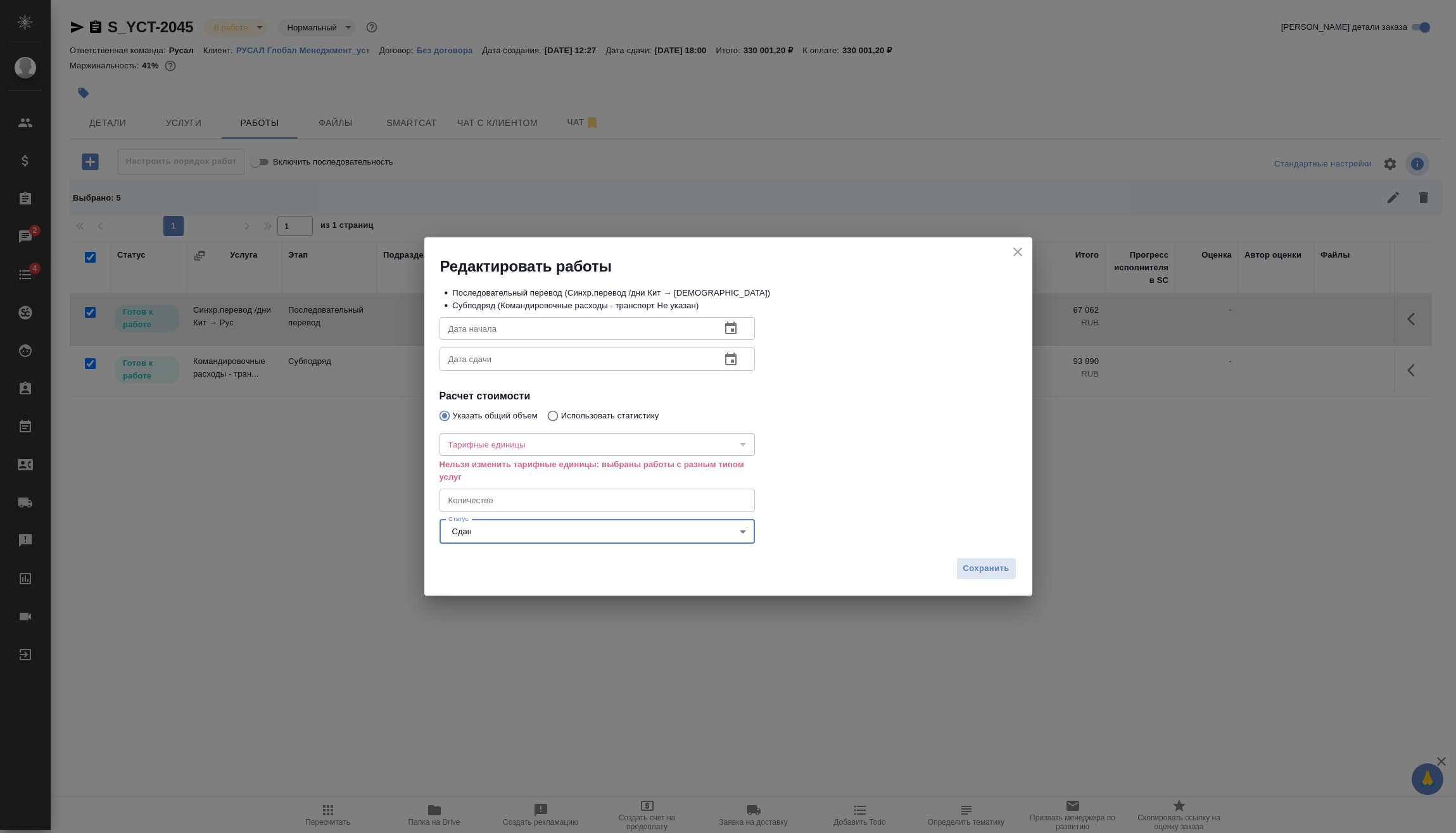
click at [644, 449] on div "​" at bounding box center [597, 444] width 316 height 23
click at [1005, 577] on button "Сохранить" at bounding box center [986, 569] width 60 height 22
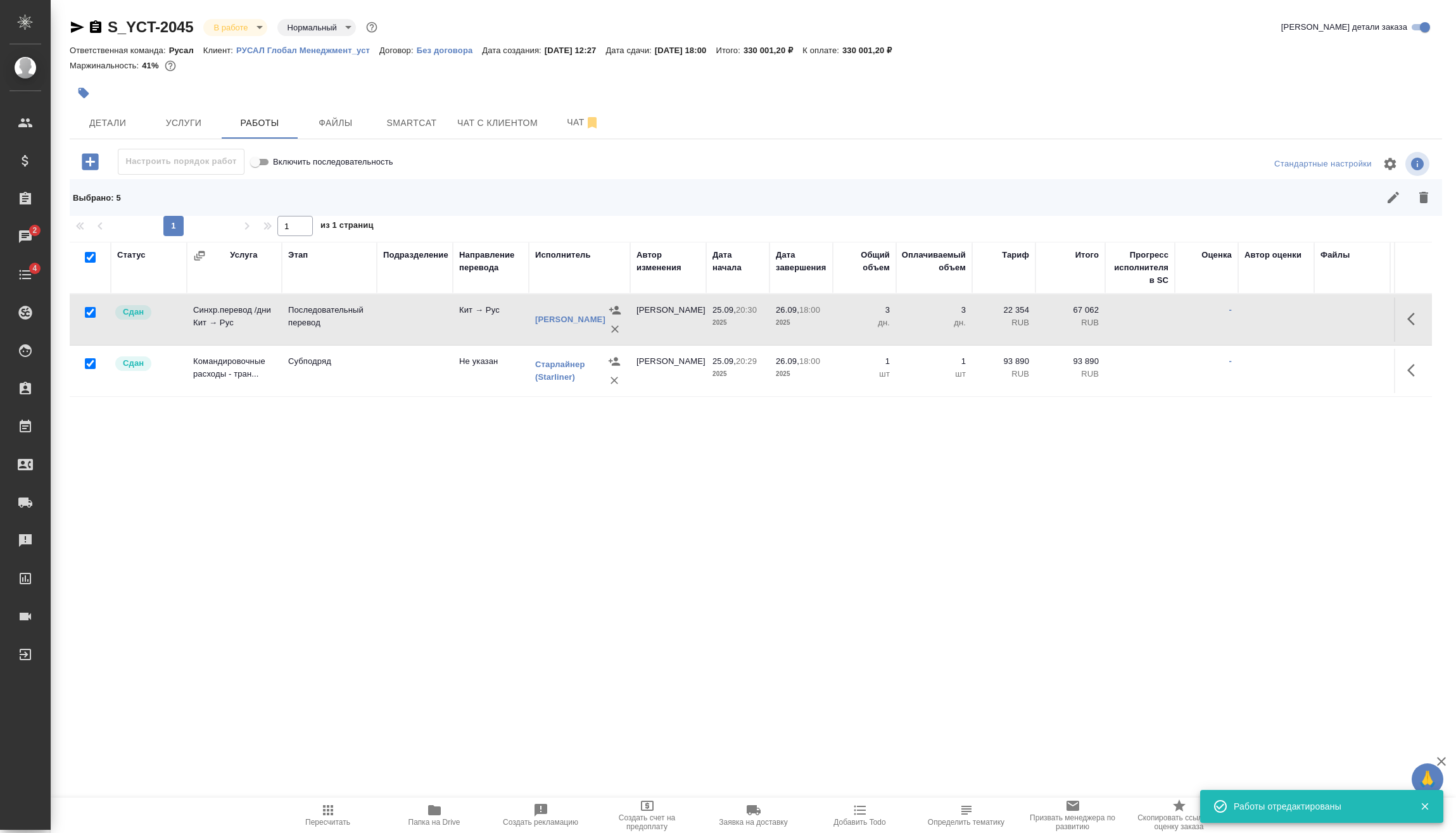
click at [253, 24] on body "🙏 .cls-1 fill:#fff; AWATERA [PERSON_NAME] Спецификации Заказы 2 Чаты 4 Todo Про…" at bounding box center [728, 416] width 1456 height 833
click at [259, 163] on li "Сдан без статистики" at bounding box center [260, 154] width 115 height 21
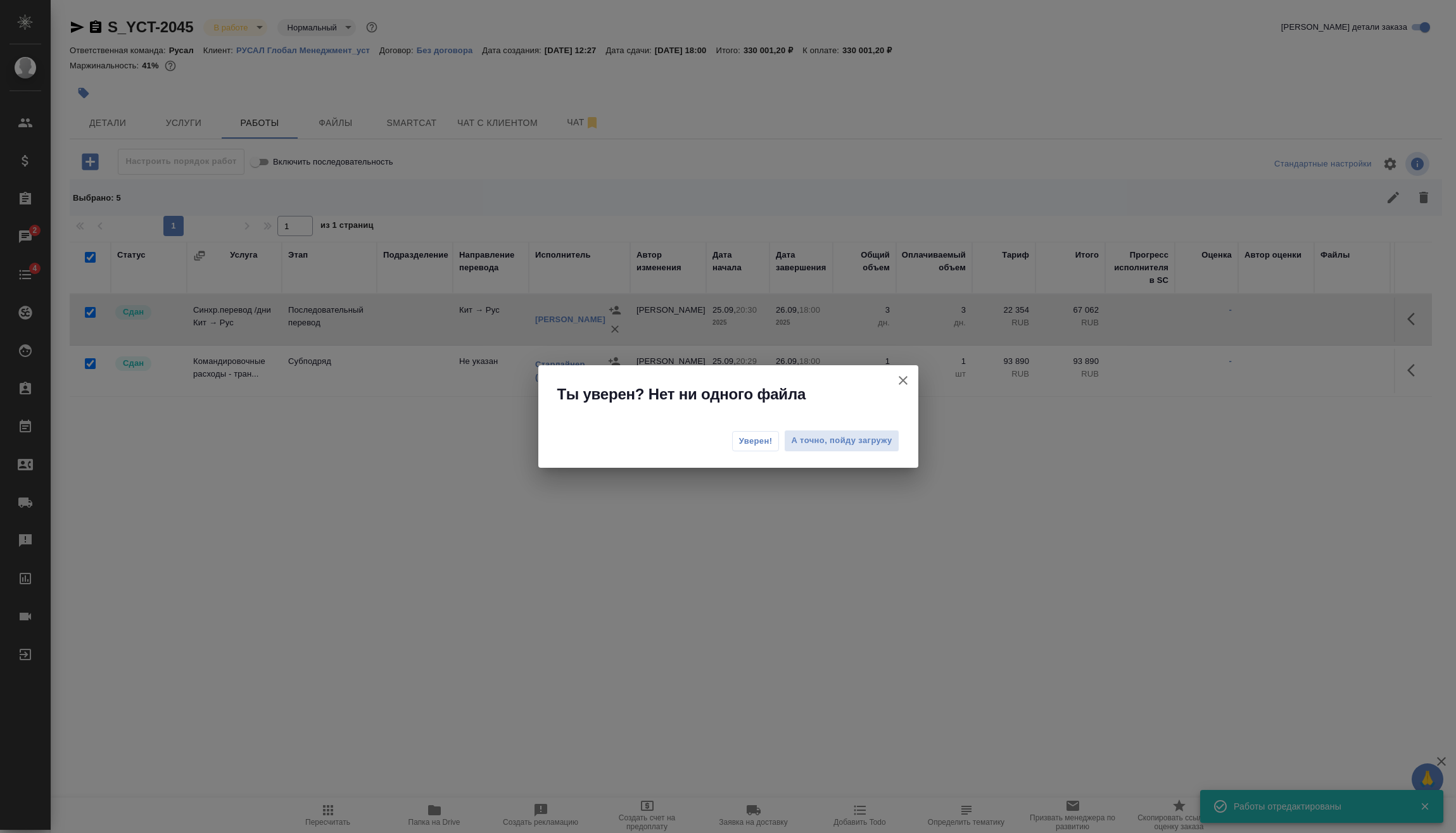
click at [730, 448] on div "Уверен! А точно, пойду загружу" at bounding box center [728, 442] width 379 height 51
click at [744, 445] on span "Уверен!" at bounding box center [755, 441] width 33 height 13
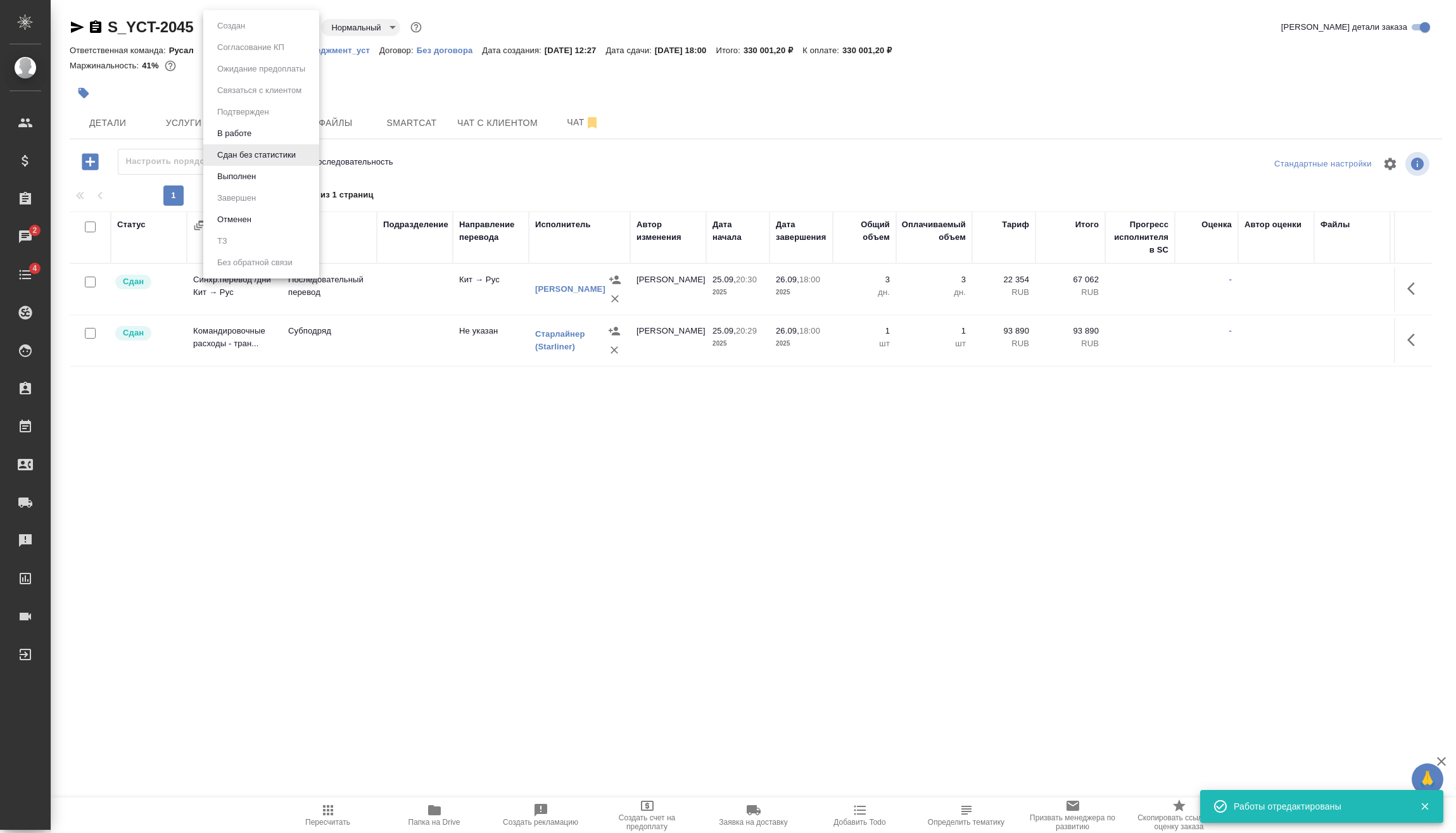
click at [264, 31] on body "🙏 .cls-1 fill:#fff; AWATERA [PERSON_NAME] Спецификации Заказы 2 Чаты 4 Todo Про…" at bounding box center [728, 416] width 1456 height 833
click at [244, 180] on button "Выполнен" at bounding box center [236, 176] width 46 height 14
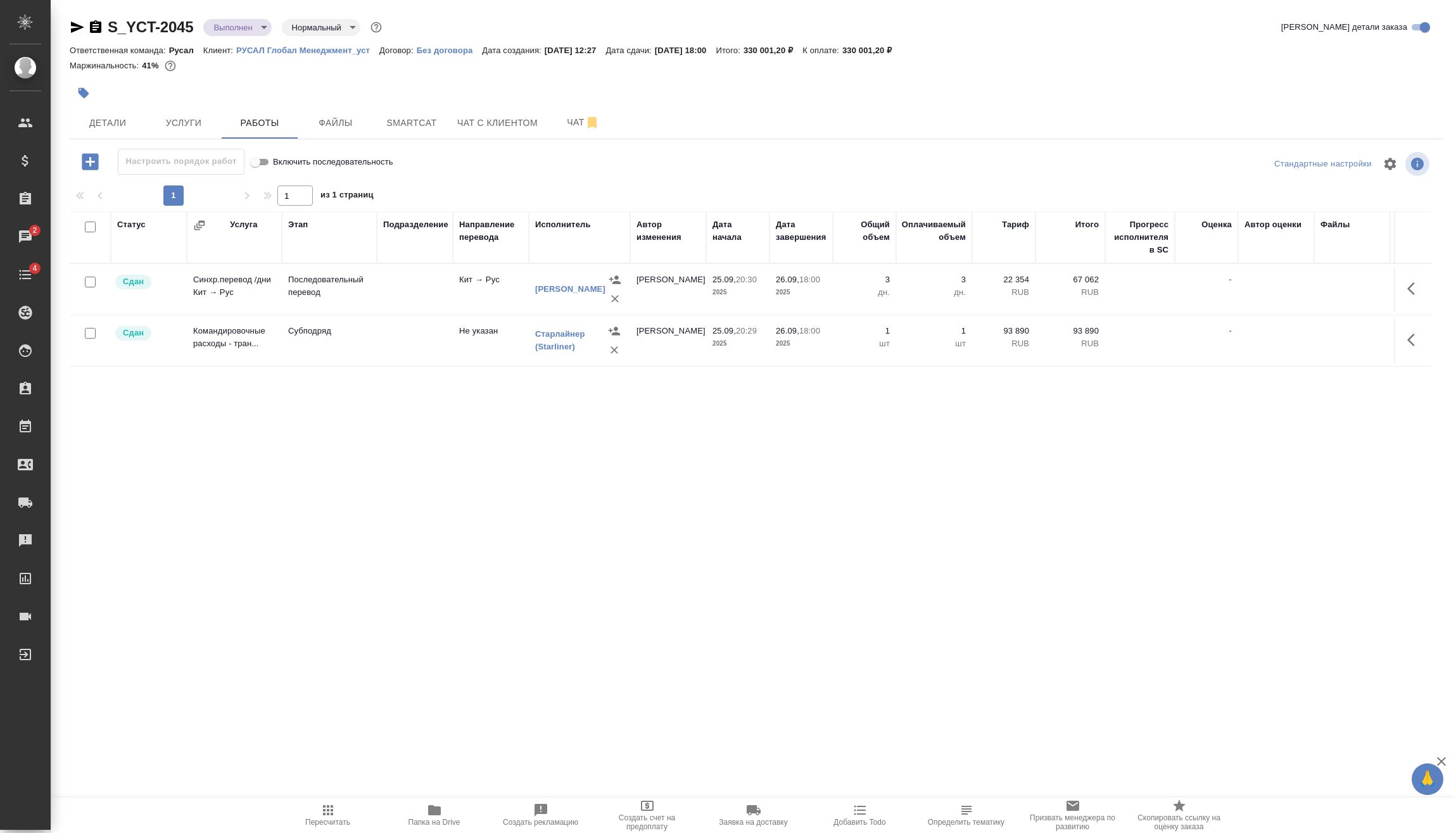
click at [233, 33] on body "🙏 .cls-1 fill:#fff; AWATERA [PERSON_NAME] Спецификации Заказы 2 Чаты 4 Todo Про…" at bounding box center [728, 416] width 1456 height 833
click at [548, 192] on div at bounding box center [728, 416] width 1456 height 833
